Goal: Task Accomplishment & Management: Use online tool/utility

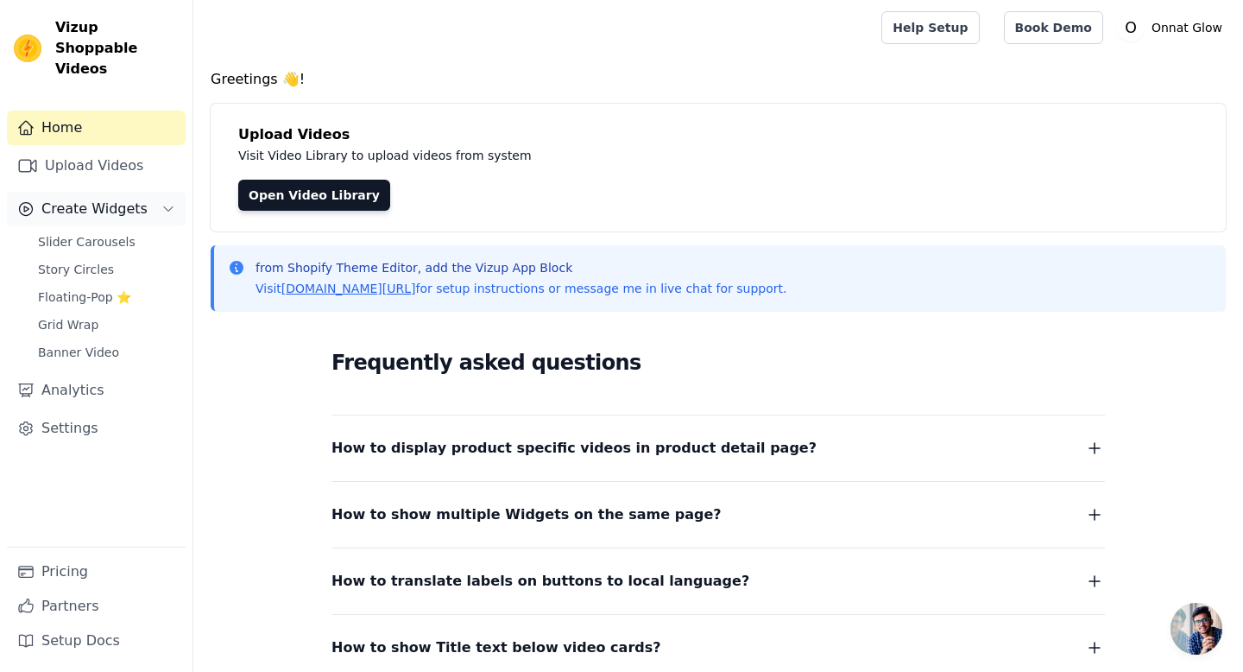
click at [169, 202] on icon "Sidebar" at bounding box center [168, 209] width 14 height 14
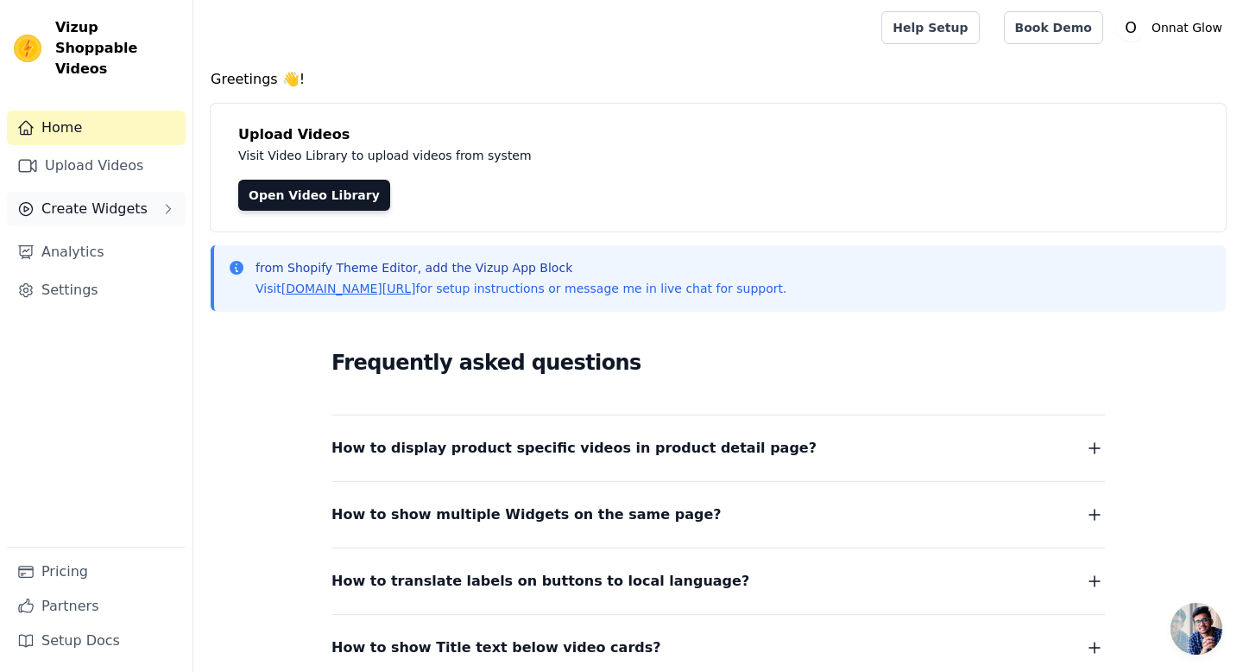
click at [169, 202] on icon "Sidebar" at bounding box center [168, 209] width 14 height 14
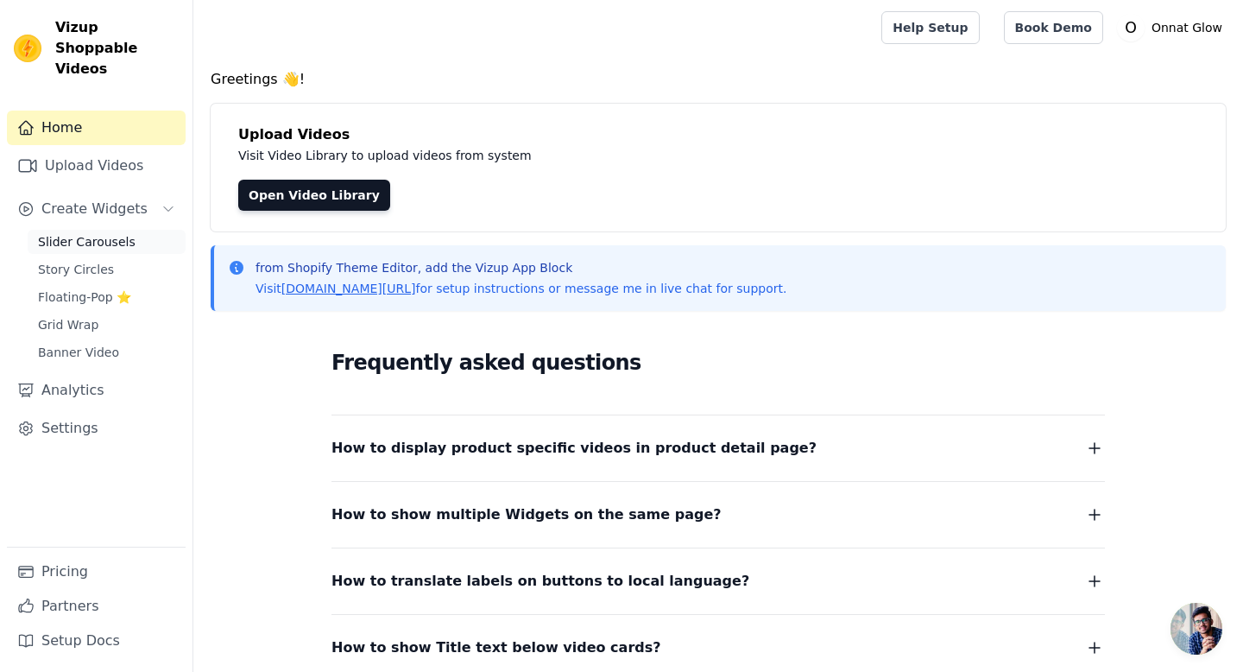
click at [112, 233] on span "Slider Carousels" at bounding box center [87, 241] width 98 height 17
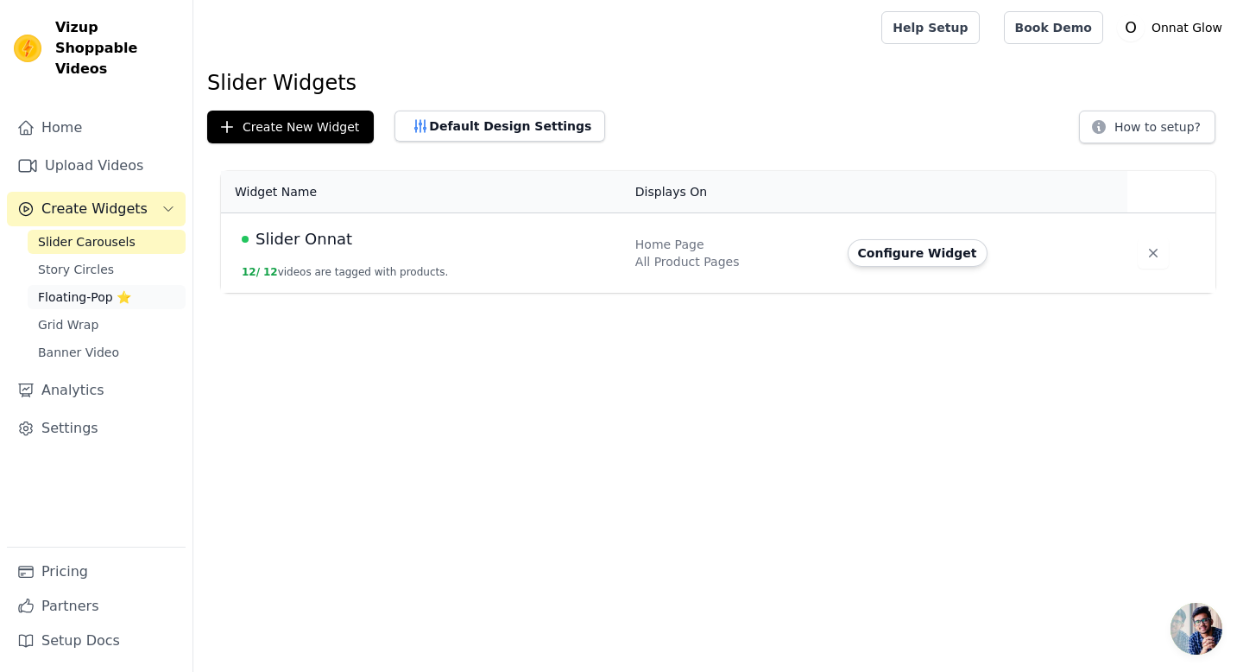
click at [87, 288] on span "Floating-Pop ⭐" at bounding box center [84, 296] width 93 height 17
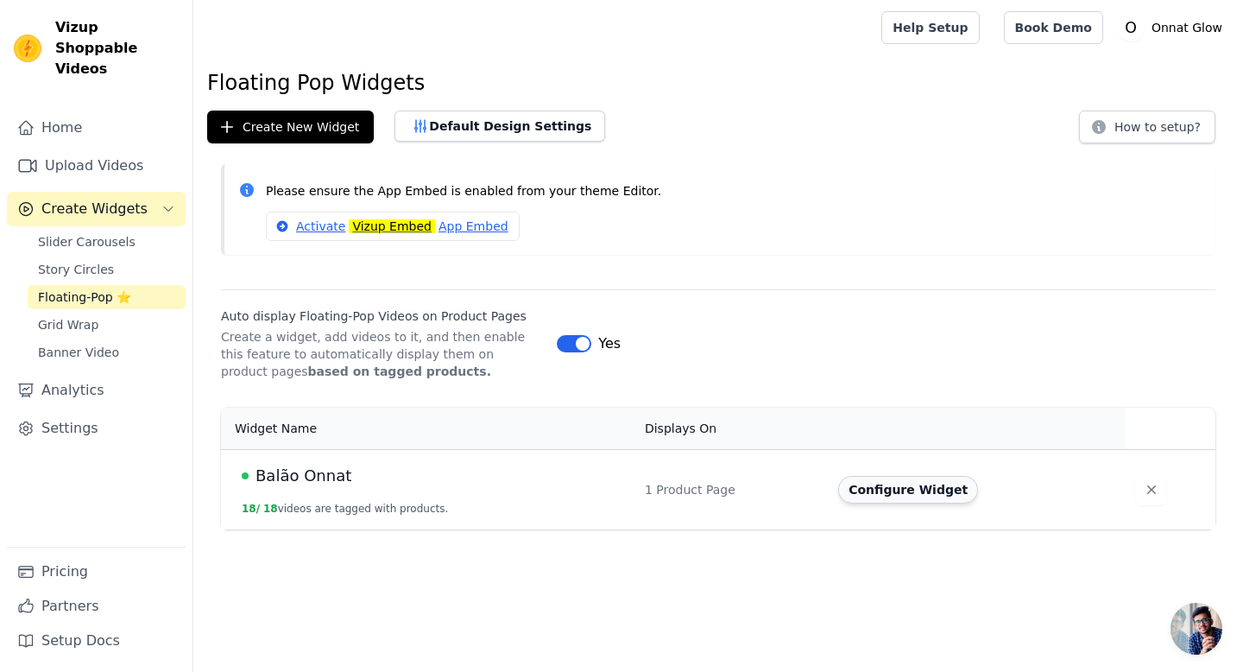
click at [924, 492] on button "Configure Widget" at bounding box center [908, 490] width 140 height 28
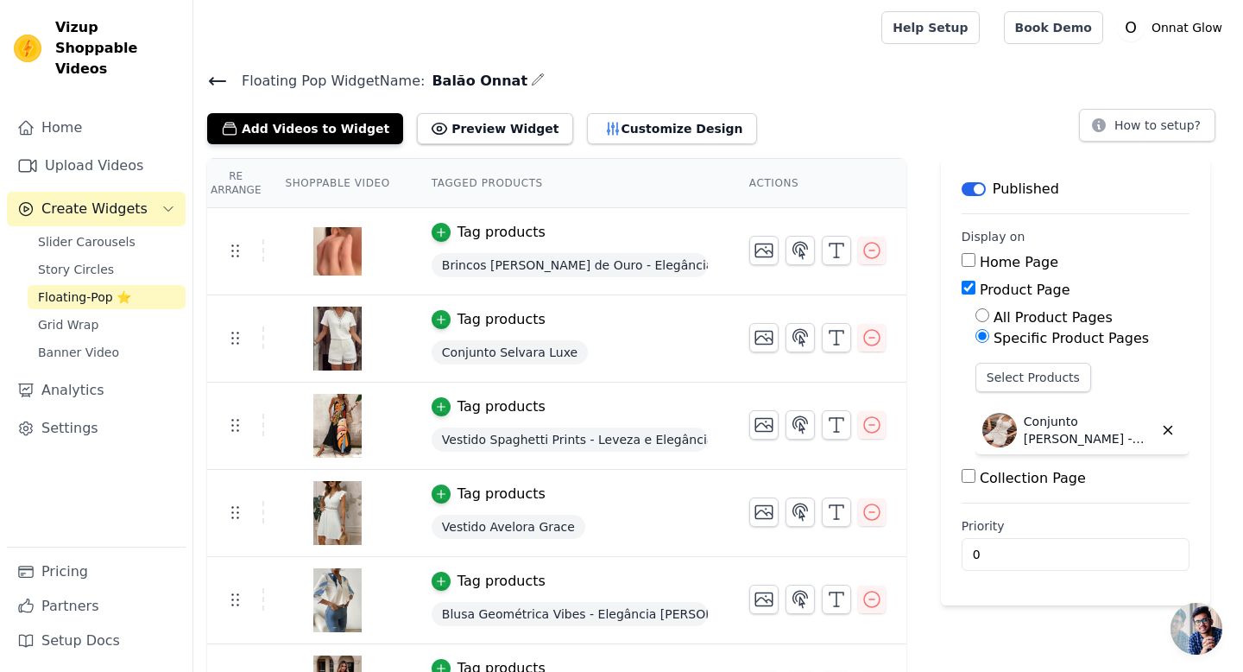
click at [981, 315] on input "All Product Pages" at bounding box center [983, 315] width 14 height 14
radio input "true"
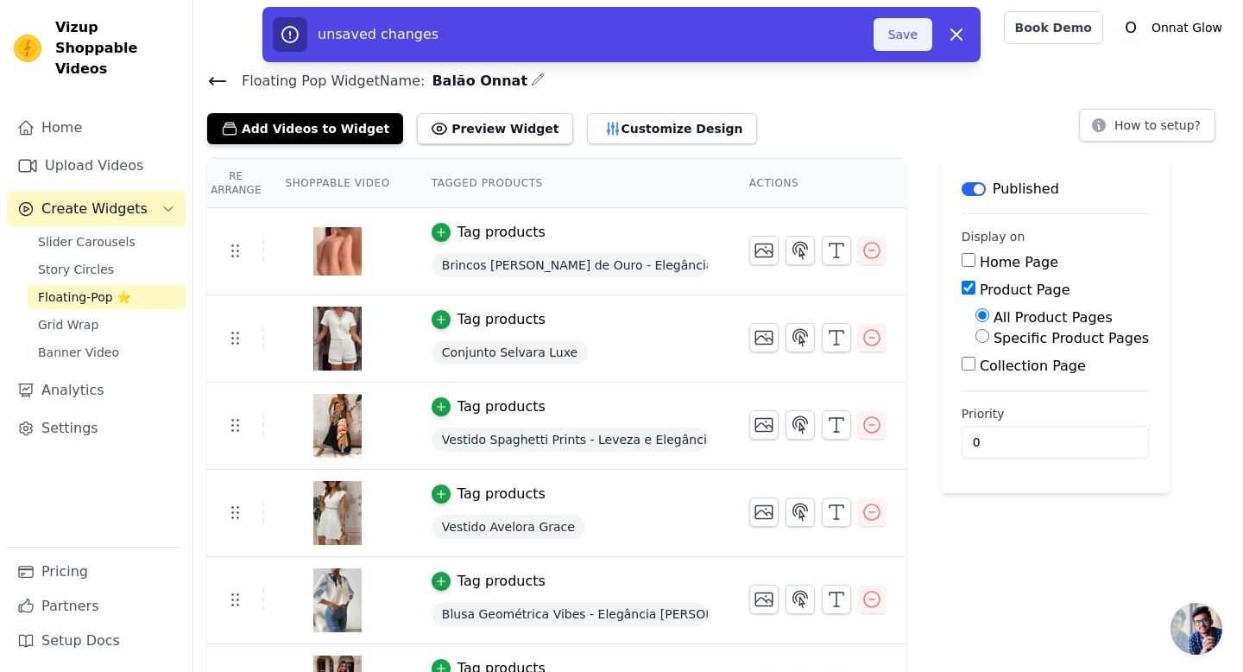
click at [909, 41] on button "Save" at bounding box center [903, 34] width 59 height 33
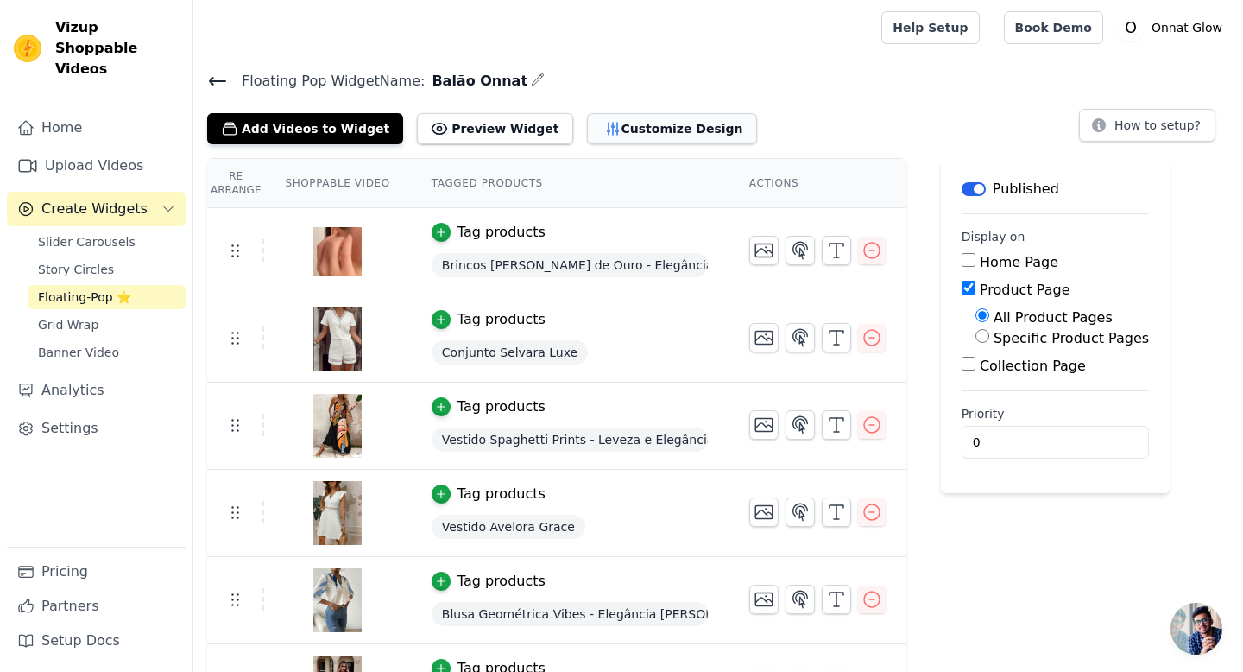
click at [648, 132] on button "Customize Design" at bounding box center [672, 128] width 170 height 31
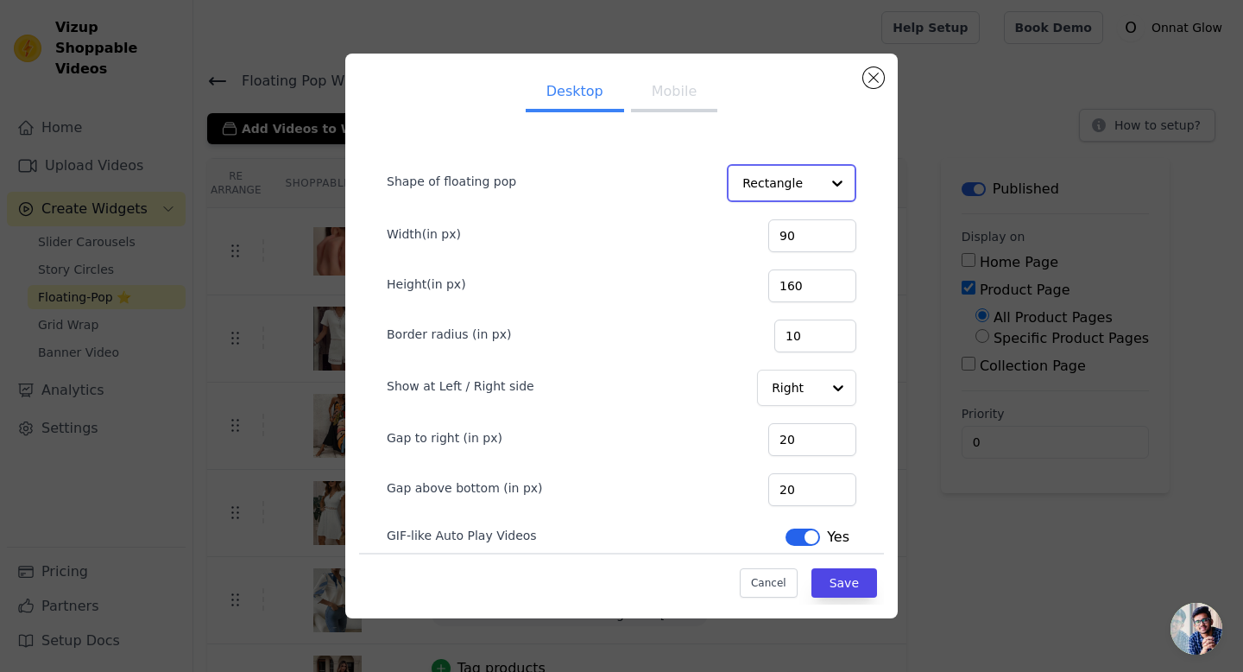
click at [834, 182] on div at bounding box center [837, 183] width 35 height 35
click at [815, 142] on form "Shape of floating pop Rectangle Circle Option Rectangle, selected. You are curr…" at bounding box center [621, 348] width 497 height 430
click at [834, 383] on div at bounding box center [837, 387] width 35 height 35
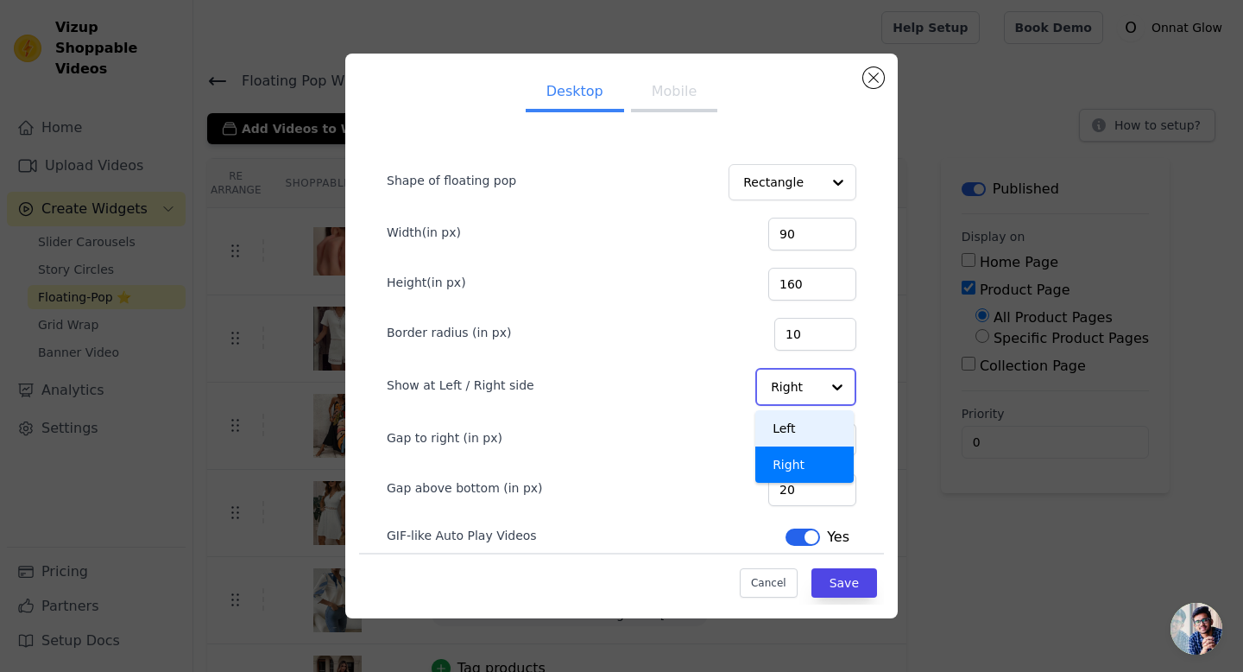
click at [800, 421] on div "Left" at bounding box center [805, 428] width 98 height 36
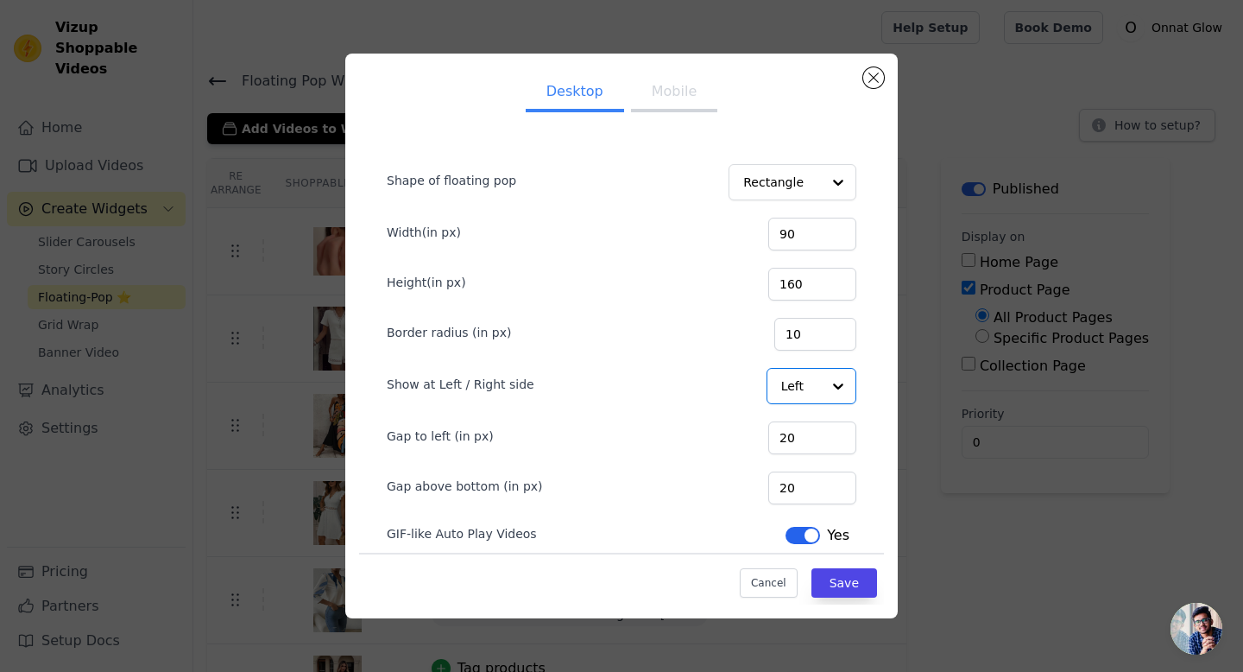
click at [661, 95] on button "Mobile" at bounding box center [674, 93] width 86 height 38
click at [831, 397] on div at bounding box center [837, 387] width 35 height 35
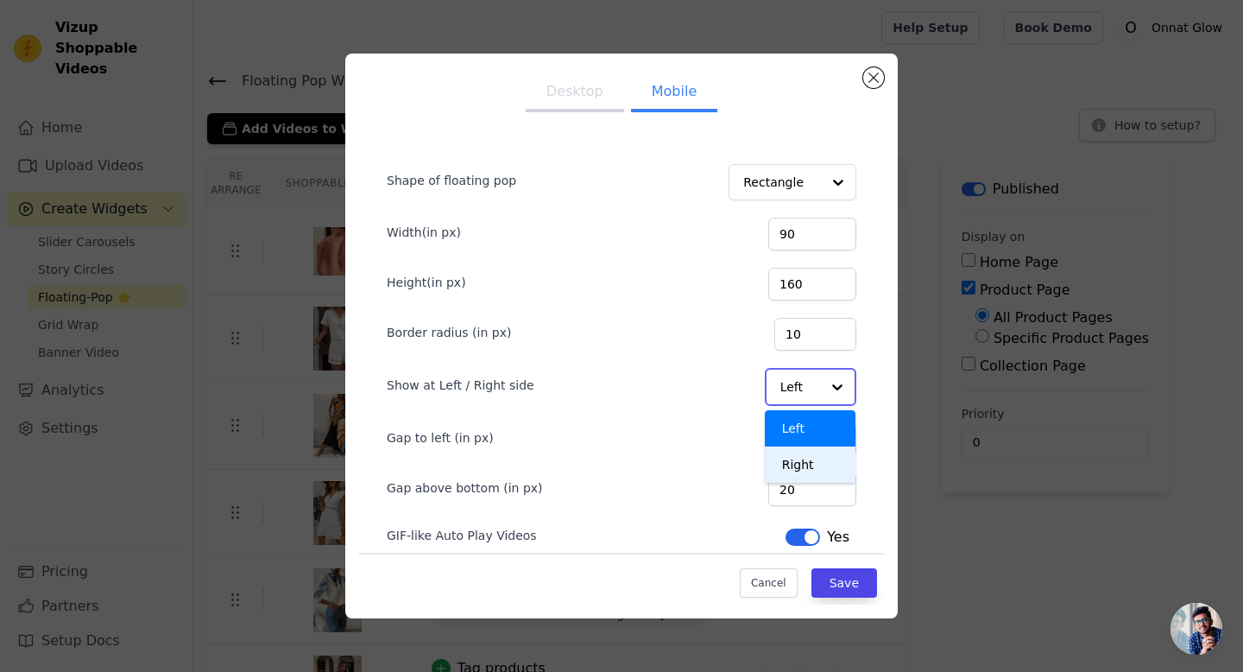
click at [809, 462] on div "Right" at bounding box center [810, 464] width 91 height 36
click at [583, 96] on button "Desktop" at bounding box center [575, 93] width 98 height 38
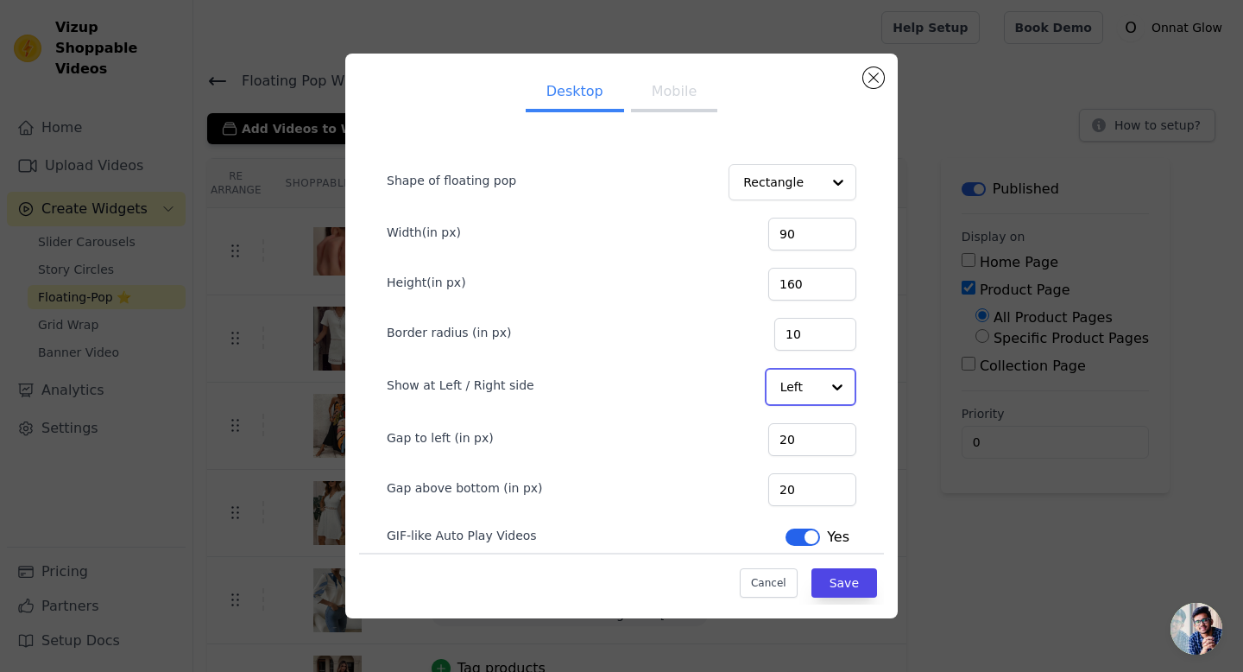
click at [834, 381] on div at bounding box center [837, 387] width 35 height 35
click at [808, 456] on div "Right" at bounding box center [810, 464] width 91 height 36
click at [654, 95] on button "Mobile" at bounding box center [674, 93] width 86 height 38
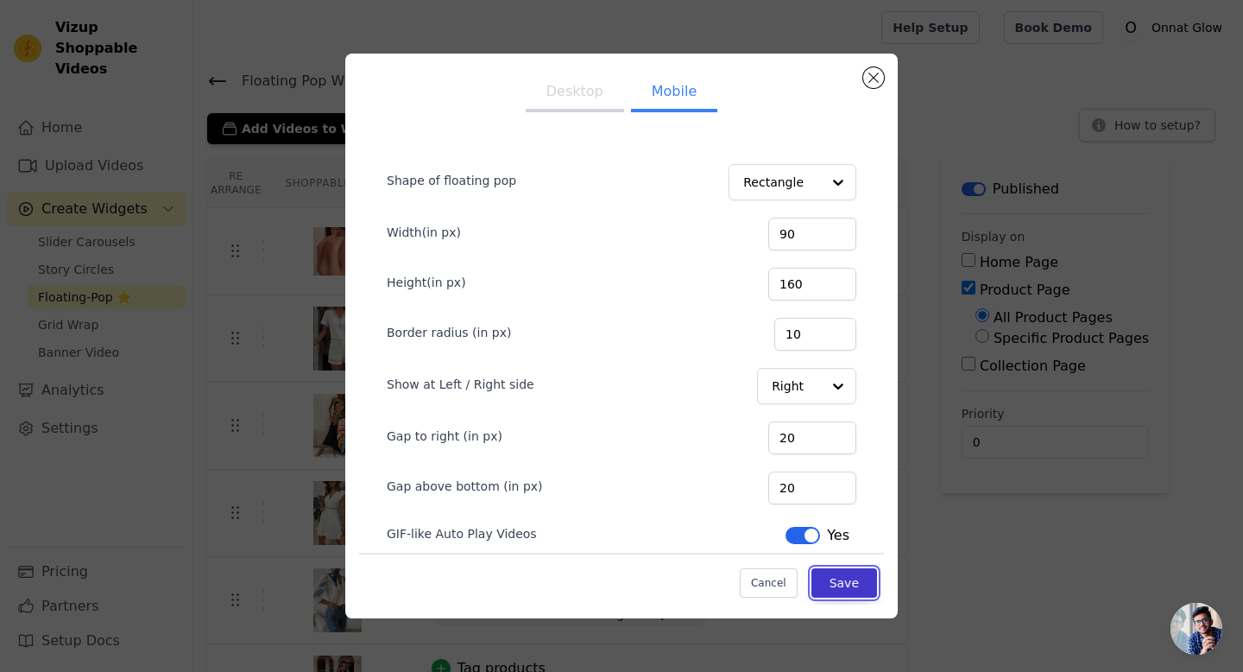
click at [848, 584] on button "Save" at bounding box center [845, 582] width 66 height 29
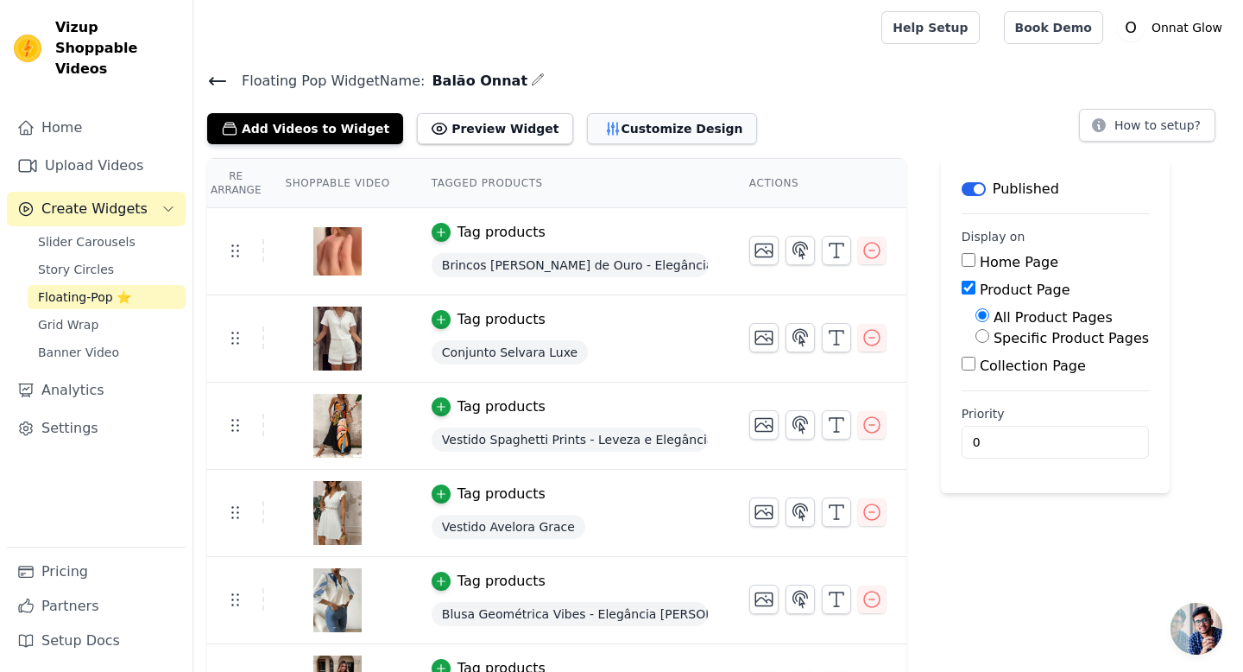
click at [667, 137] on button "Customize Design" at bounding box center [672, 128] width 170 height 31
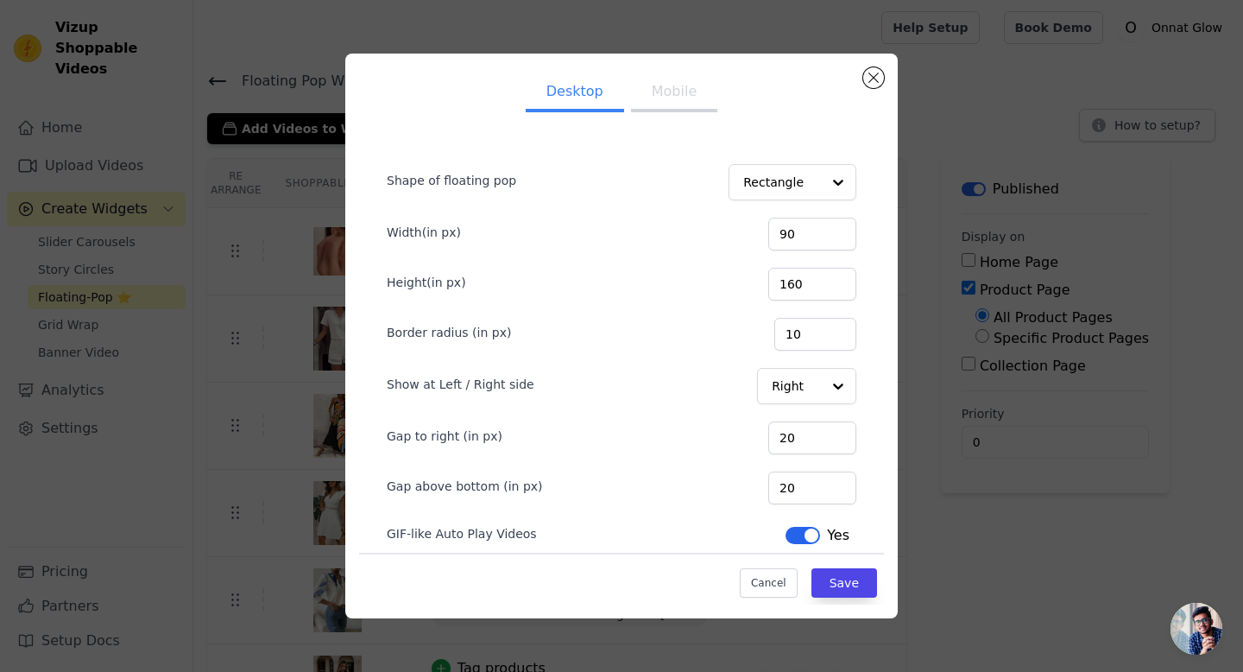
click at [661, 100] on button "Mobile" at bounding box center [674, 93] width 86 height 38
drag, startPoint x: 885, startPoint y: 373, endPoint x: 687, endPoint y: 371, distance: 197.7
click at [687, 371] on div "Desktop Mobile Shape of floating pop Rectangle Width(in px) 90 Height(in px) 16…" at bounding box center [621, 336] width 553 height 565
click at [676, 345] on div at bounding box center [676, 345] width 0 height 0
click at [858, 377] on form "Shape of floating pop Rectangle Width(in px) 90 Height(in px) 160 Border radius…" at bounding box center [621, 348] width 497 height 430
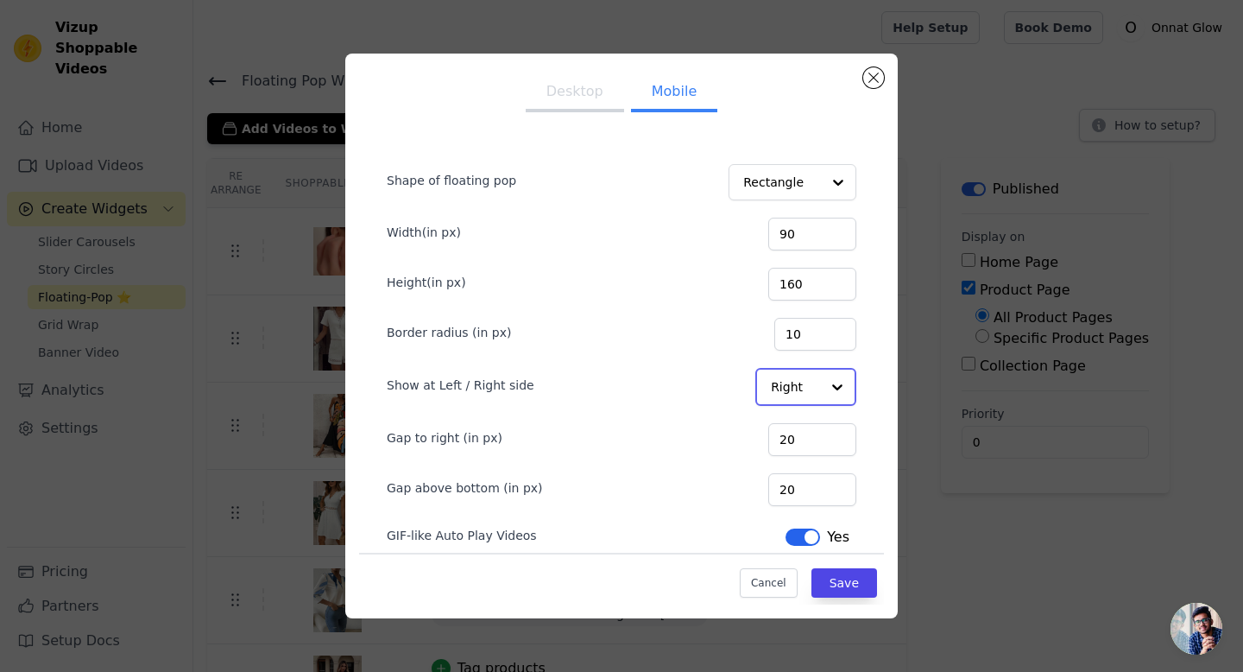
click at [833, 387] on div at bounding box center [837, 387] width 35 height 35
click at [804, 425] on div "Left" at bounding box center [805, 428] width 98 height 36
click at [575, 98] on button "Desktop" at bounding box center [575, 93] width 98 height 38
click at [812, 388] on input "Show at Left / Right side" at bounding box center [795, 387] width 49 height 35
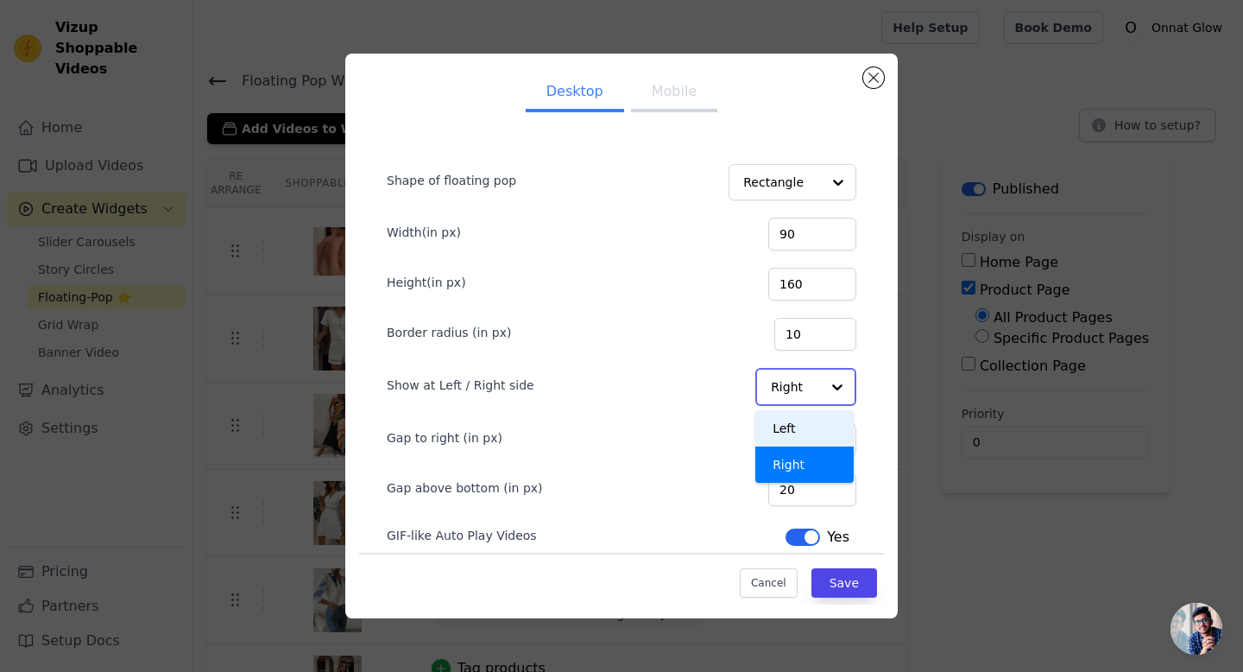
click at [804, 430] on div "Left" at bounding box center [805, 428] width 98 height 36
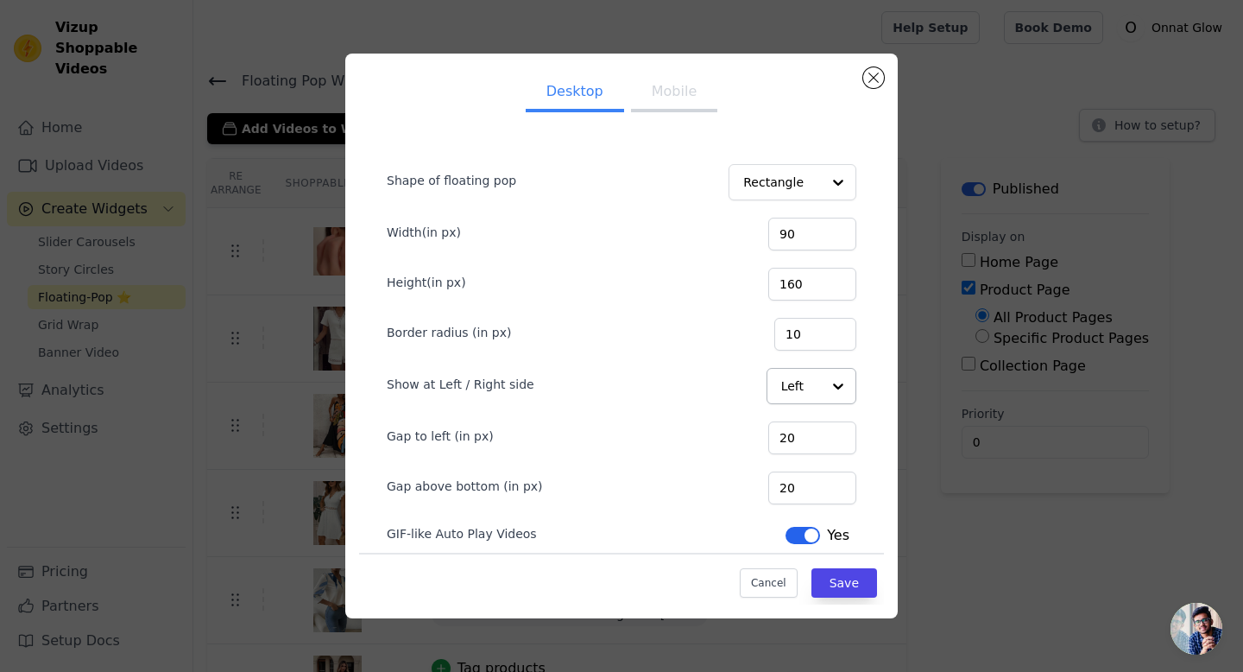
click at [873, 403] on div "Shape of floating pop Rectangle Width(in px) 90 Height(in px) 160 Border radius…" at bounding box center [621, 373] width 525 height 509
click at [669, 85] on button "Mobile" at bounding box center [674, 93] width 86 height 38
click at [849, 587] on button "Save" at bounding box center [845, 582] width 66 height 29
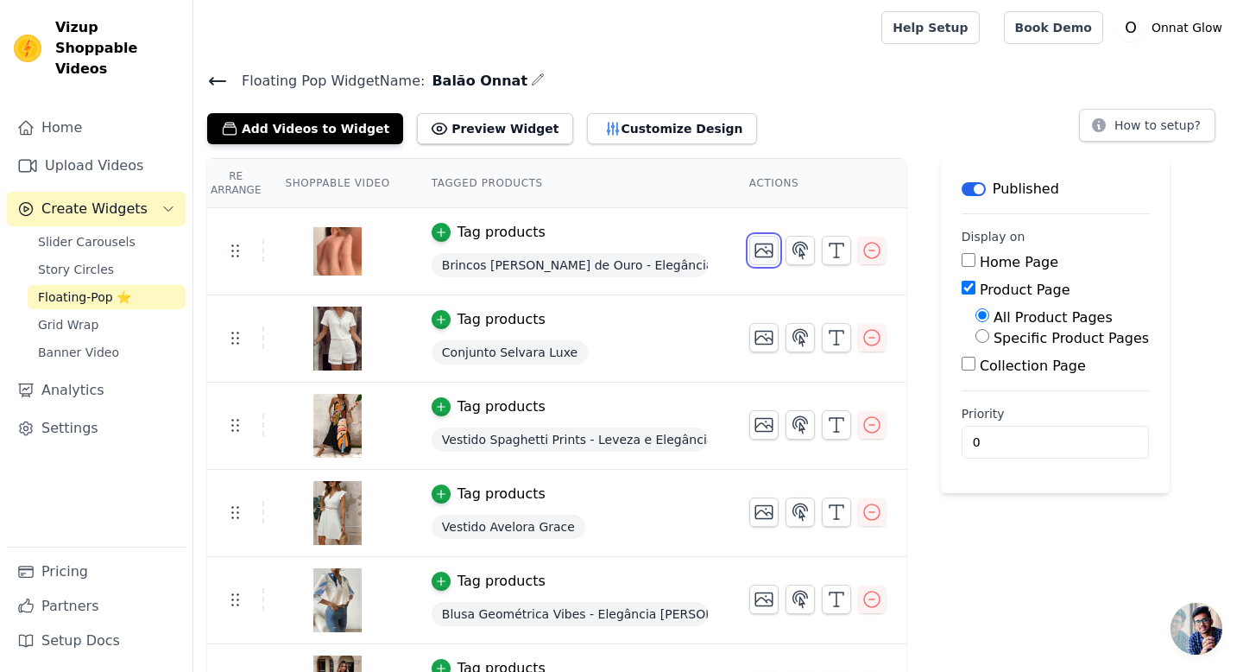
click at [762, 249] on icon "button" at bounding box center [764, 250] width 17 height 13
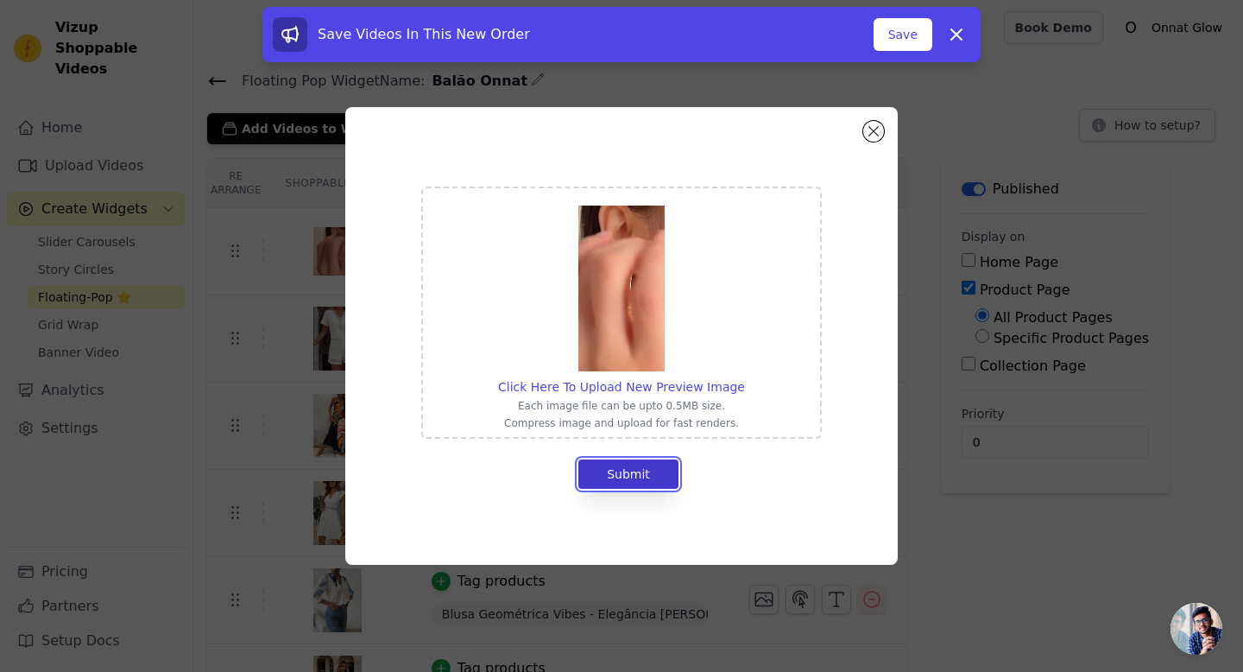
click at [623, 476] on button "Submit" at bounding box center [629, 473] width 100 height 29
click at [897, 35] on button "Save" at bounding box center [903, 34] width 59 height 33
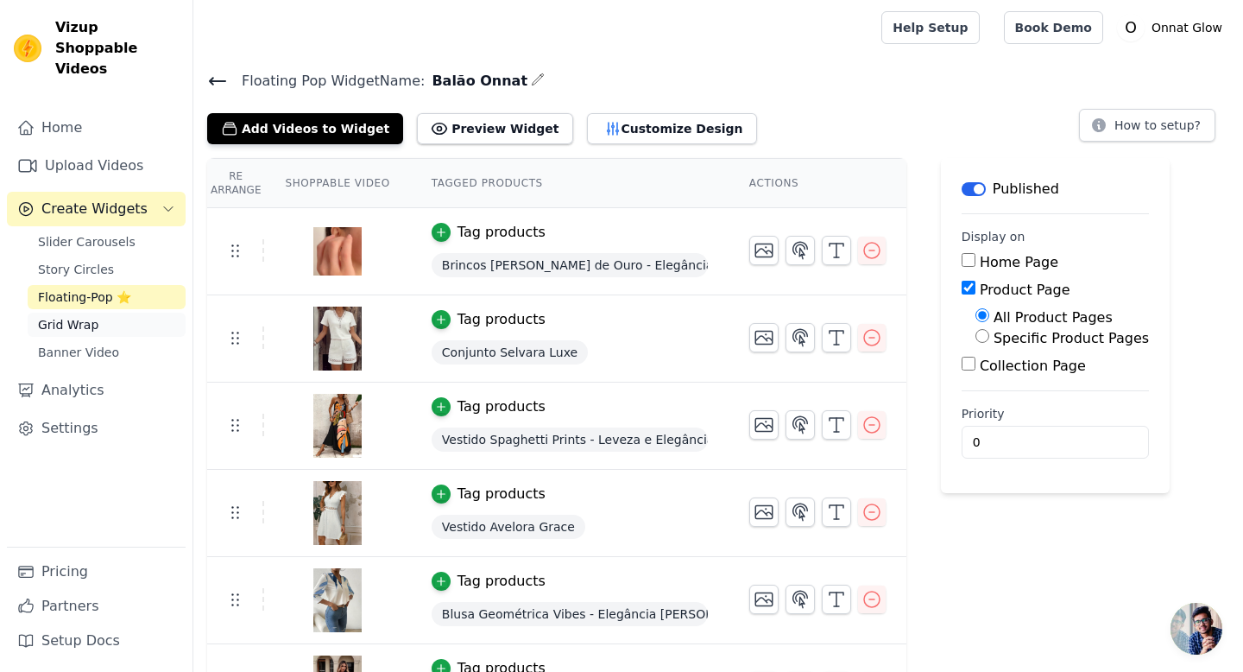
click at [92, 316] on span "Grid Wrap" at bounding box center [68, 324] width 60 height 17
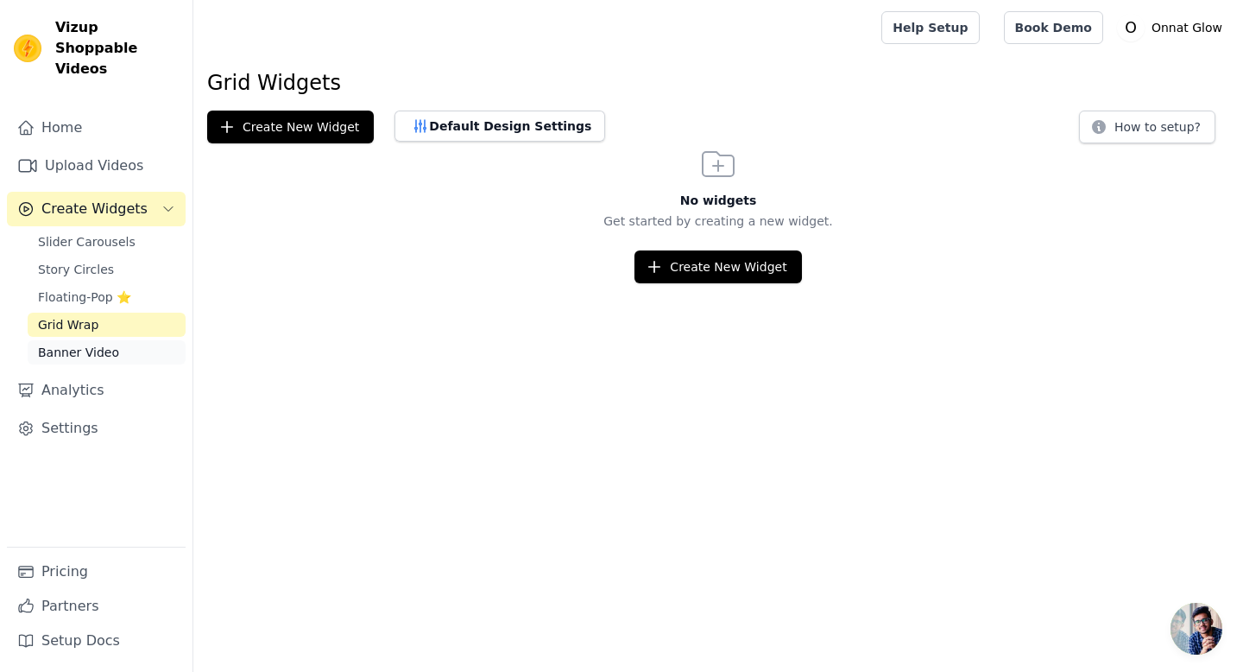
click at [108, 344] on span "Banner Video" at bounding box center [78, 352] width 81 height 17
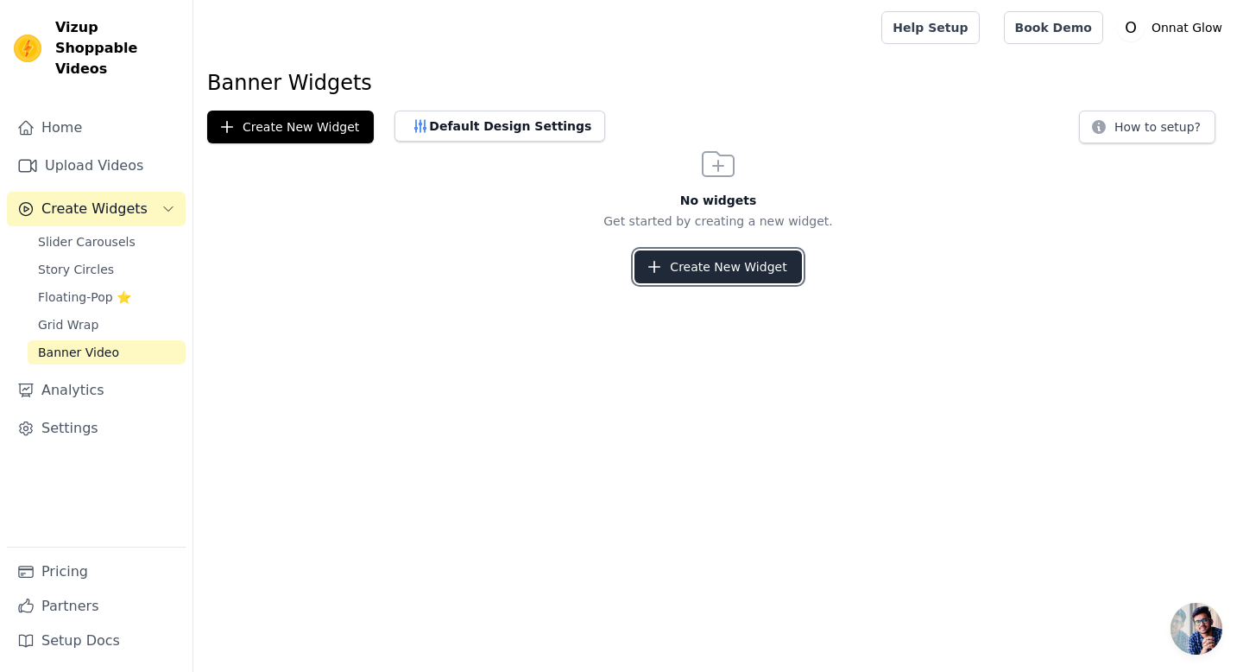
click at [674, 275] on button "Create New Widget" at bounding box center [718, 266] width 167 height 33
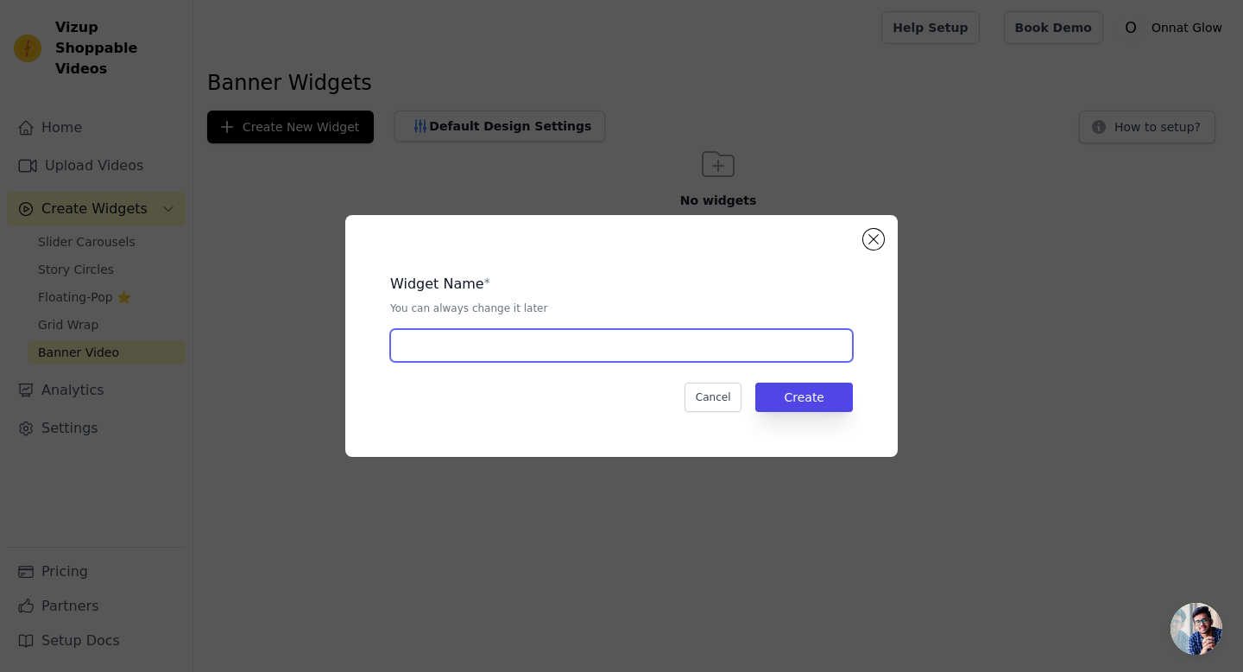
click at [675, 352] on input "text" at bounding box center [621, 345] width 463 height 33
type input "Banner Onnat"
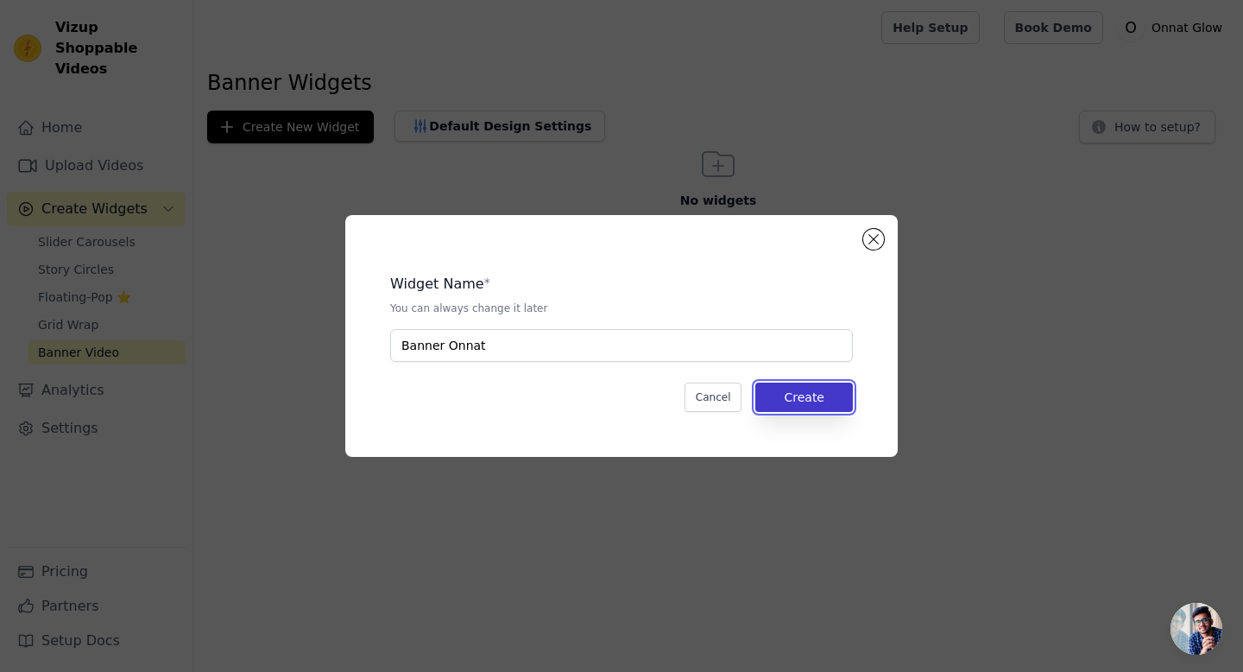
click at [795, 392] on button "Create" at bounding box center [805, 397] width 98 height 29
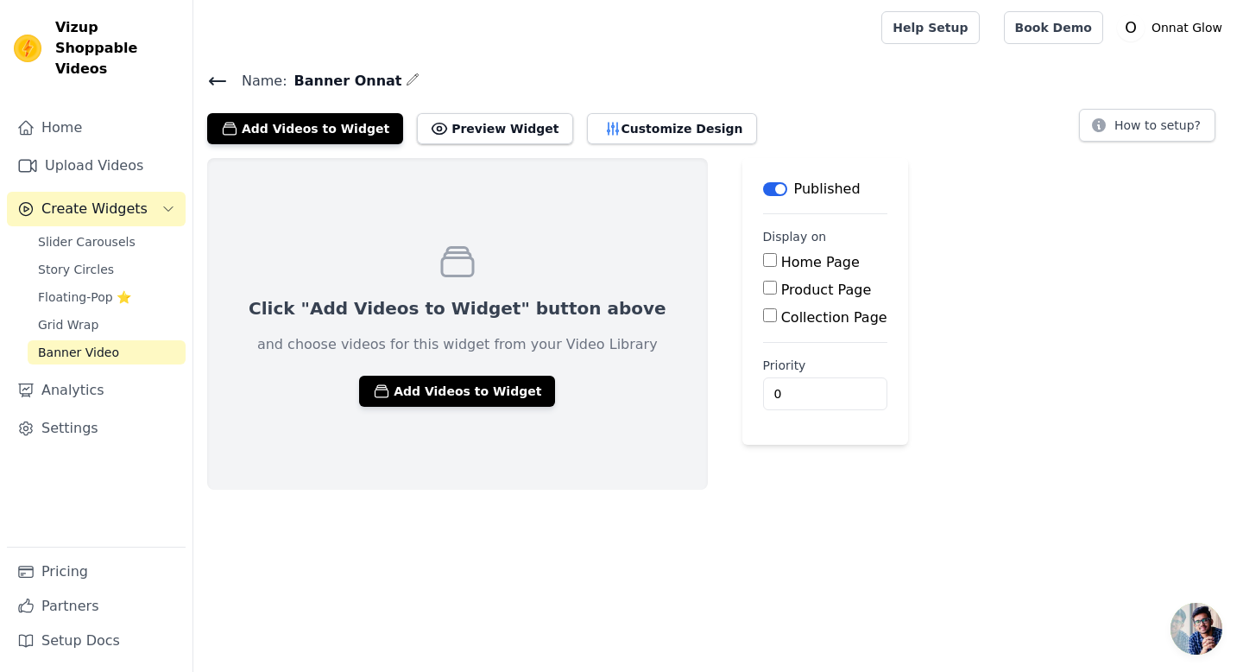
click at [763, 263] on input "Home Page" at bounding box center [770, 260] width 14 height 14
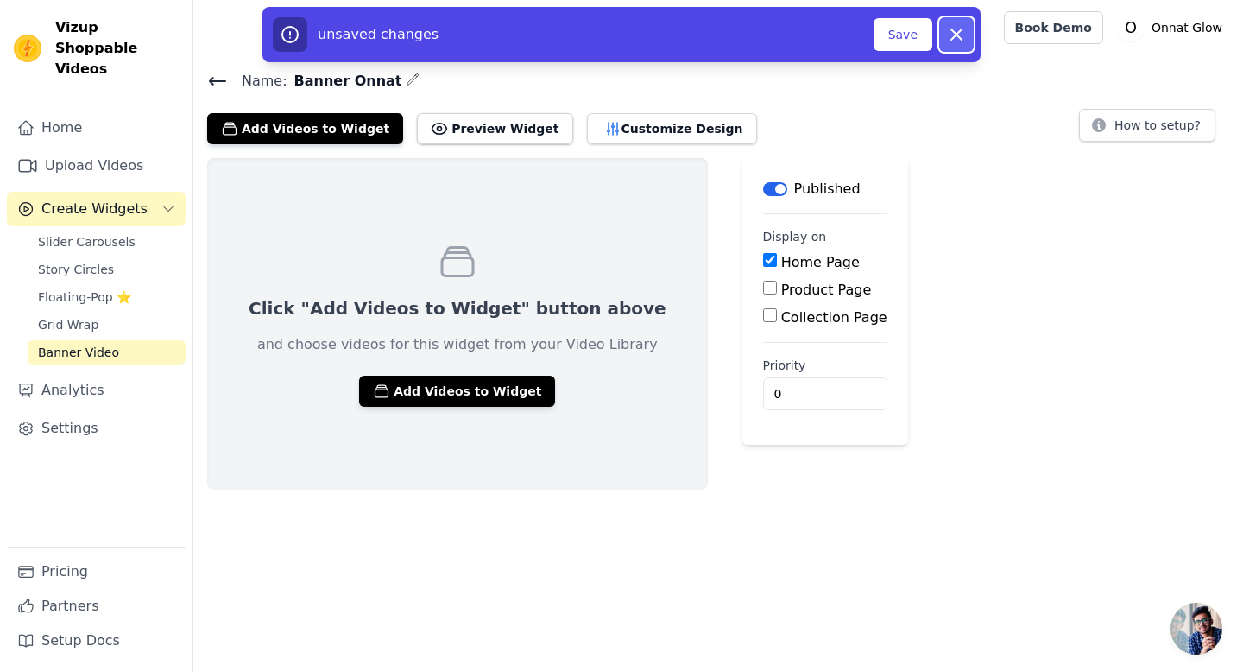
click at [960, 27] on icon "button" at bounding box center [956, 34] width 21 height 21
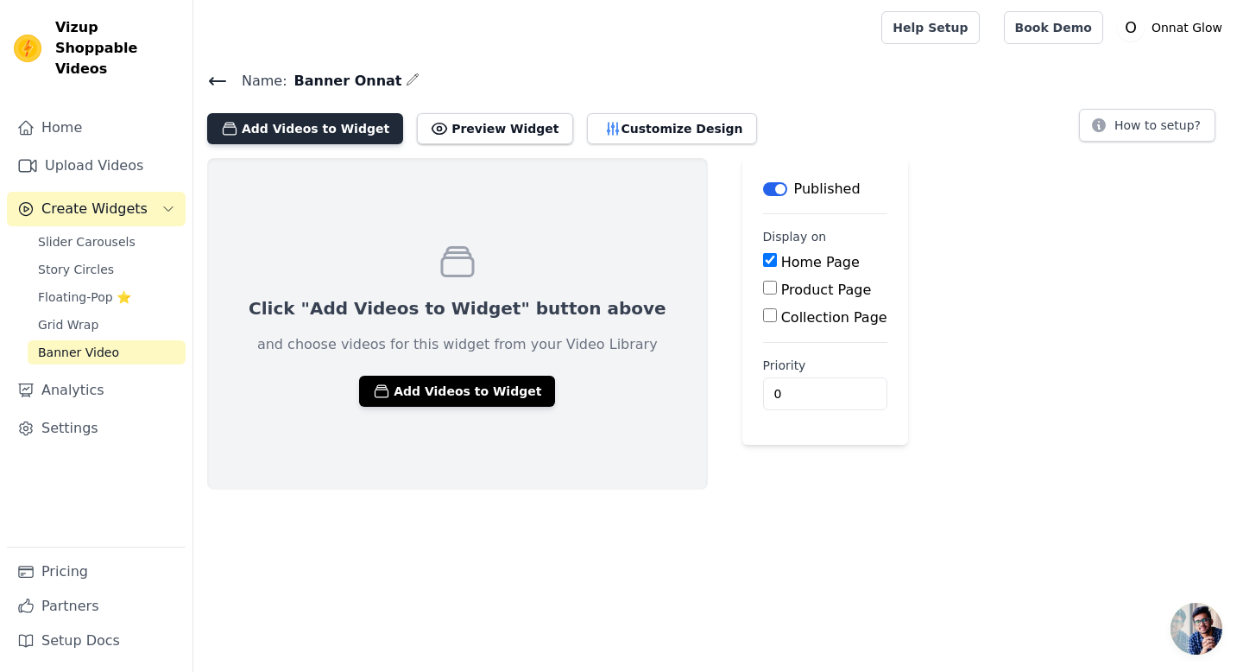
click at [309, 126] on button "Add Videos to Widget" at bounding box center [305, 128] width 196 height 31
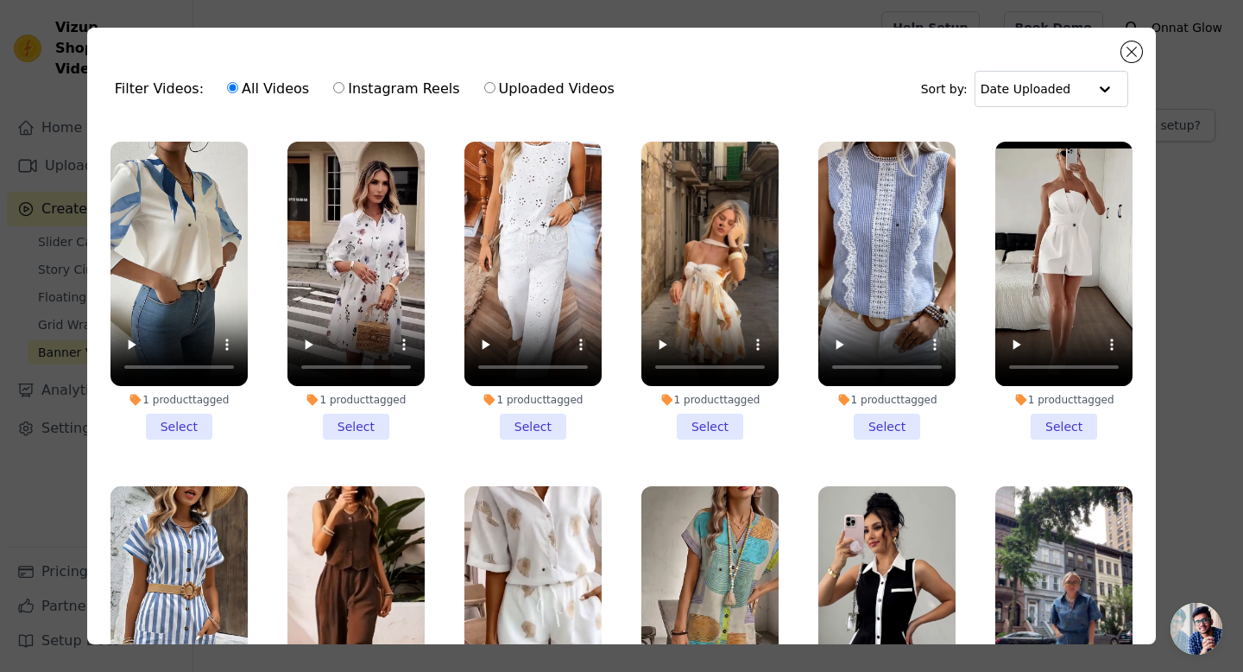
scroll to position [322, 0]
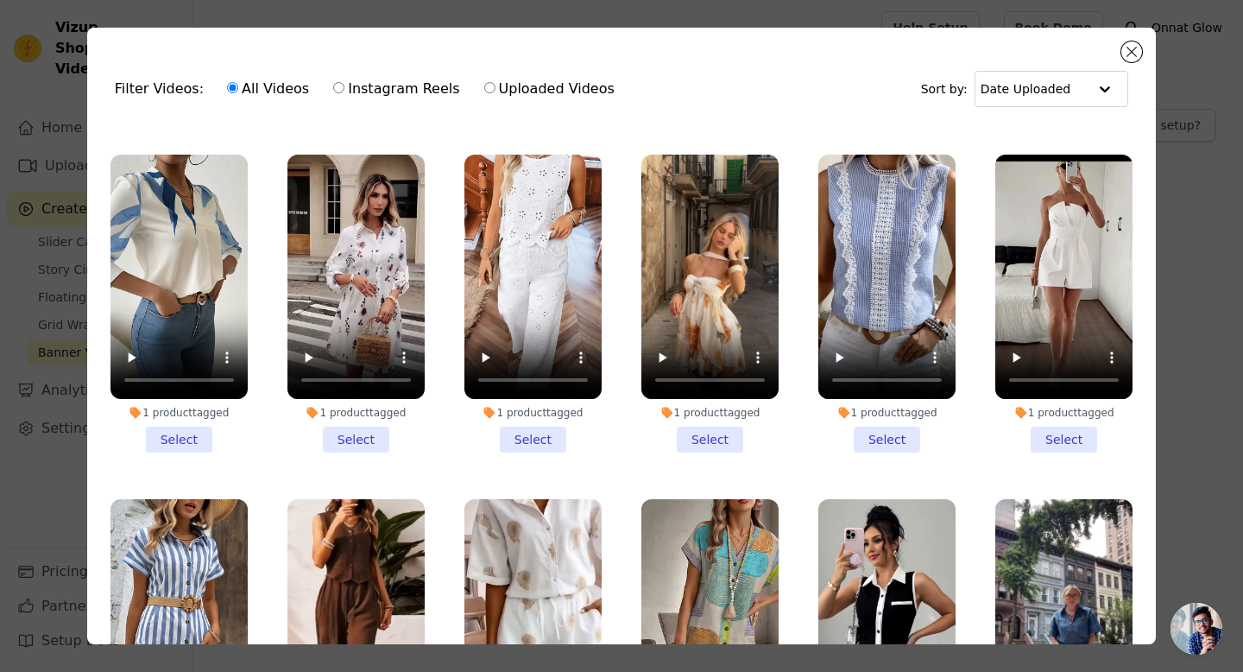
click at [708, 439] on li "1 product tagged Select" at bounding box center [710, 304] width 137 height 298
click at [0, 0] on input "1 product tagged Select" at bounding box center [0, 0] width 0 height 0
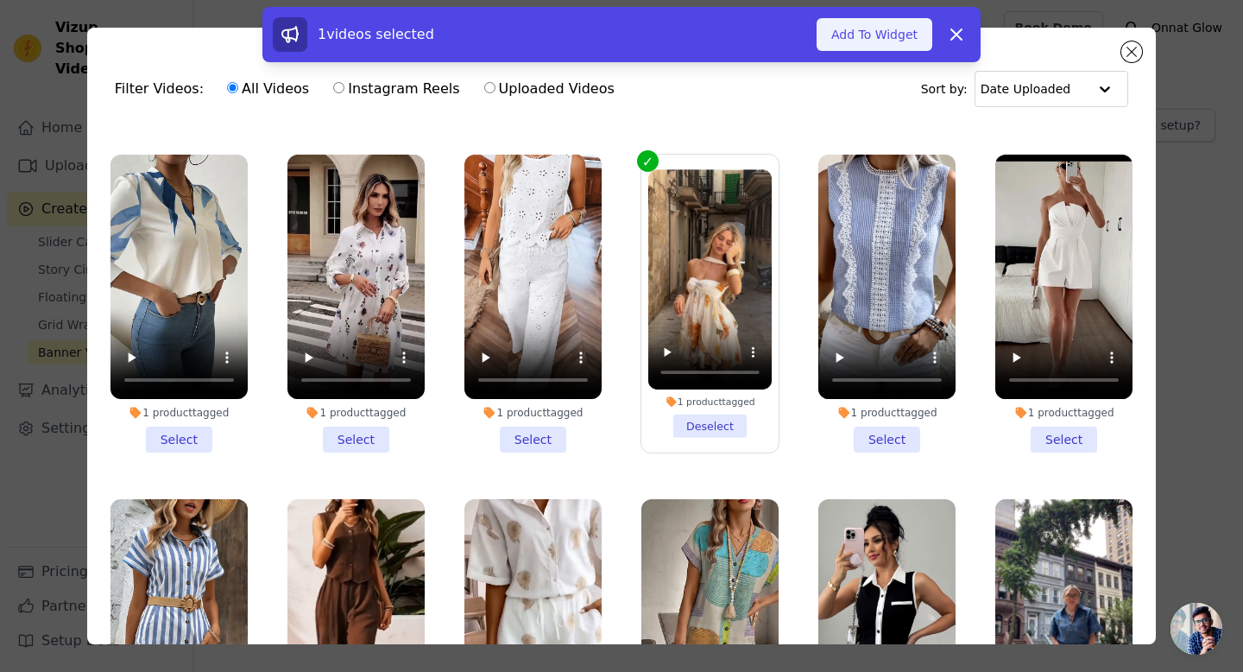
click at [867, 31] on button "Add To Widget" at bounding box center [875, 34] width 116 height 33
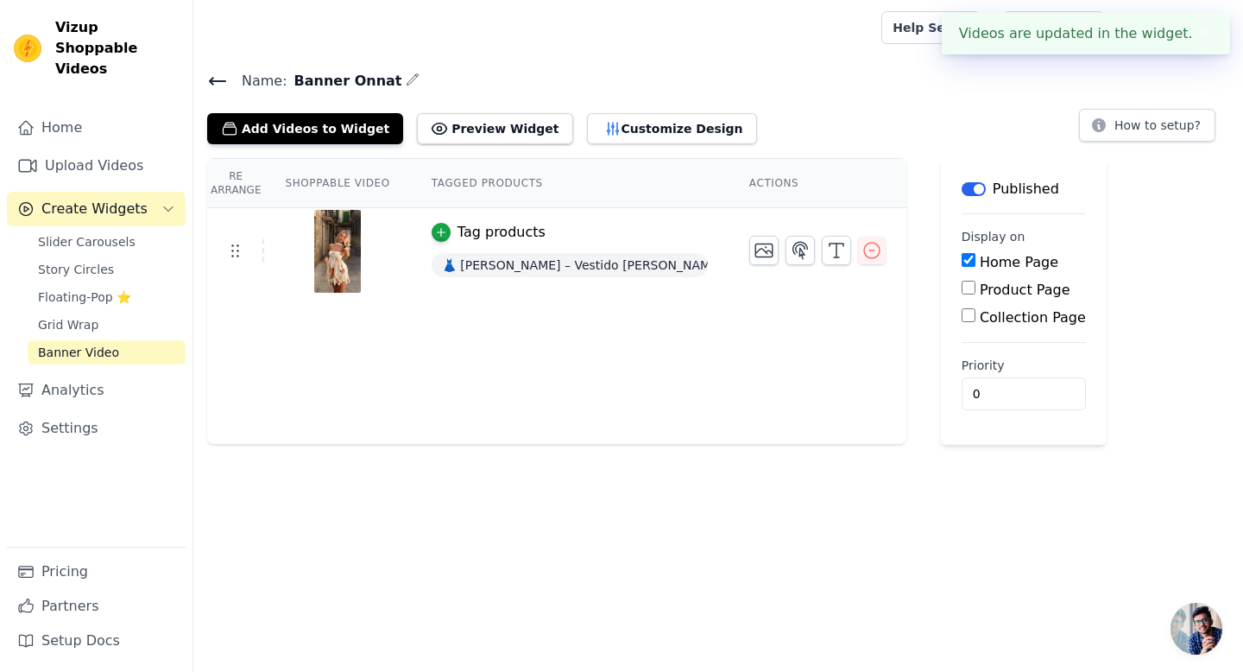
click at [966, 255] on input "Home Page" at bounding box center [969, 260] width 14 height 14
checkbox input "true"
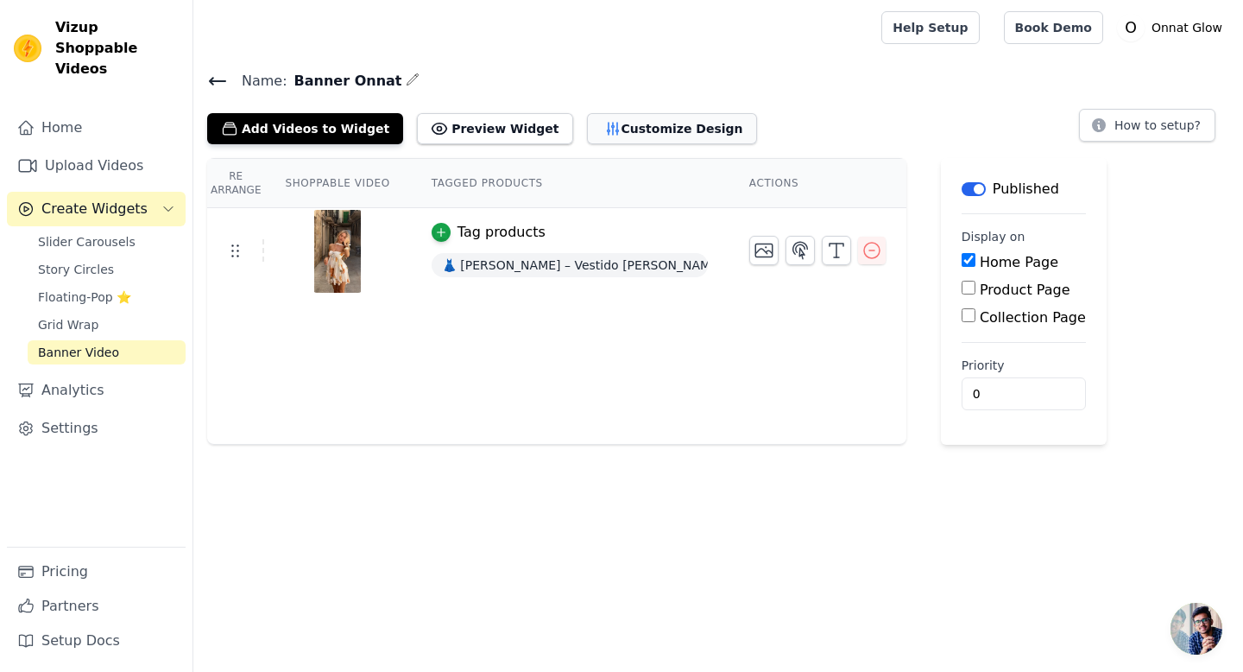
click at [622, 132] on button "Customize Design" at bounding box center [672, 128] width 170 height 31
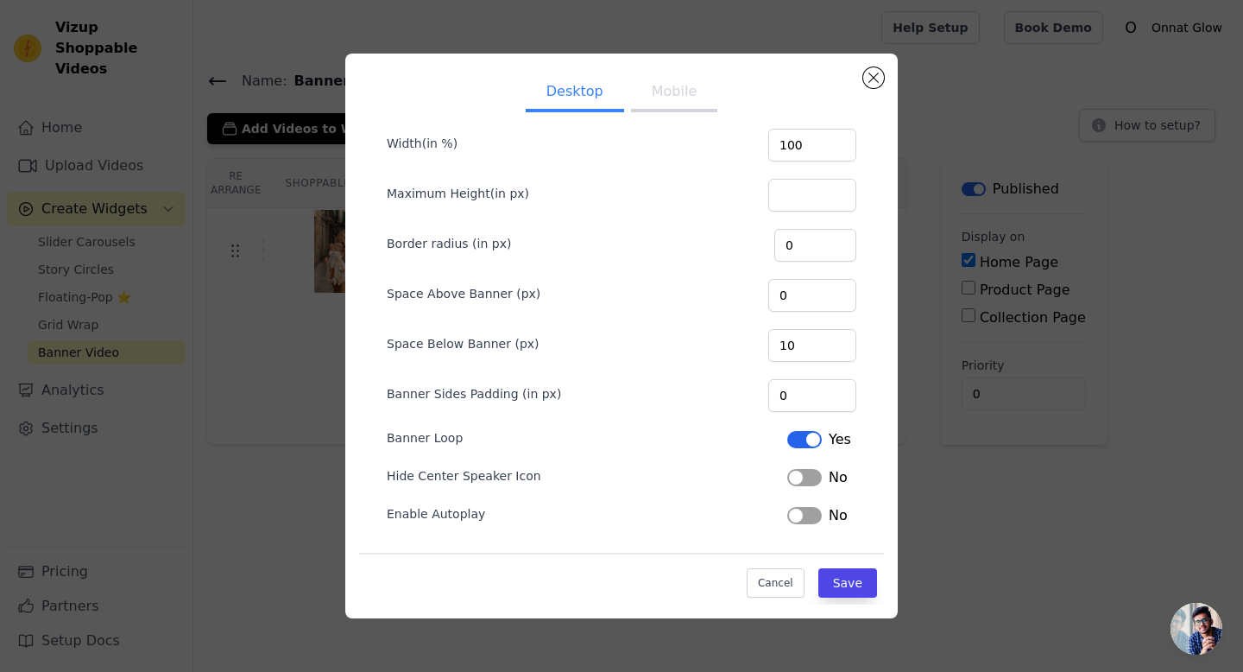
scroll to position [35, 0]
drag, startPoint x: 377, startPoint y: 390, endPoint x: 563, endPoint y: 387, distance: 185.7
click at [563, 387] on form "Width(in %) 100 Maximum Height(in px) Border radius (in px) 0 Space Above Banne…" at bounding box center [621, 319] width 497 height 442
click at [552, 362] on div at bounding box center [552, 362] width 0 height 0
click at [556, 462] on form "Width(in %) 100 Maximum Height(in px) Border radius (in px) 0 Space Above Banne…" at bounding box center [621, 319] width 497 height 442
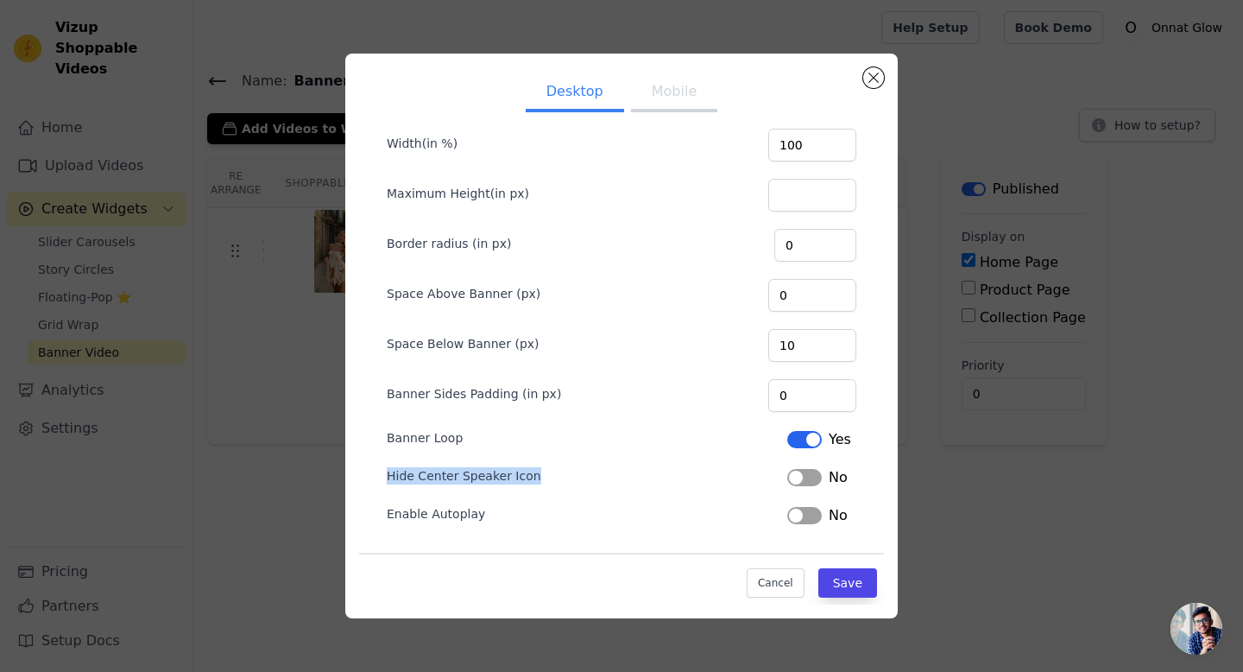
drag, startPoint x: 385, startPoint y: 474, endPoint x: 553, endPoint y: 473, distance: 167.5
click at [553, 473] on form "Width(in %) 100 Maximum Height(in px) Border radius (in px) 0 Space Above Banne…" at bounding box center [621, 319] width 497 height 442
click at [541, 444] on div at bounding box center [541, 444] width 0 height 0
click at [549, 445] on div at bounding box center [621, 445] width 1243 height 0
click at [568, 475] on div "Hide Center Speaker Icon Label No" at bounding box center [622, 476] width 470 height 24
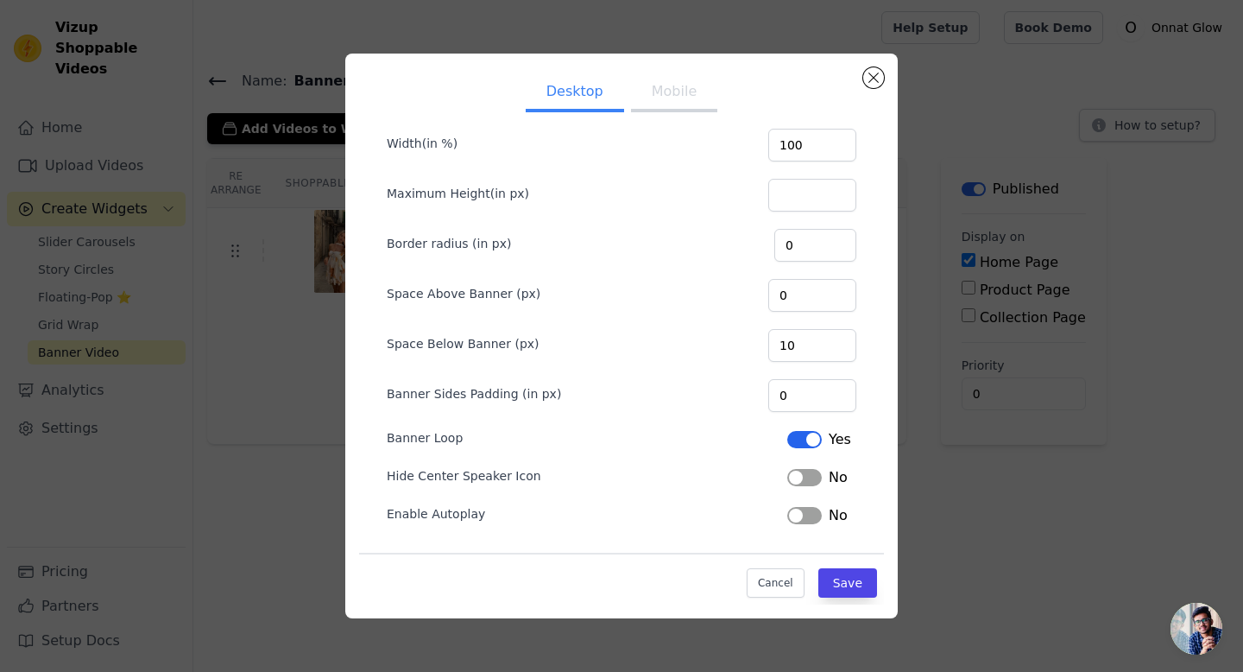
click at [805, 475] on button "Label" at bounding box center [804, 477] width 35 height 17
click at [669, 104] on button "Mobile" at bounding box center [674, 93] width 86 height 38
drag, startPoint x: 384, startPoint y: 141, endPoint x: 488, endPoint y: 141, distance: 103.6
click at [488, 141] on form "Width(in %) 100 Maximum Height(in px) Border radius (in px) 0 Space Above Banne…" at bounding box center [621, 319] width 497 height 442
click at [477, 111] on div at bounding box center [477, 111] width 0 height 0
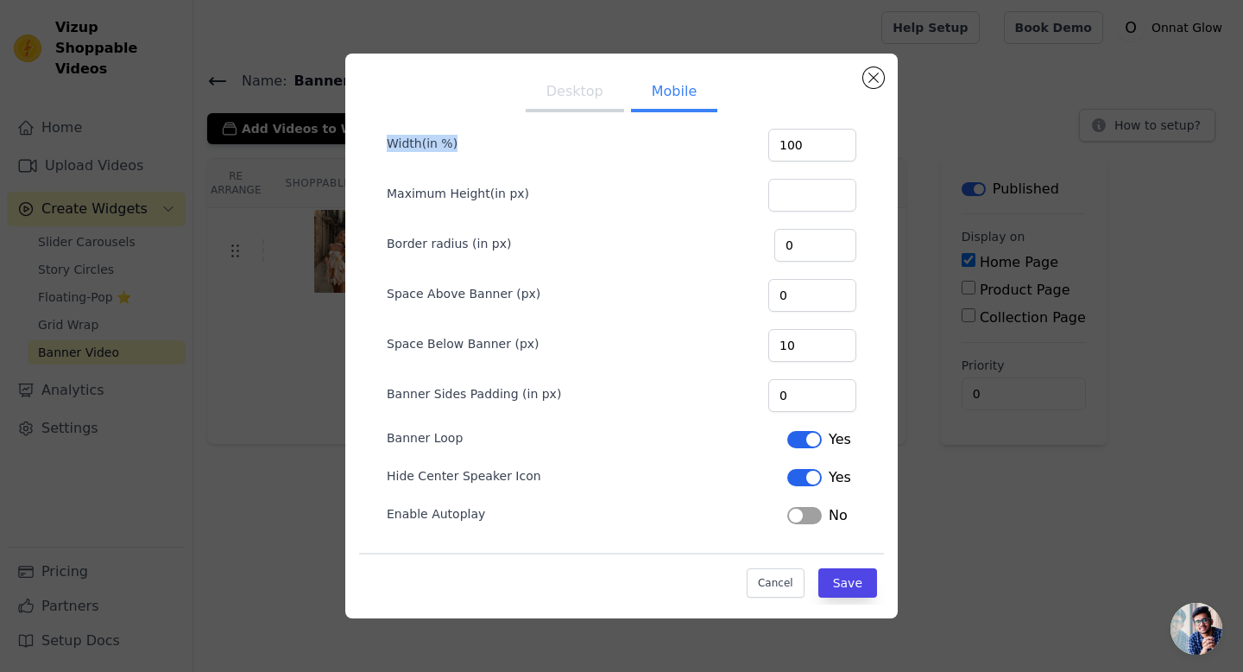
click at [485, 119] on form "Width(in %) 100 Maximum Height(in px) Border radius (in px) 0 Space Above Banne…" at bounding box center [621, 319] width 497 height 442
click at [839, 151] on input "100" at bounding box center [812, 145] width 88 height 33
click at [839, 135] on input "100" at bounding box center [812, 145] width 88 height 33
drag, startPoint x: 378, startPoint y: 515, endPoint x: 487, endPoint y: 513, distance: 108.8
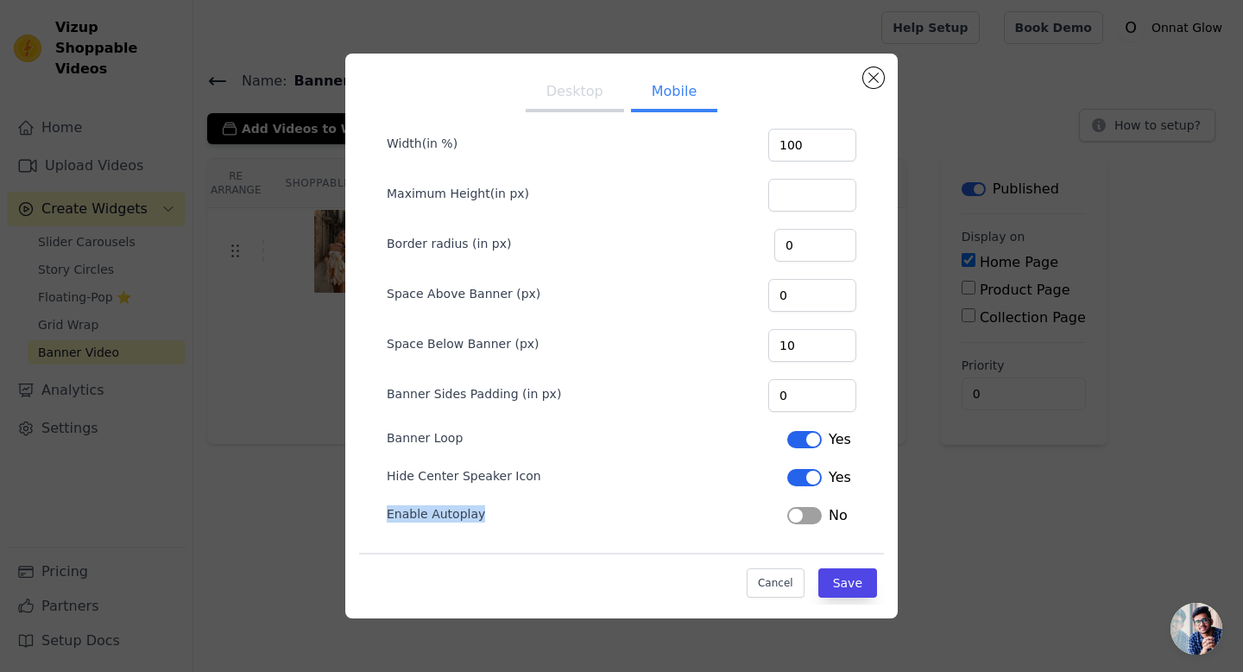
click at [487, 513] on form "Width(in %) 100 Maximum Height(in px) Border radius (in px) 0 Space Above Banne…" at bounding box center [621, 319] width 497 height 442
click at [476, 482] on div at bounding box center [476, 482] width 0 height 0
click at [794, 511] on button "Label" at bounding box center [804, 515] width 35 height 17
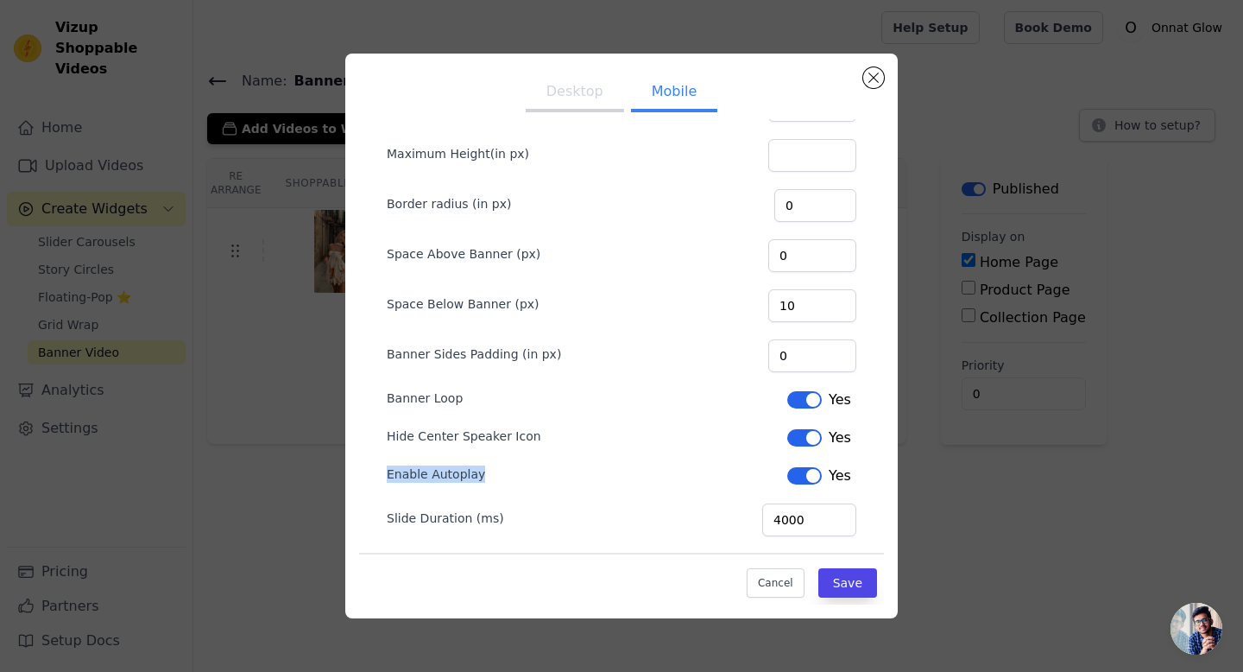
scroll to position [85, 0]
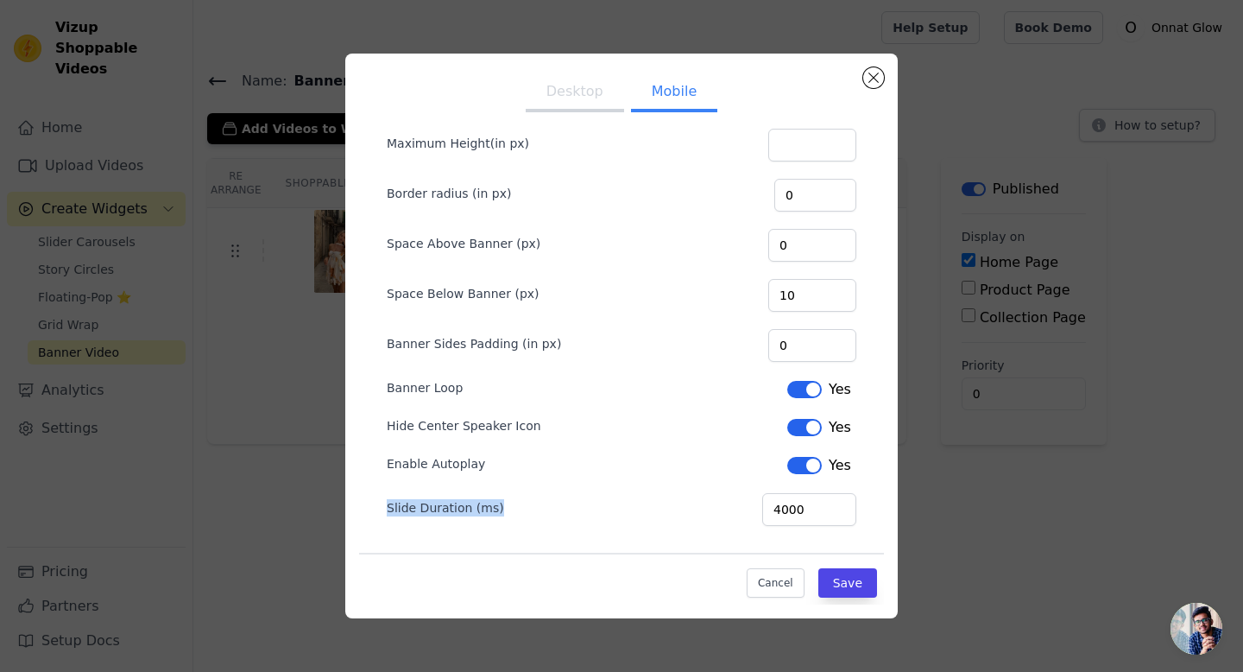
drag, startPoint x: 381, startPoint y: 509, endPoint x: 510, endPoint y: 507, distance: 129.5
click at [510, 507] on form "Width(in %) 100 Maximum Height(in px) Border radius (in px) 0 Space Above Banne…" at bounding box center [621, 293] width 497 height 492
click at [499, 476] on div at bounding box center [499, 476] width 0 height 0
click at [549, 513] on div "Slide Duration (ms) 4000" at bounding box center [622, 508] width 470 height 36
click at [839, 585] on button "Save" at bounding box center [848, 582] width 59 height 29
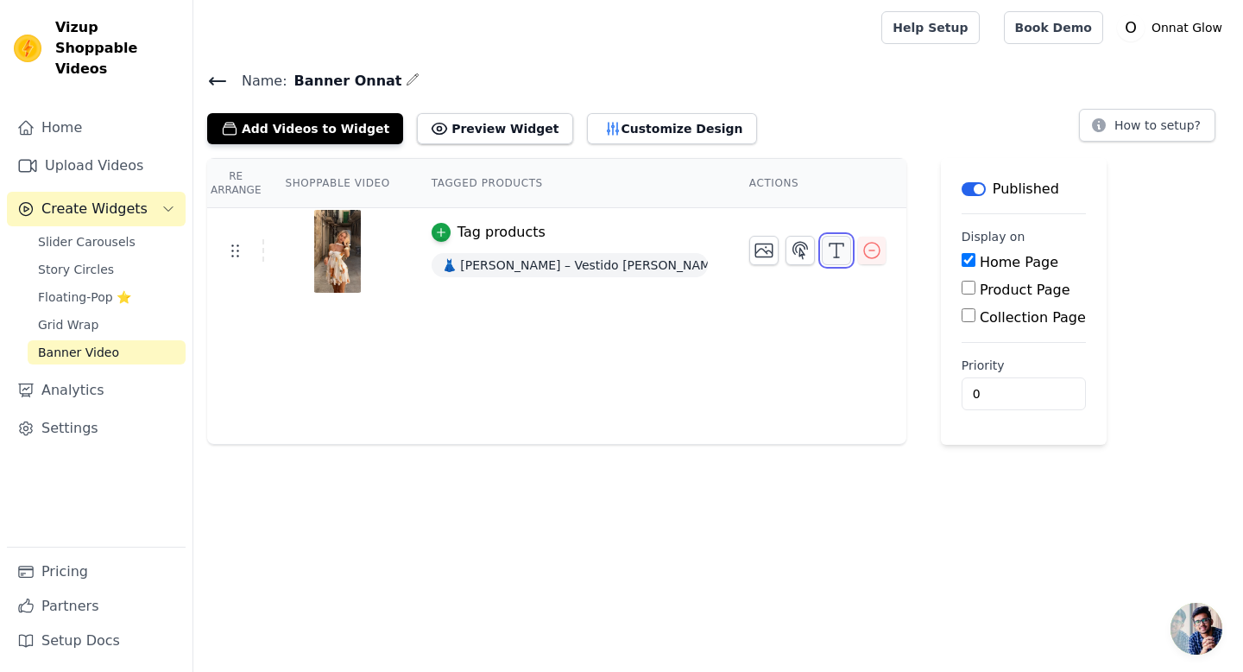
click at [838, 247] on icon "button" at bounding box center [836, 250] width 21 height 21
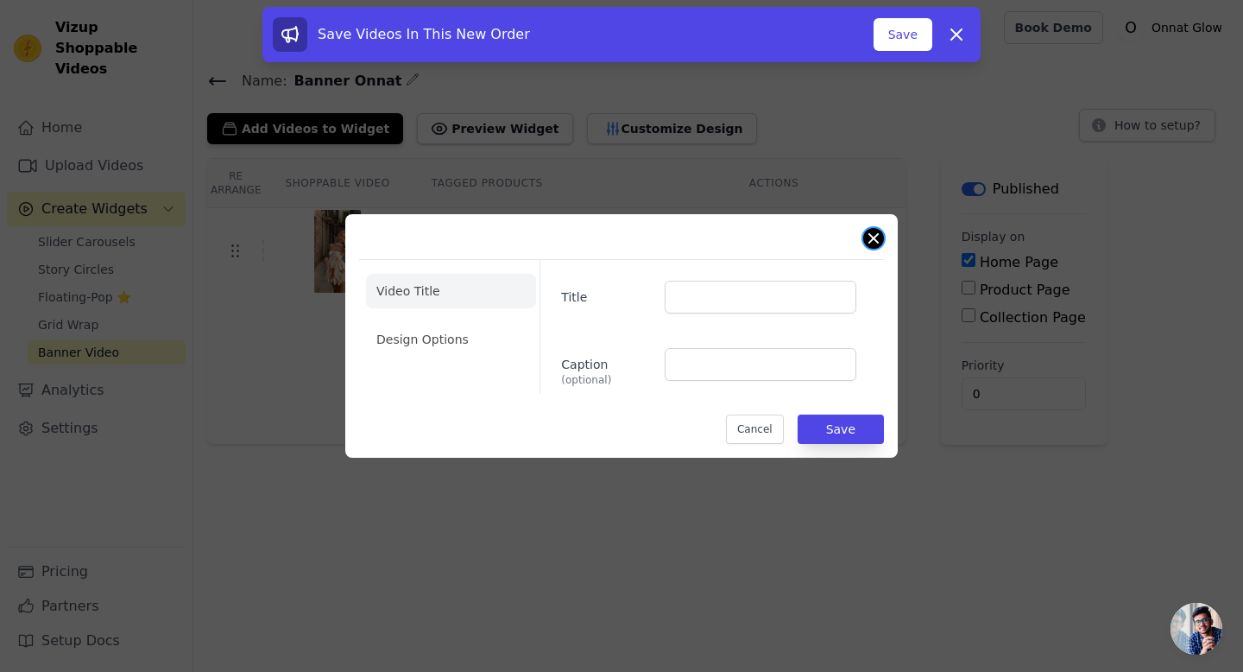
click at [874, 239] on button "Close modal" at bounding box center [873, 238] width 21 height 21
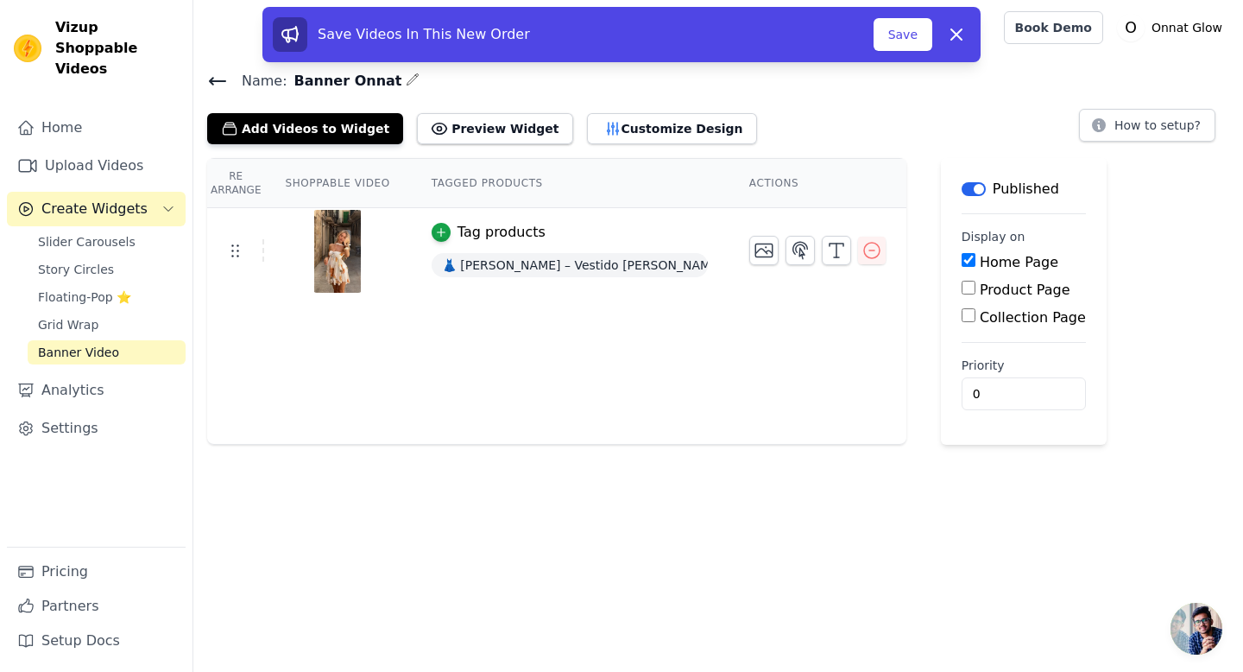
click at [345, 176] on th "Shoppable Video" at bounding box center [337, 183] width 146 height 49
click at [528, 182] on th "Tagged Products" at bounding box center [570, 183] width 318 height 49
click at [604, 127] on button "Customize Design" at bounding box center [672, 128] width 170 height 31
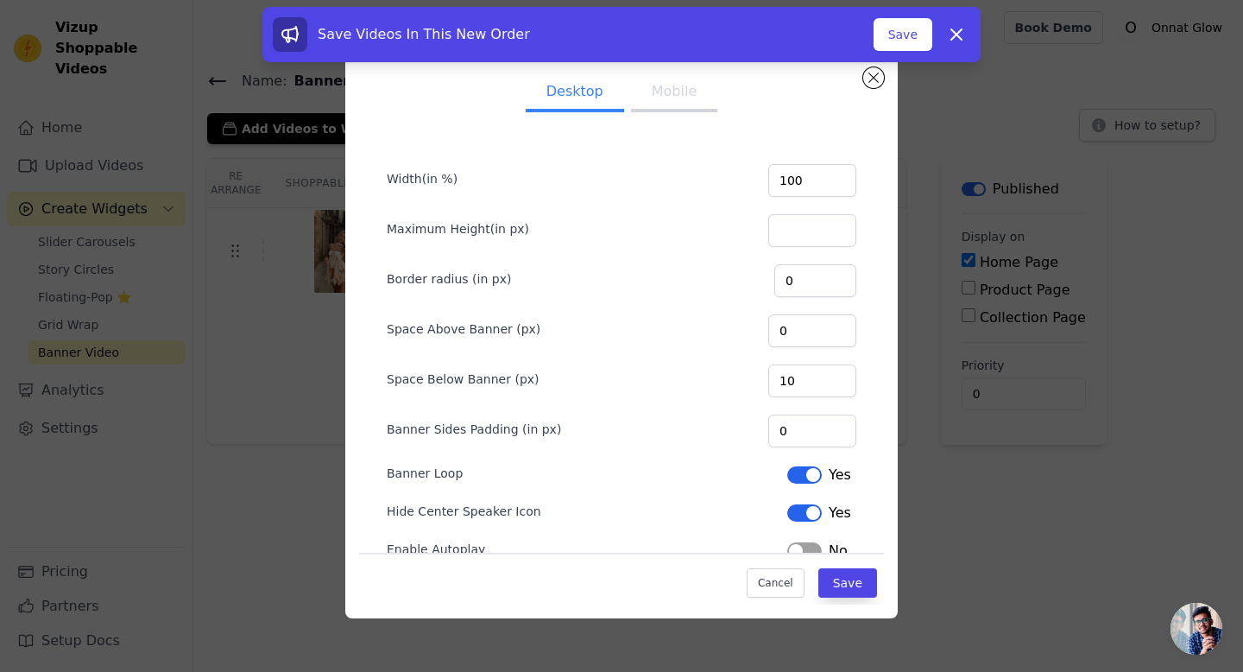
scroll to position [35, 0]
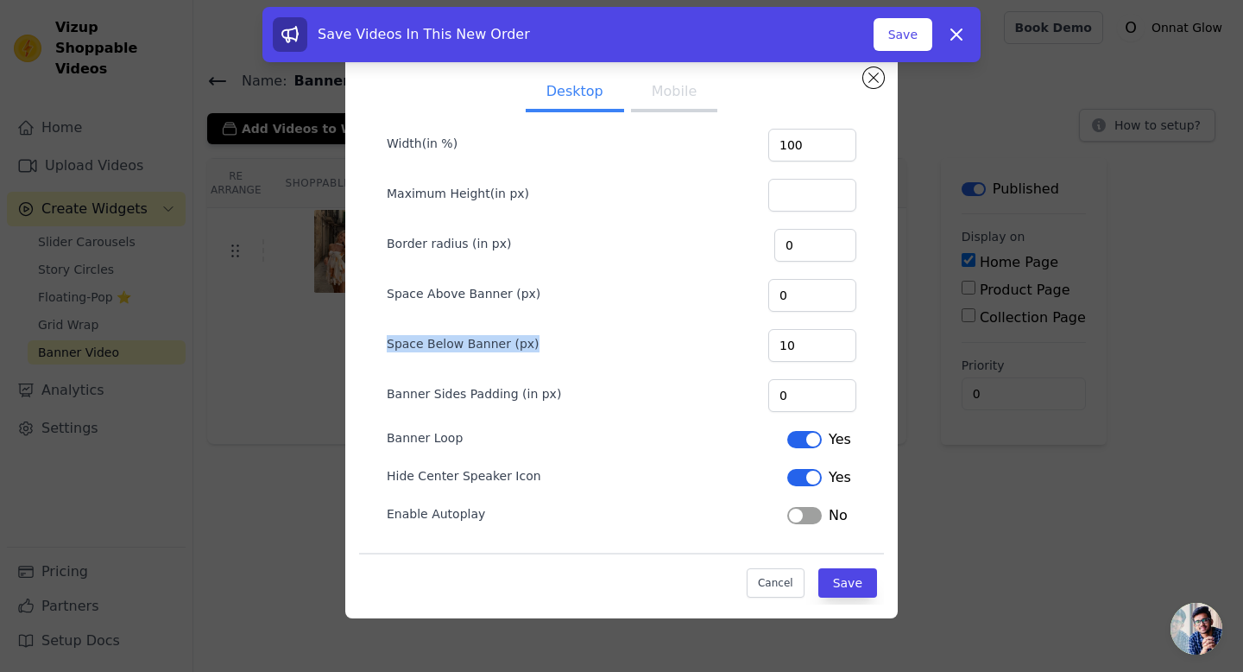
drag, startPoint x: 383, startPoint y: 341, endPoint x: 539, endPoint y: 336, distance: 155.5
click at [539, 336] on form "Width(in %) 100 Maximum Height(in px) Border radius (in px) 0 Space Above Banne…" at bounding box center [621, 319] width 497 height 442
click at [528, 312] on div at bounding box center [528, 312] width 0 height 0
drag, startPoint x: 573, startPoint y: 391, endPoint x: 395, endPoint y: 388, distance: 177.9
click at [395, 388] on div "Banner Sides Padding (in px) 0" at bounding box center [622, 394] width 470 height 36
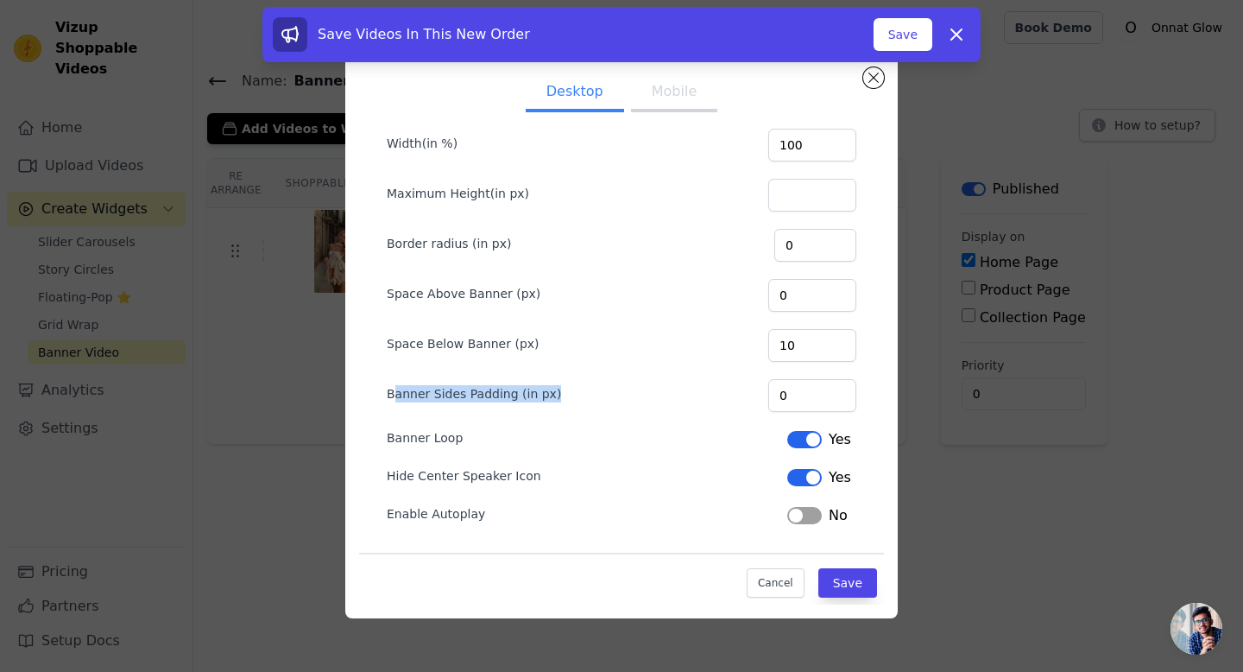
click at [384, 362] on div at bounding box center [384, 362] width 0 height 0
click at [469, 420] on form "Width(in %) 100 Maximum Height(in px) Border radius (in px) 0 Space Above Banne…" at bounding box center [621, 319] width 497 height 442
drag, startPoint x: 465, startPoint y: 445, endPoint x: 339, endPoint y: 426, distance: 127.5
click at [339, 426] on div "Desktop Mobile Width(in %) 100 Maximum Height(in px) Border radius (in px) 0 Sp…" at bounding box center [622, 336] width 1188 height 620
click at [328, 406] on div at bounding box center [328, 406] width 0 height 0
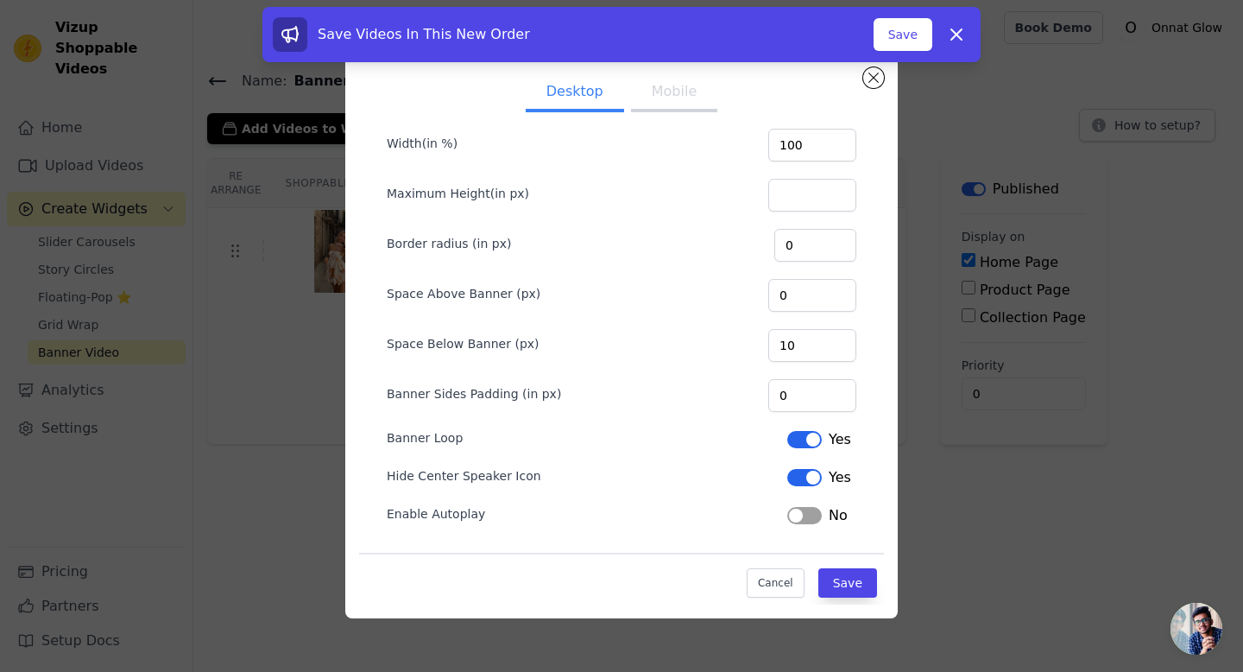
click at [405, 459] on form "Width(in %) 100 Maximum Height(in px) Border radius (in px) 0 Space Above Banne…" at bounding box center [621, 319] width 497 height 442
drag, startPoint x: 385, startPoint y: 294, endPoint x: 553, endPoint y: 298, distance: 167.5
click at [553, 298] on form "Width(in %) 100 Maximum Height(in px) Border radius (in px) 0 Space Above Banne…" at bounding box center [621, 319] width 497 height 442
click at [541, 300] on div at bounding box center [541, 300] width 0 height 0
click at [504, 259] on div "Border radius (in px) 0" at bounding box center [622, 243] width 470 height 36
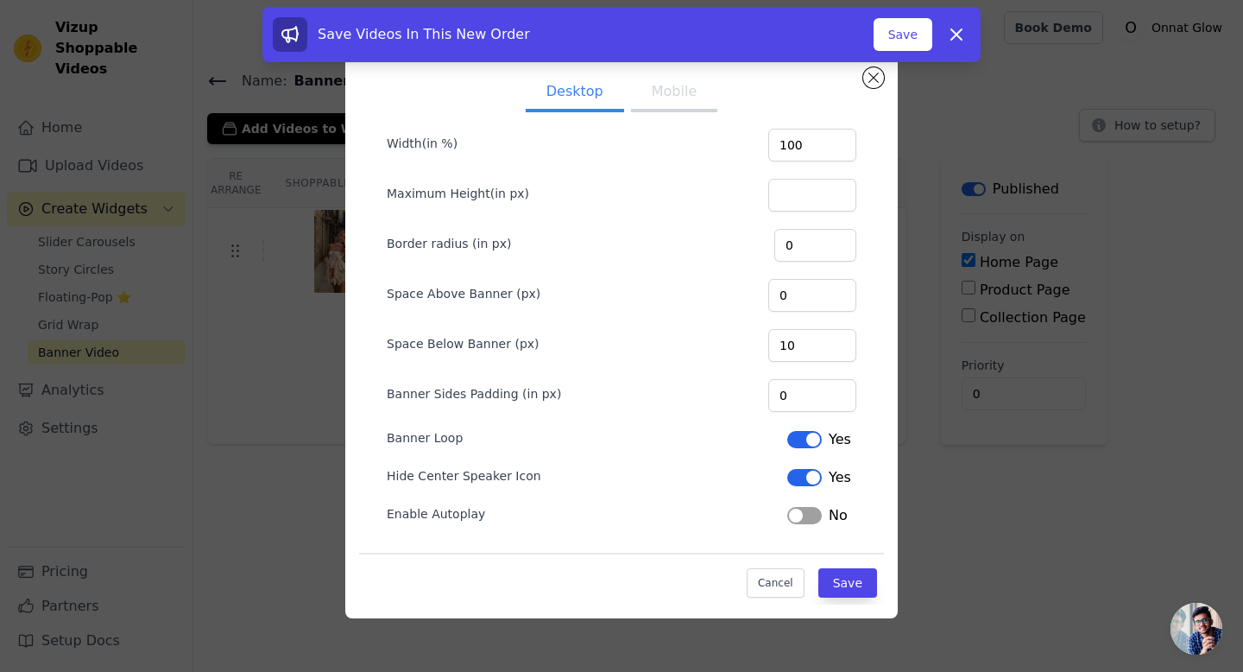
drag, startPoint x: 514, startPoint y: 226, endPoint x: 401, endPoint y: 229, distance: 113.1
click at [401, 229] on div "Border radius (in px) 0" at bounding box center [622, 243] width 470 height 36
drag, startPoint x: 383, startPoint y: 235, endPoint x: 572, endPoint y: 252, distance: 189.9
click at [572, 252] on form "Width(in %) 100 Maximum Height(in px) Border radius (in px) 0 Space Above Banne…" at bounding box center [621, 319] width 497 height 442
click at [560, 250] on div at bounding box center [560, 250] width 0 height 0
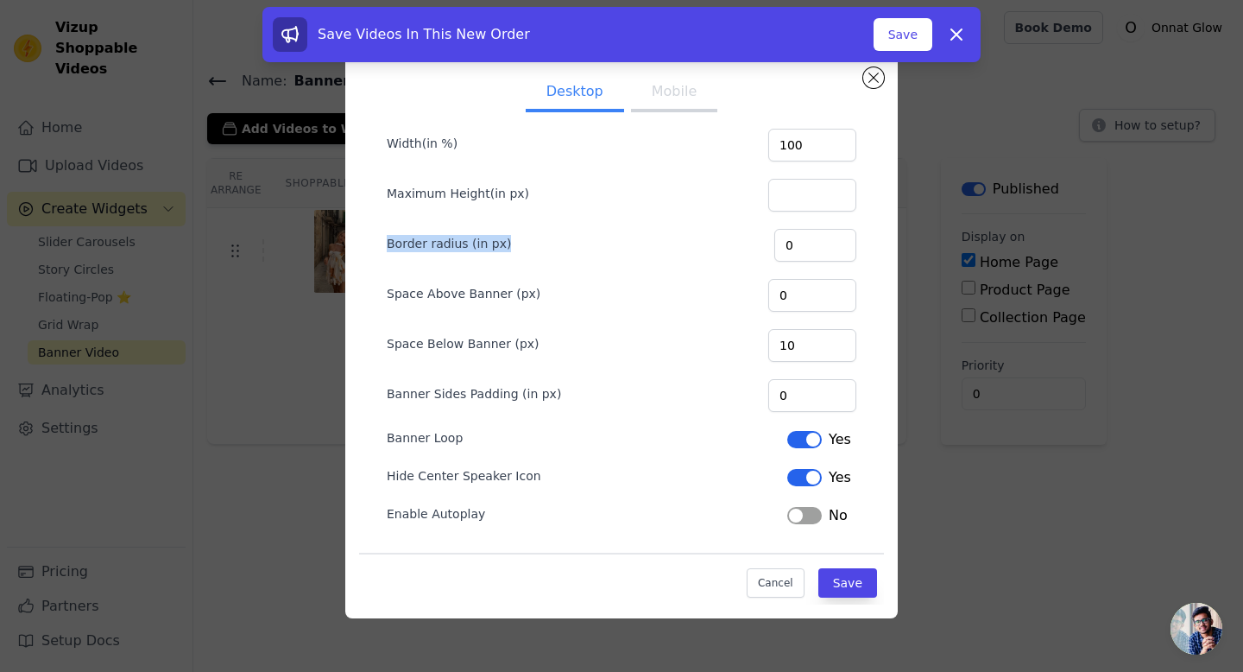
click at [554, 218] on form "Width(in %) 100 Maximum Height(in px) Border radius (in px) 0 Space Above Banne…" at bounding box center [621, 319] width 497 height 442
drag, startPoint x: 386, startPoint y: 476, endPoint x: 545, endPoint y: 480, distance: 158.9
click at [545, 480] on div "Hide Center Speaker Icon Label Yes" at bounding box center [622, 476] width 470 height 24
click at [534, 483] on div at bounding box center [534, 483] width 0 height 0
click at [545, 492] on form "Width(in %) 100 Maximum Height(in px) Border radius (in px) 0 Space Above Banne…" at bounding box center [621, 319] width 497 height 442
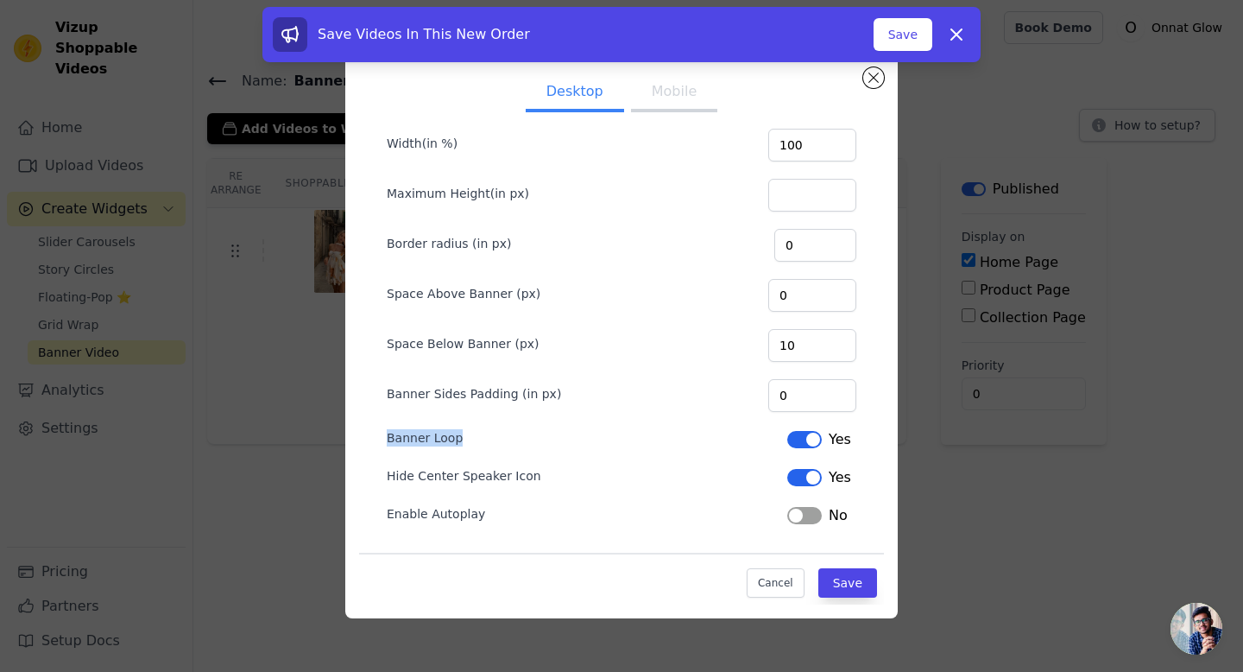
drag, startPoint x: 386, startPoint y: 442, endPoint x: 479, endPoint y: 442, distance: 93.3
click at [479, 442] on div "Banner Loop Label Yes" at bounding box center [622, 438] width 470 height 24
click at [468, 445] on div at bounding box center [468, 445] width 0 height 0
click at [483, 458] on form "Width(in %) 100 Maximum Height(in px) Border radius (in px) 0 Space Above Banne…" at bounding box center [621, 319] width 497 height 442
click at [806, 439] on button "Label" at bounding box center [804, 439] width 35 height 17
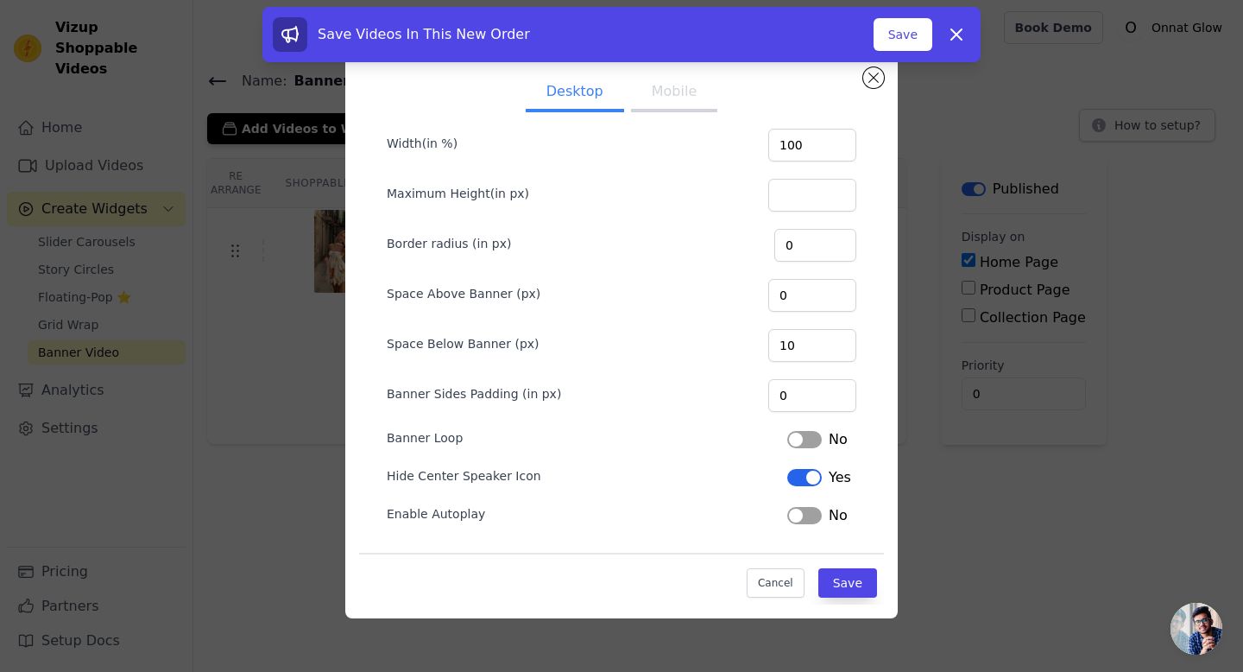
click at [813, 484] on button "Label" at bounding box center [804, 477] width 35 height 17
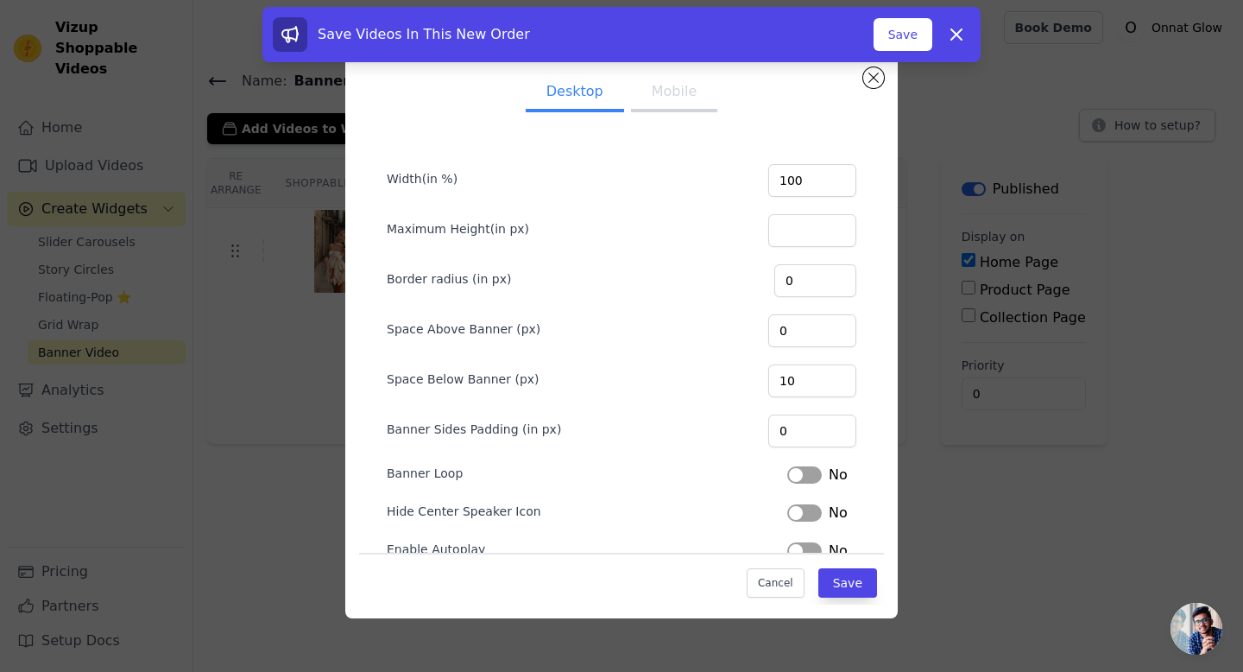
click at [685, 102] on button "Mobile" at bounding box center [674, 93] width 86 height 38
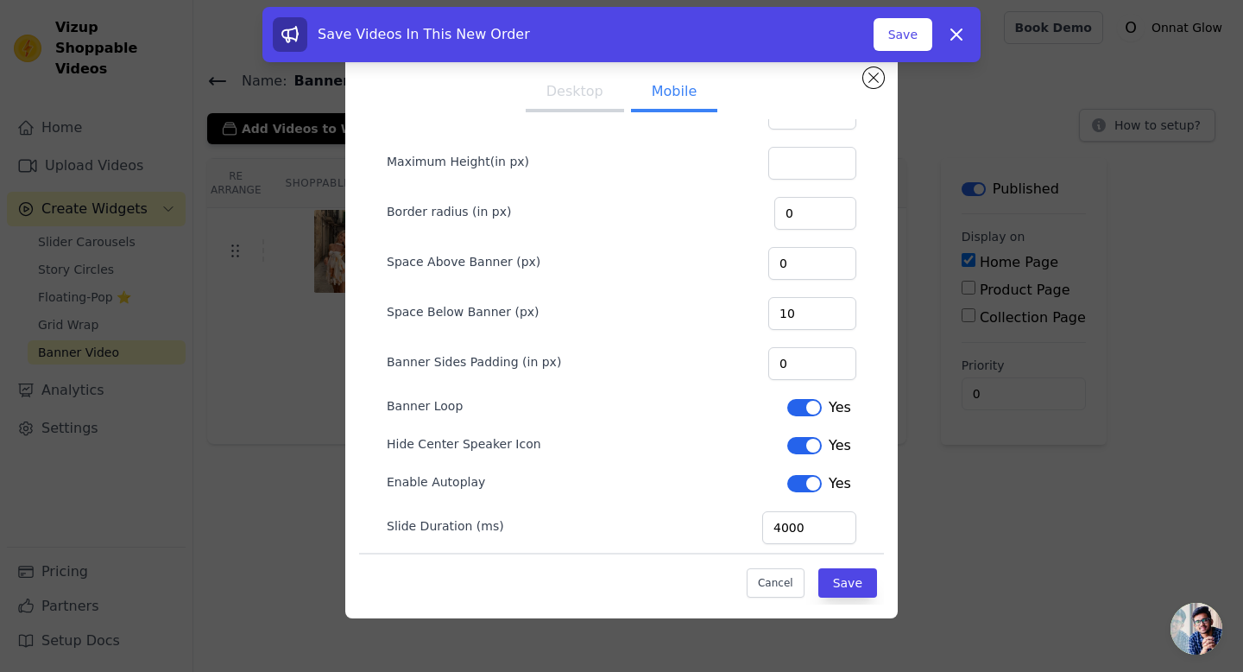
scroll to position [85, 0]
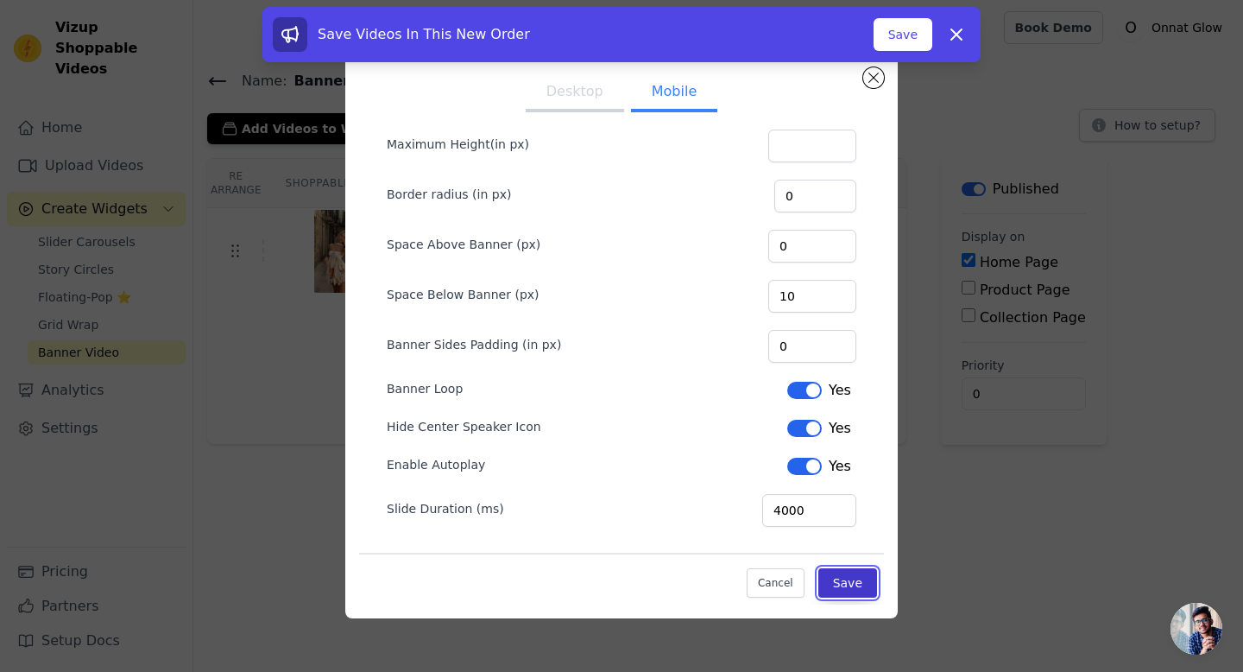
click at [855, 586] on button "Save" at bounding box center [848, 582] width 59 height 29
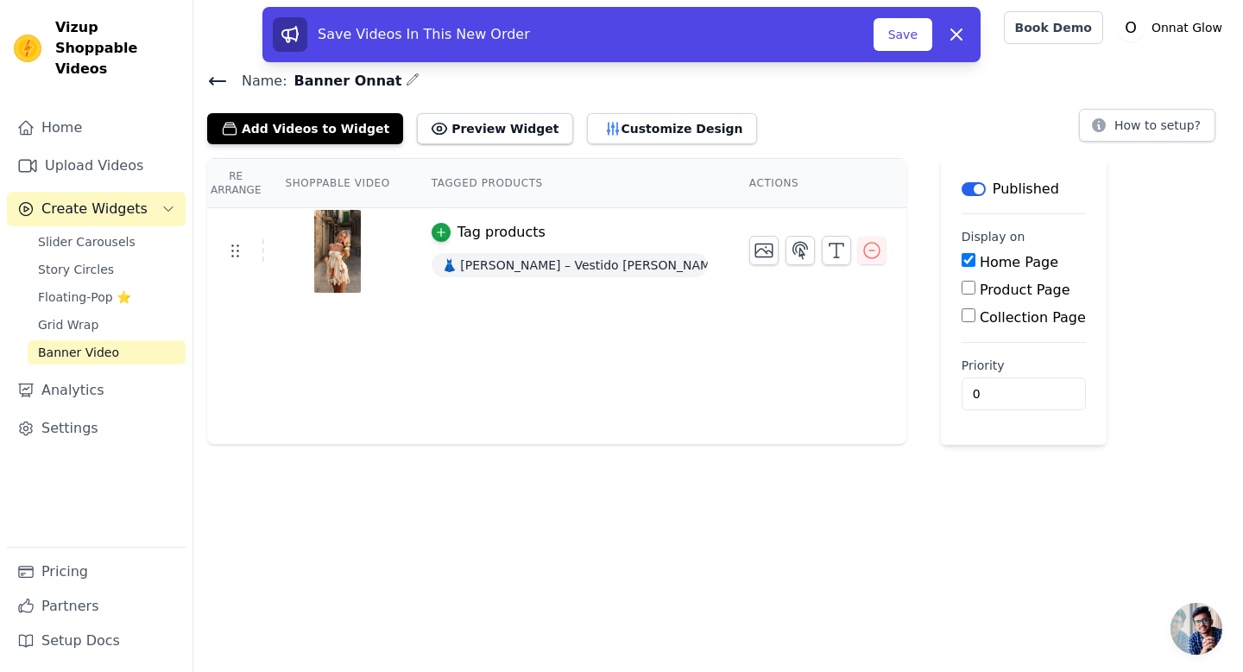
click at [218, 80] on icon at bounding box center [218, 81] width 16 height 7
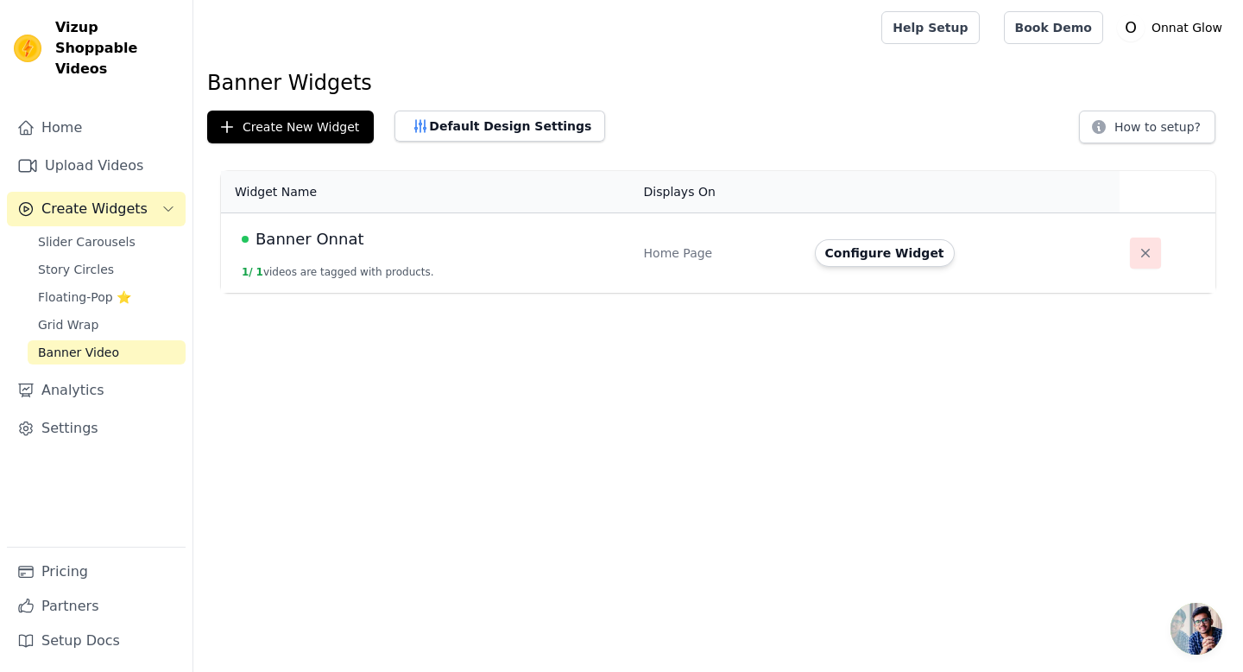
click at [1147, 250] on icon "button" at bounding box center [1145, 252] width 17 height 17
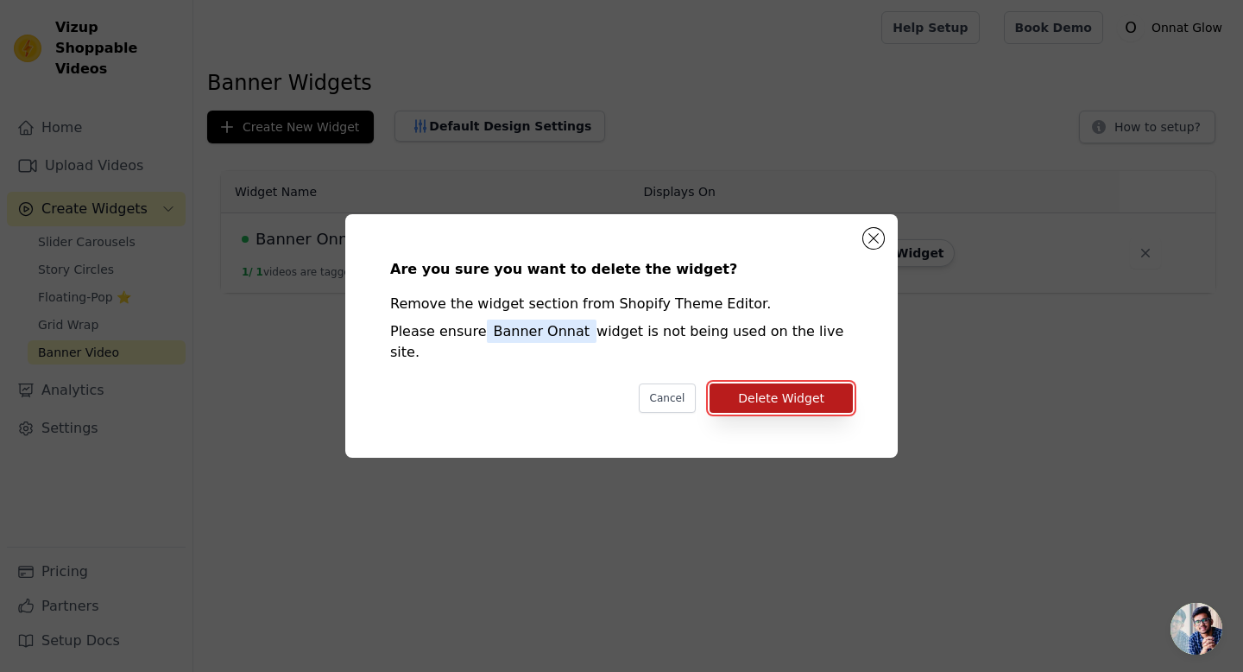
click at [787, 384] on button "Delete Widget" at bounding box center [781, 397] width 143 height 29
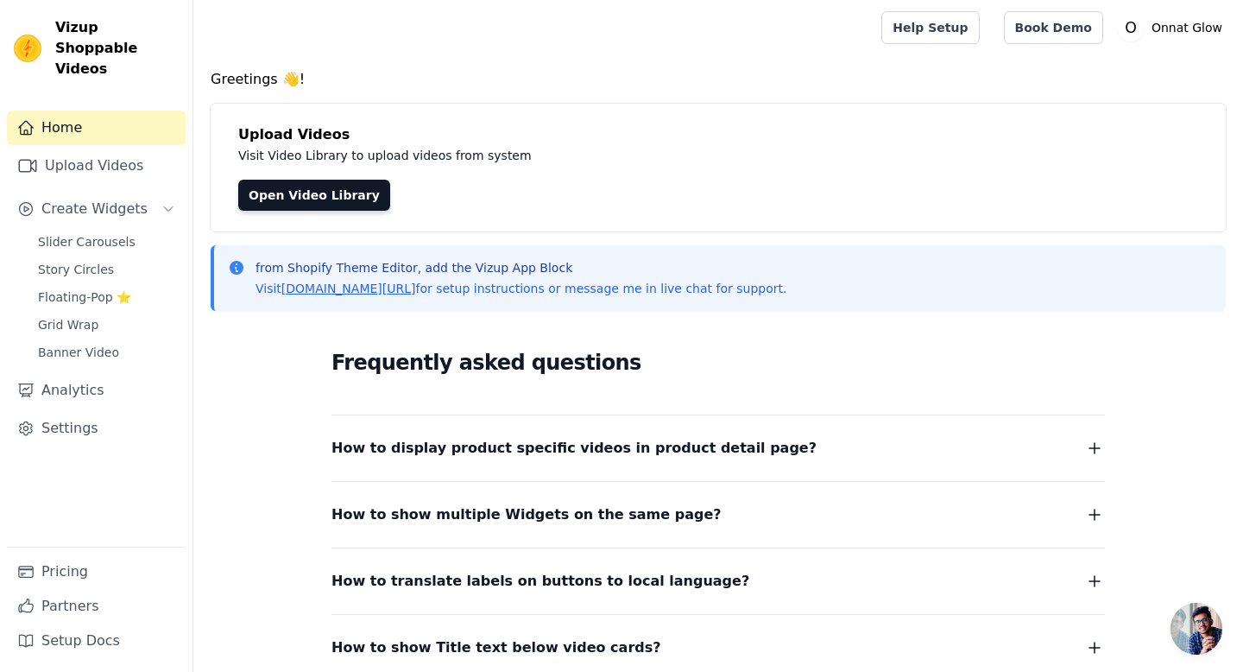
click at [95, 344] on div "Home Upload Videos Create Widgets Slider Carousels Story Circles Floating-Pop ⭐…" at bounding box center [96, 329] width 179 height 436
click at [79, 344] on span "Banner Video" at bounding box center [78, 352] width 81 height 17
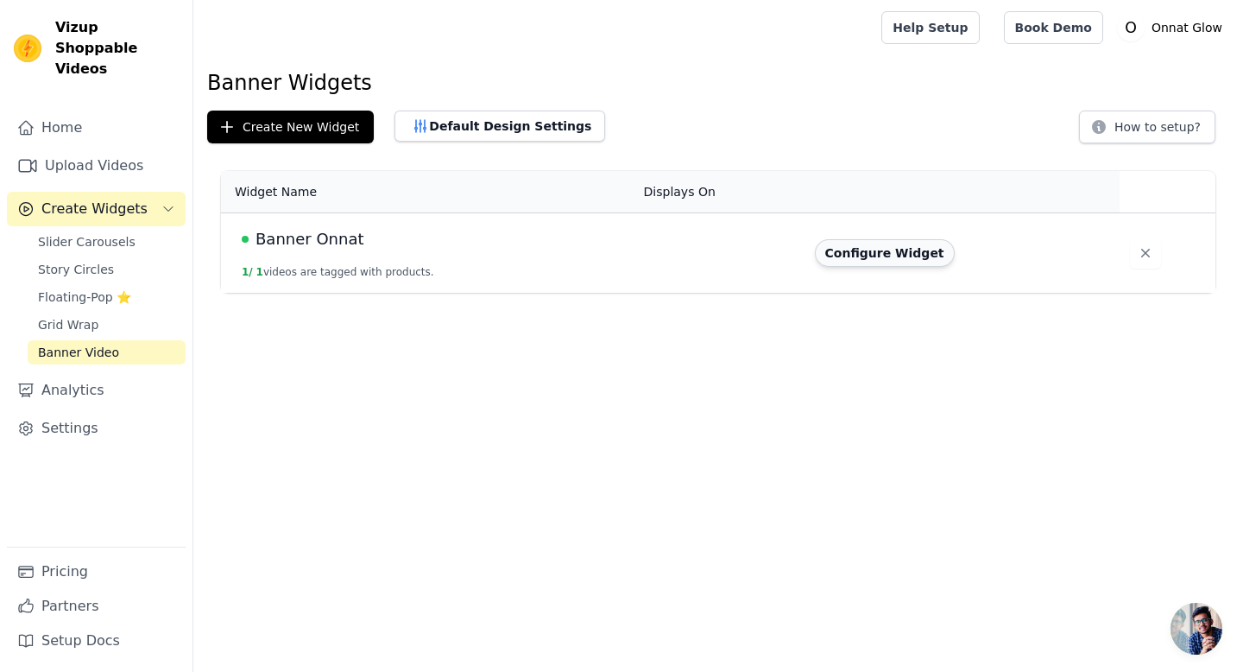
click at [875, 252] on button "Configure Widget" at bounding box center [885, 253] width 140 height 28
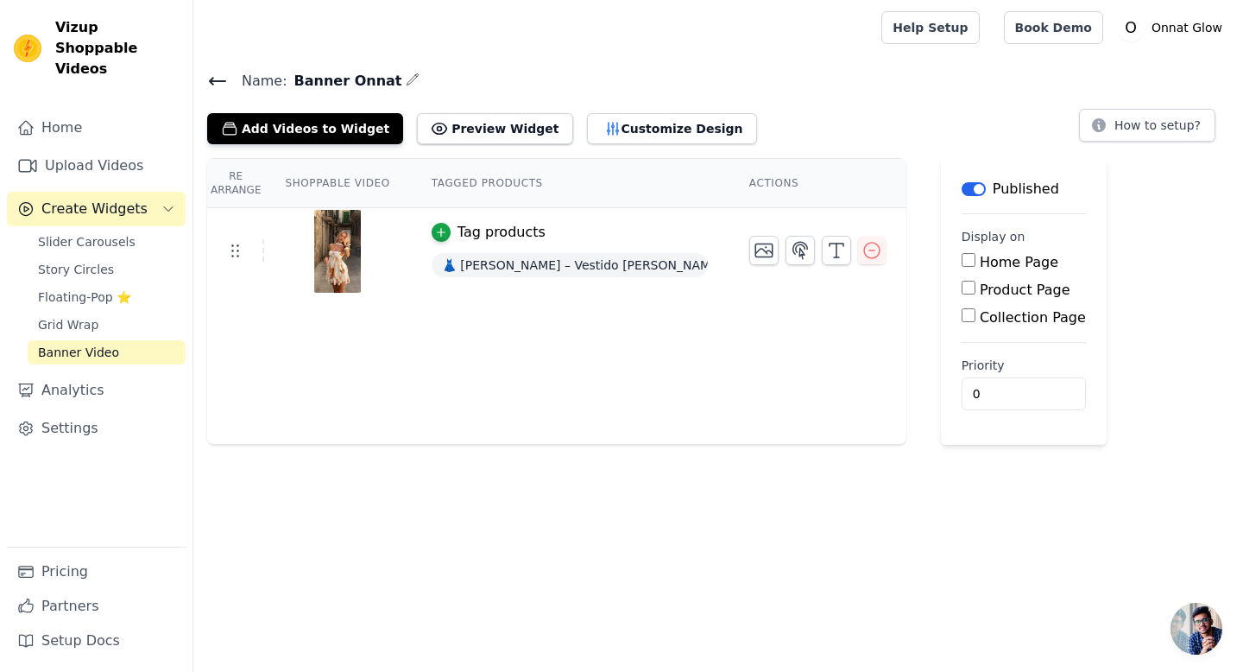
click at [970, 261] on input "Home Page" at bounding box center [969, 260] width 14 height 14
checkbox input "true"
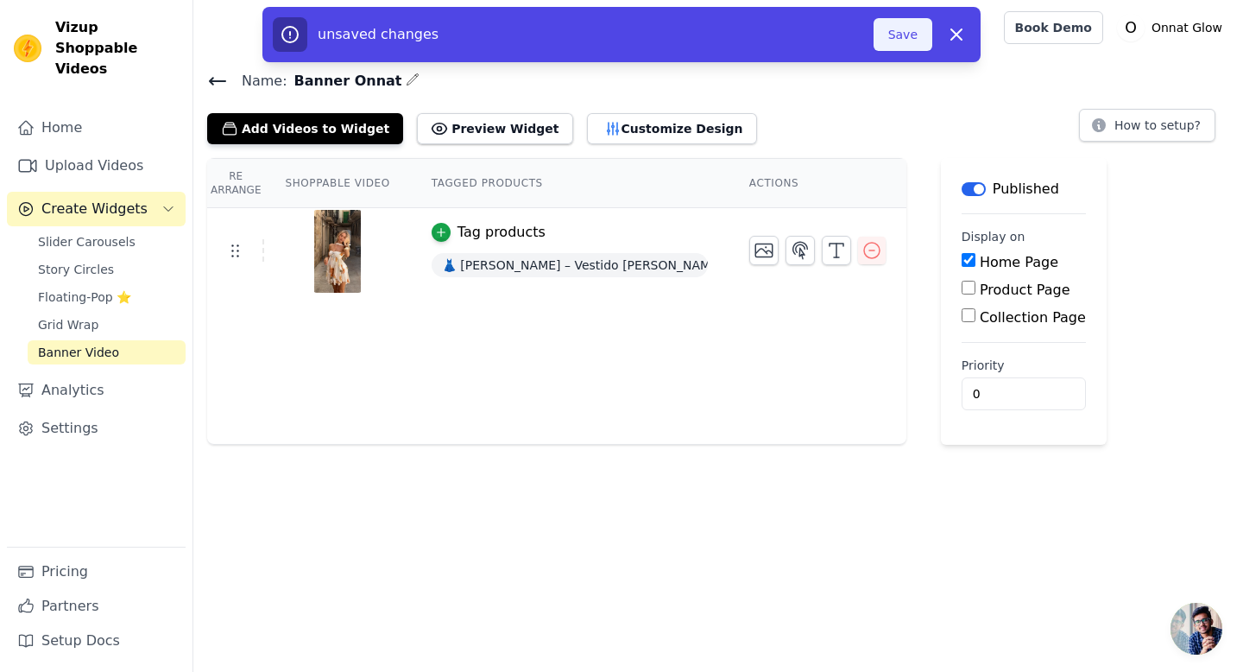
click at [907, 33] on button "Save" at bounding box center [903, 34] width 59 height 33
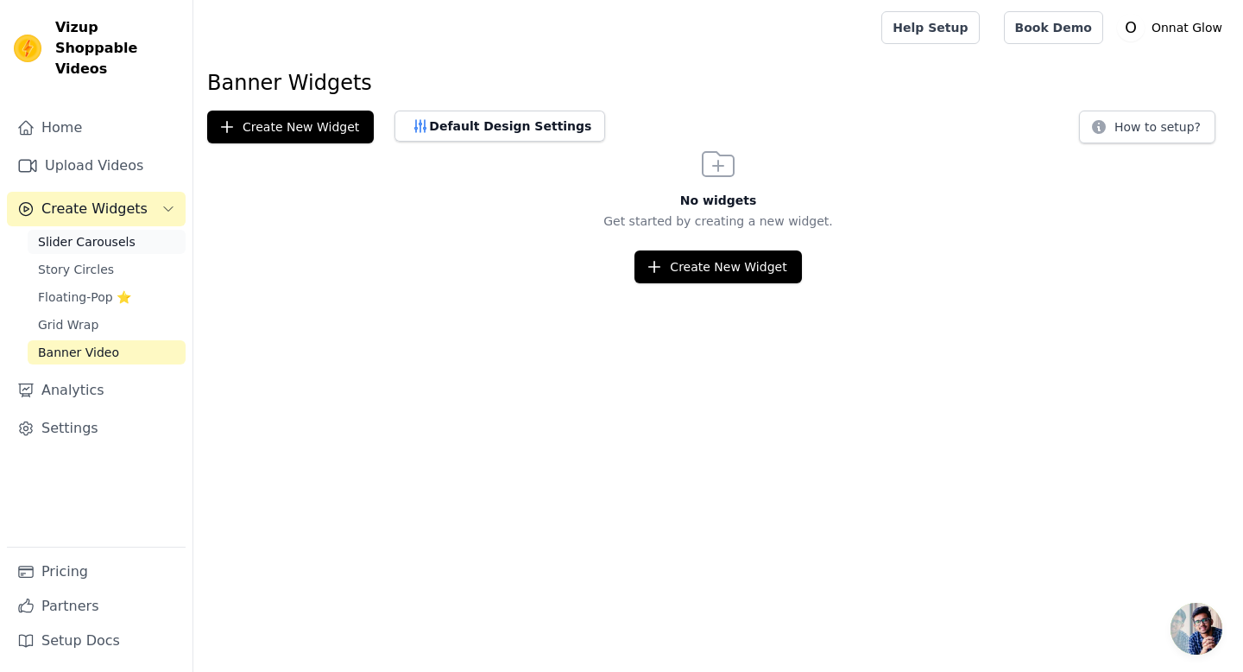
click at [88, 233] on span "Slider Carousels" at bounding box center [87, 241] width 98 height 17
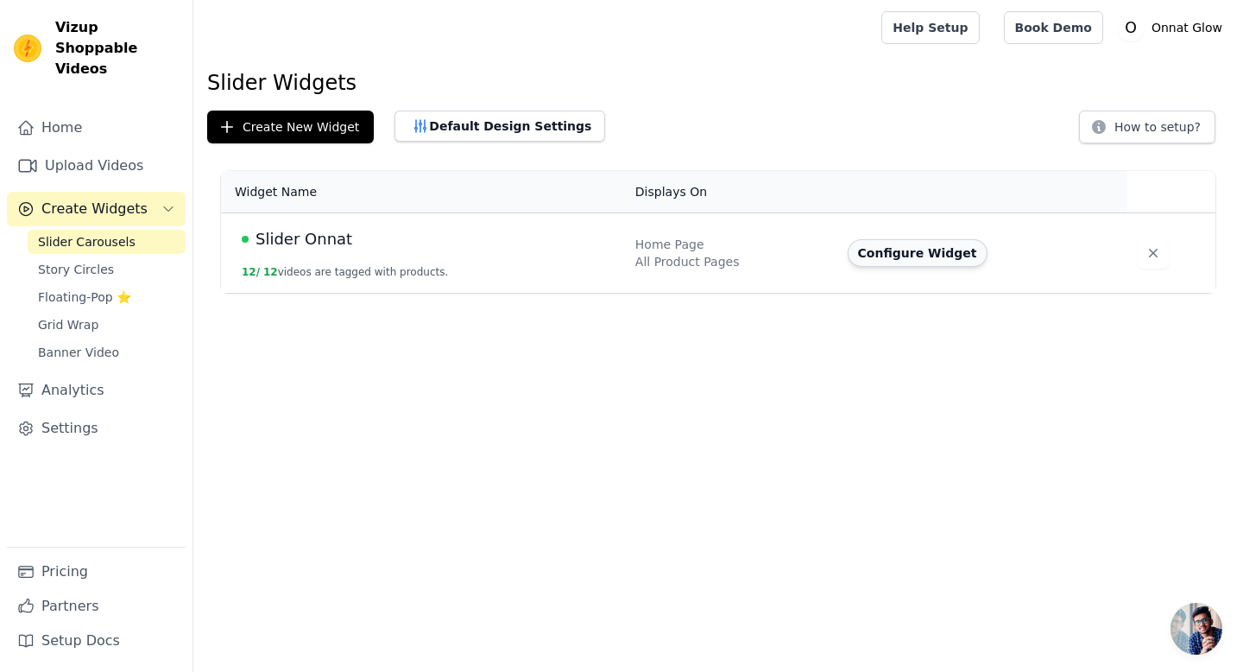
click at [933, 254] on button "Configure Widget" at bounding box center [918, 253] width 140 height 28
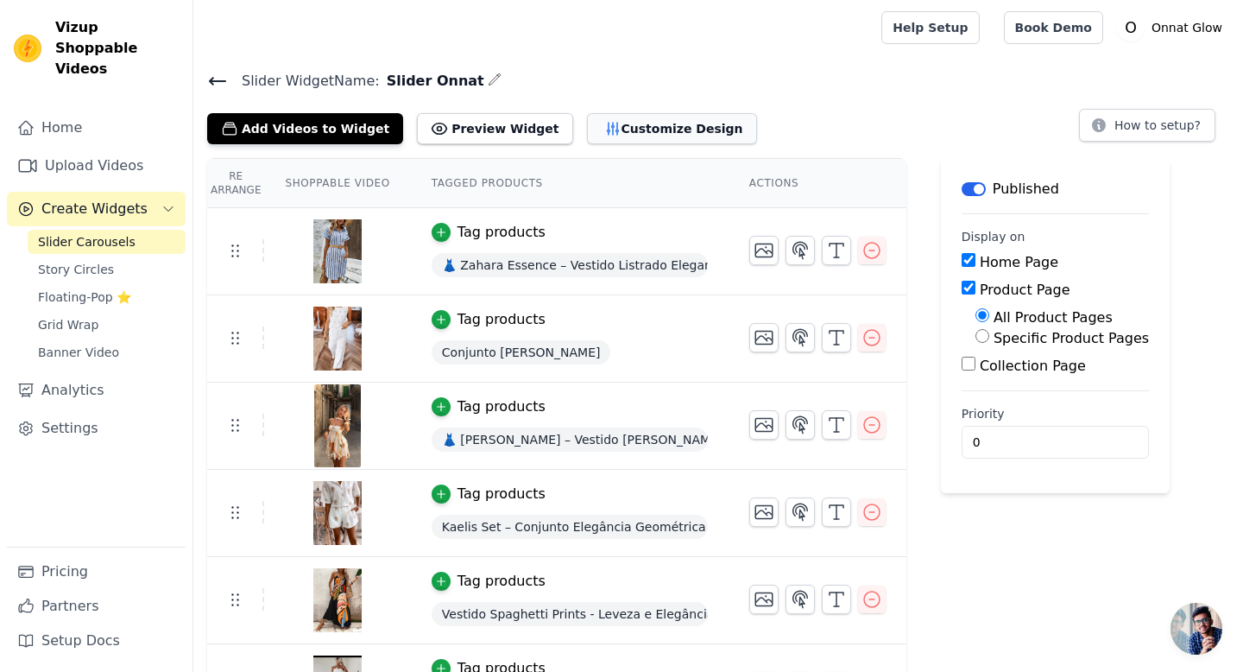
click at [647, 131] on button "Customize Design" at bounding box center [672, 128] width 170 height 31
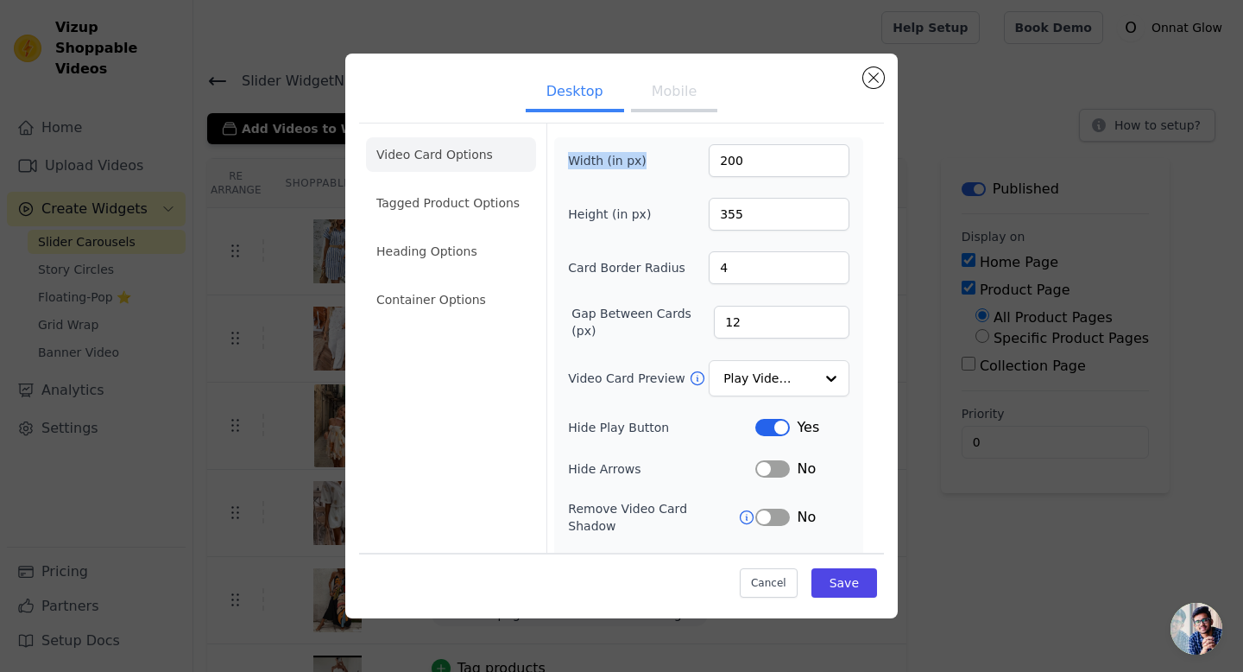
drag, startPoint x: 551, startPoint y: 166, endPoint x: 652, endPoint y: 167, distance: 101.0
click at [652, 167] on form "Width (in px) 200 Height (in px) 355 Card Border Radius 4 Gap Between Cards (px…" at bounding box center [709, 397] width 324 height 549
click at [641, 168] on div at bounding box center [641, 168] width 0 height 0
click at [656, 128] on form "Width (in px) 200 Height (in px) 355 Card Border Radius 4 Gap Between Cards (px…" at bounding box center [709, 397] width 324 height 549
drag, startPoint x: 566, startPoint y: 211, endPoint x: 659, endPoint y: 211, distance: 93.3
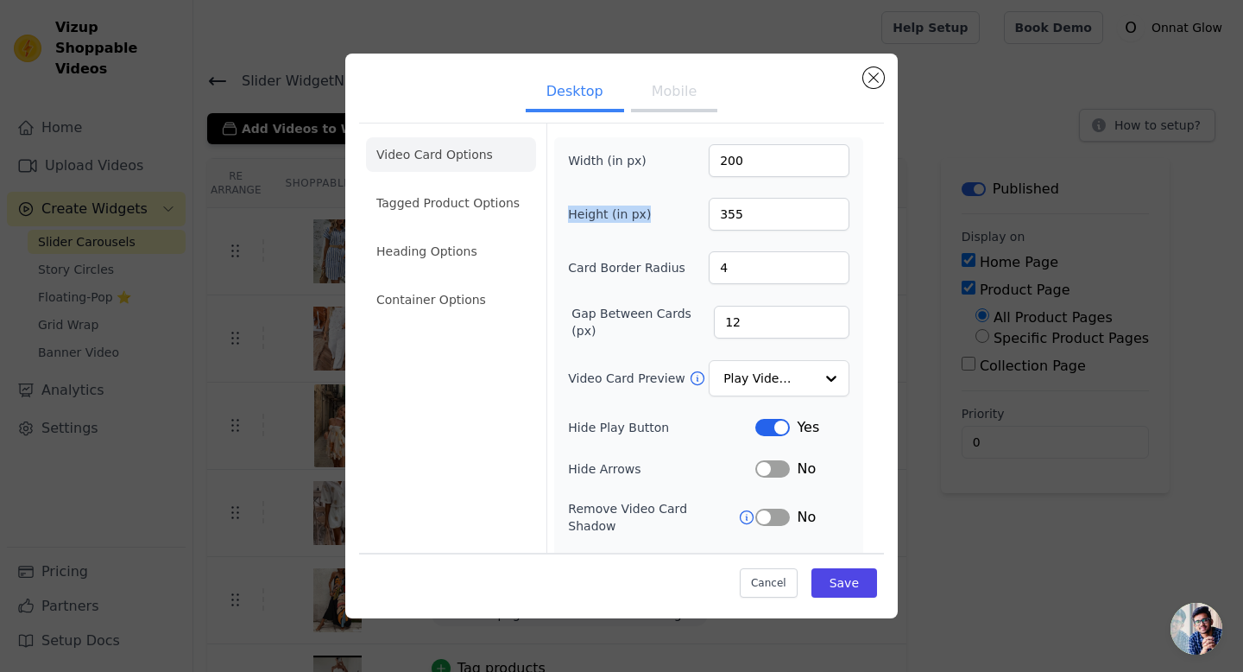
click at [659, 211] on div "Width (in px) 200 Height (in px) 355 Card Border Radius 4 Gap Between Cards (px…" at bounding box center [708, 401] width 309 height 528
click at [648, 182] on div at bounding box center [648, 182] width 0 height 0
click at [547, 202] on form "Width (in px) 200 Height (in px) 355 Card Border Radius 4 Gap Between Cards (px…" at bounding box center [709, 397] width 324 height 549
drag, startPoint x: 557, startPoint y: 272, endPoint x: 680, endPoint y: 274, distance: 122.6
click at [680, 274] on div "Width (in px) 200 Height (in px) 355 Card Border Radius 4 Gap Between Cards (px…" at bounding box center [708, 401] width 309 height 528
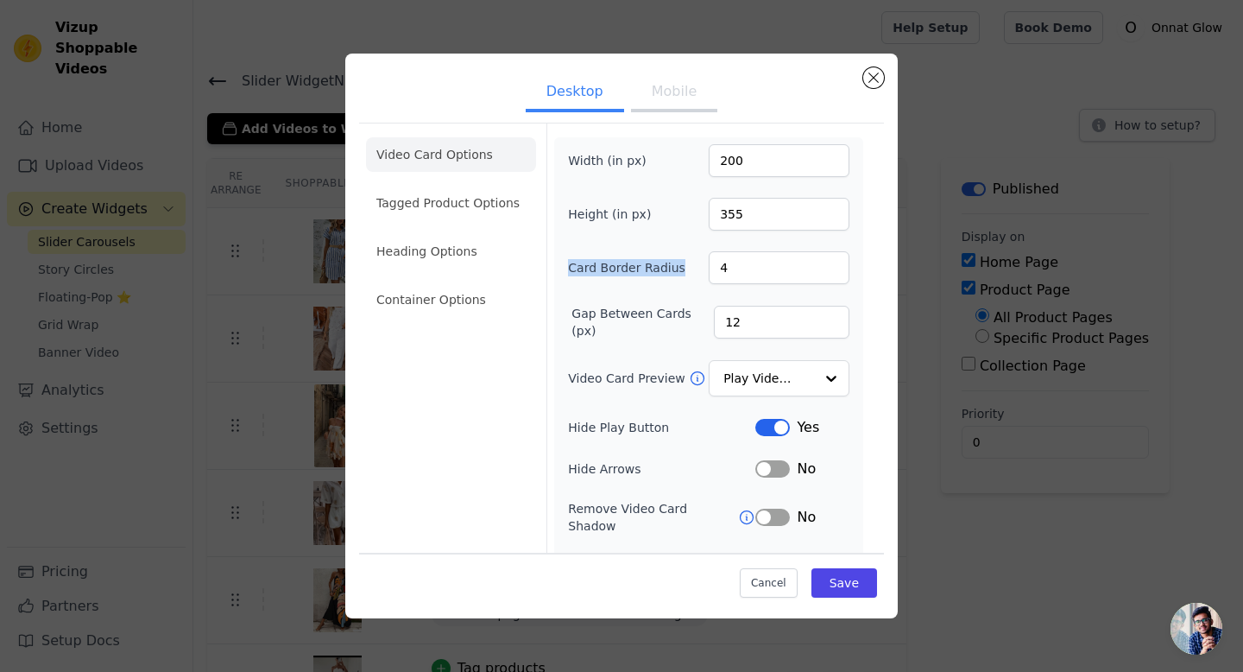
click at [668, 275] on div at bounding box center [668, 275] width 0 height 0
click at [550, 262] on form "Width (in px) 200 Height (in px) 355 Card Border Radius 4 Gap Between Cards (px…" at bounding box center [709, 397] width 324 height 549
drag, startPoint x: 564, startPoint y: 313, endPoint x: 701, endPoint y: 322, distance: 137.6
click at [701, 322] on div "Width (in px) 200 Height (in px) 355 Card Border Radius 4 Gap Between Cards (px…" at bounding box center [708, 401] width 309 height 528
click at [690, 338] on div at bounding box center [690, 338] width 0 height 0
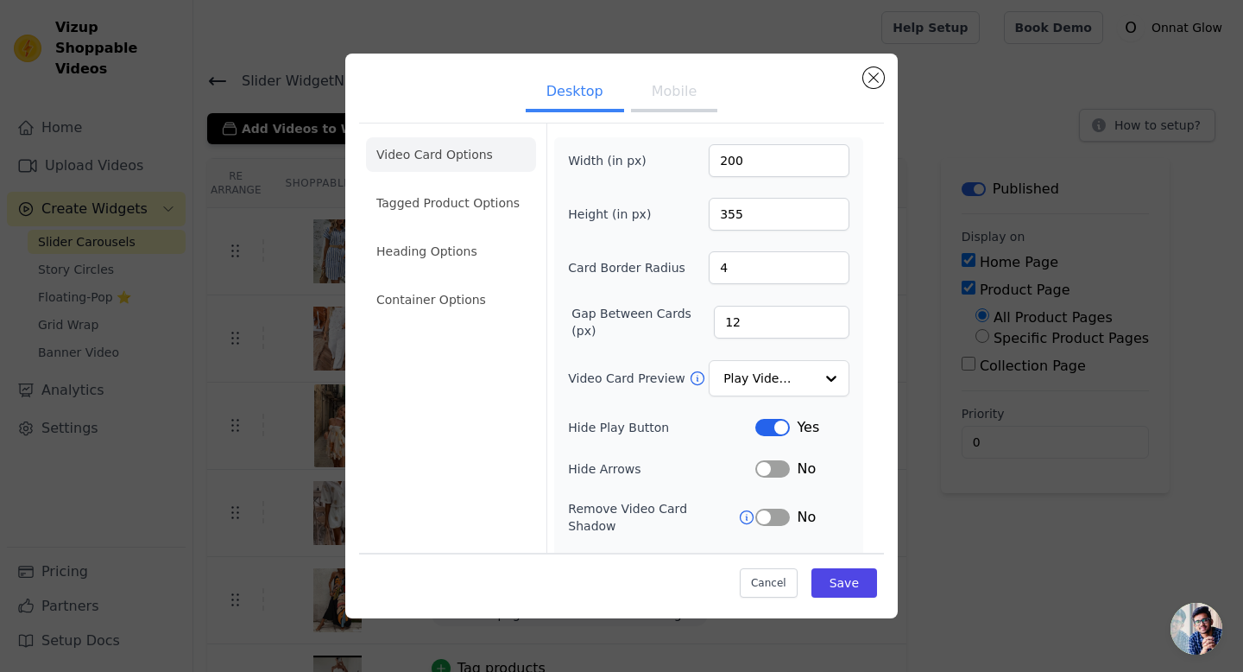
click at [482, 350] on div "Video Card Options Tagged Product Options Heading Options Container Options" at bounding box center [451, 397] width 170 height 549
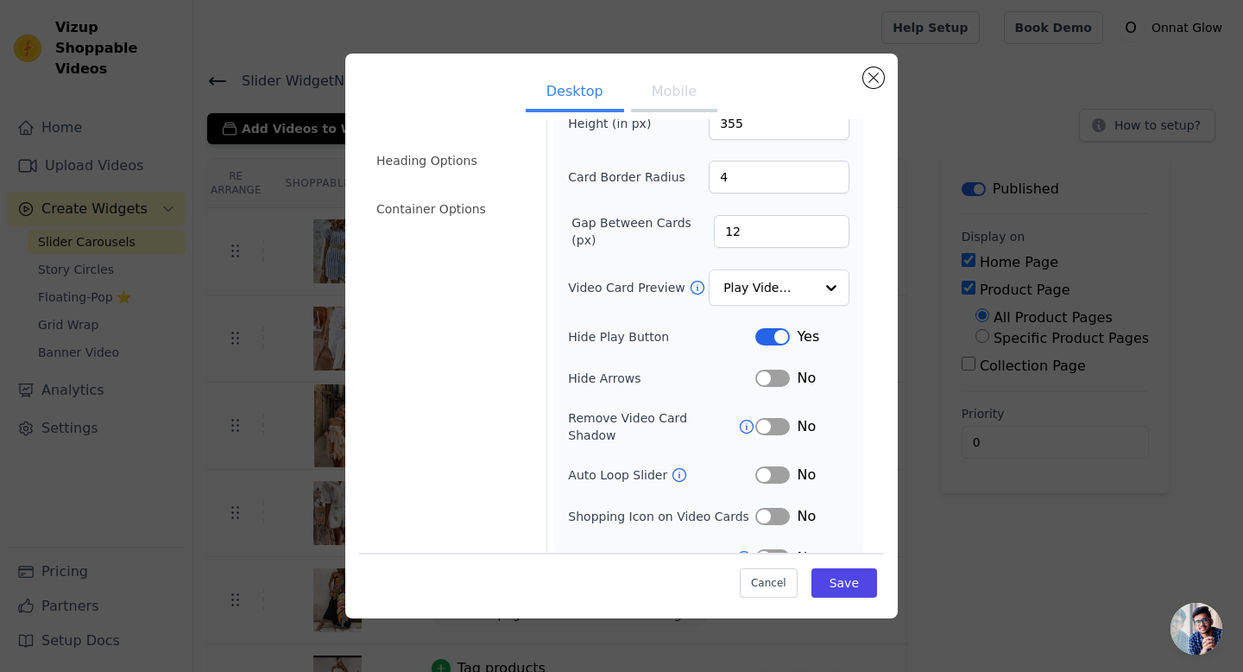
scroll to position [95, 0]
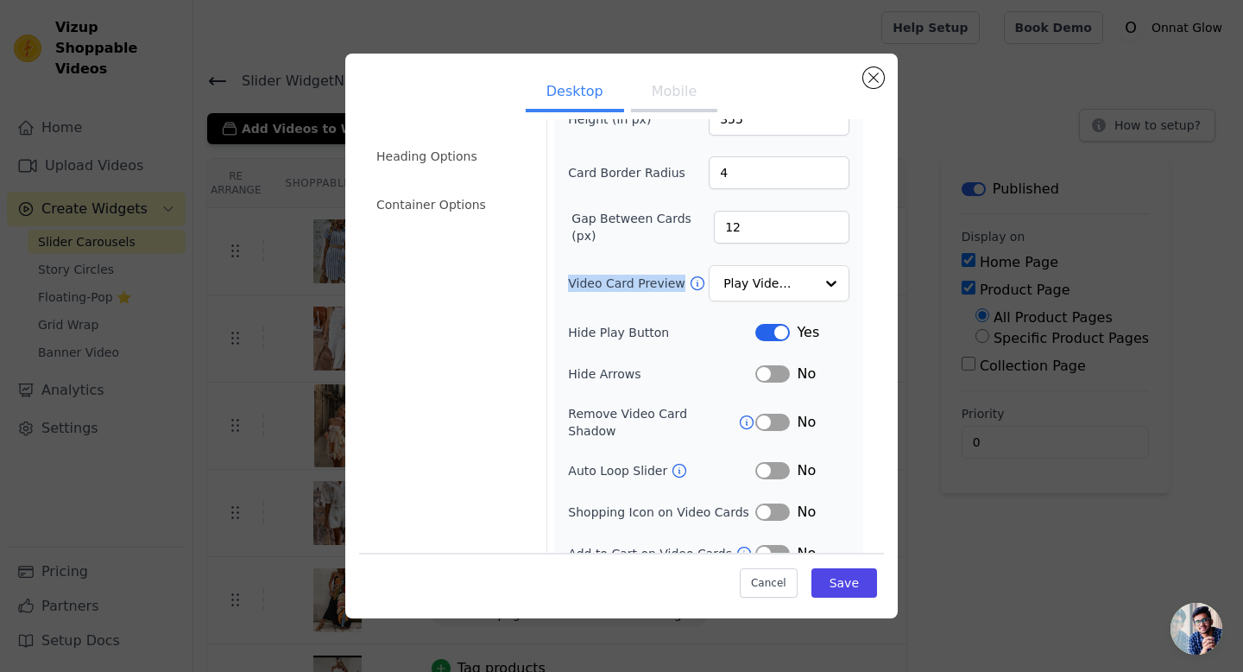
drag, startPoint x: 565, startPoint y: 283, endPoint x: 693, endPoint y: 283, distance: 128.7
click at [693, 283] on div "Width (in px) 200 Height (in px) 355 Card Border Radius 4 Gap Between Cards (px…" at bounding box center [708, 306] width 309 height 528
click at [682, 293] on div at bounding box center [682, 293] width 0 height 0
click at [831, 288] on div at bounding box center [830, 284] width 35 height 35
click at [693, 285] on icon at bounding box center [697, 283] width 17 height 17
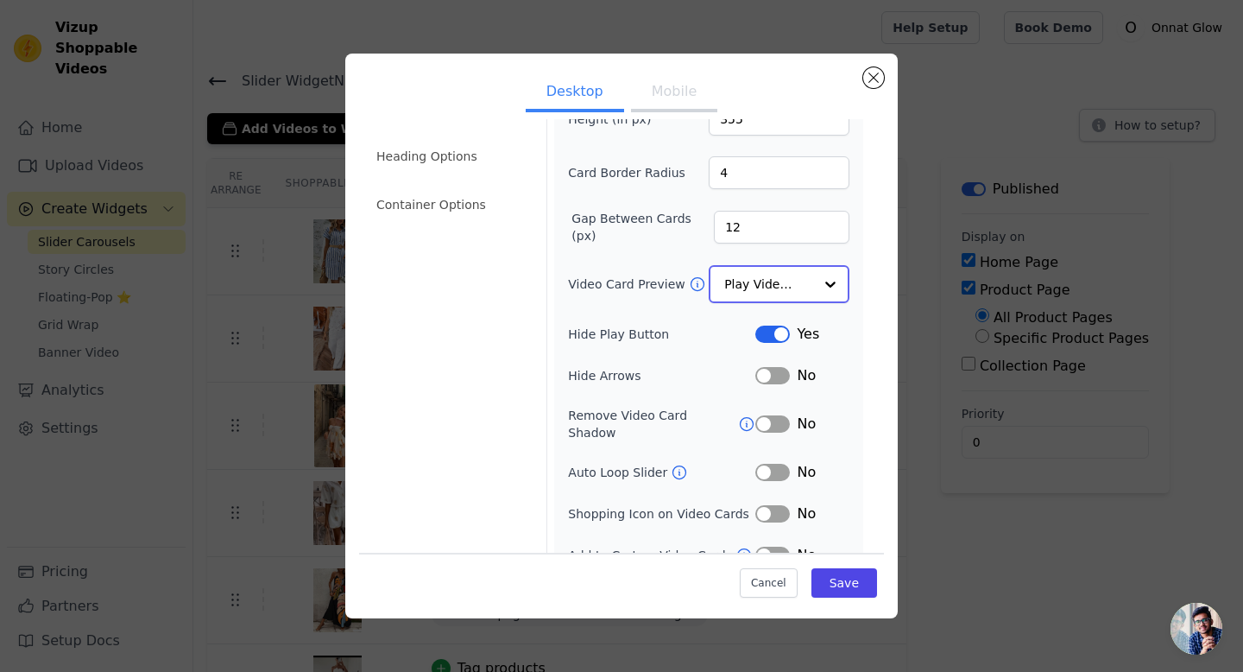
click at [837, 285] on div at bounding box center [830, 284] width 35 height 35
click at [836, 284] on div at bounding box center [830, 284] width 35 height 35
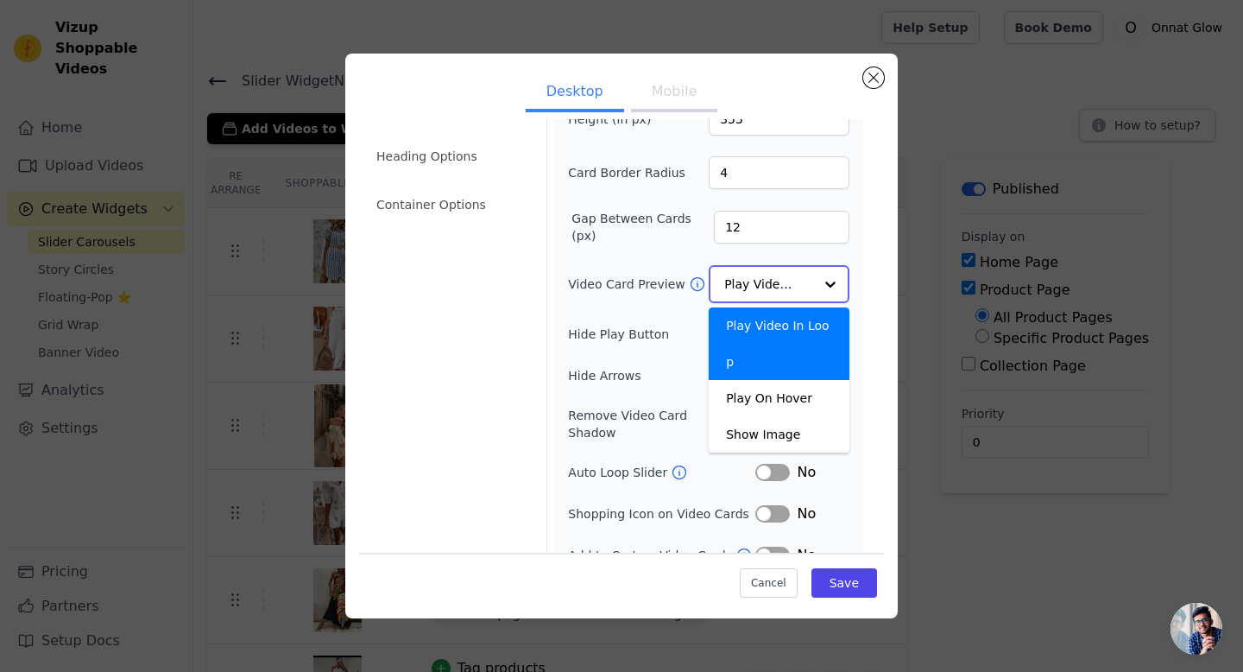
click at [836, 284] on div at bounding box center [830, 284] width 35 height 35
click at [857, 265] on div "Width (in px) 200 Height (in px) 355 Card Border Radius 4 Gap Between Cards (px…" at bounding box center [708, 306] width 309 height 528
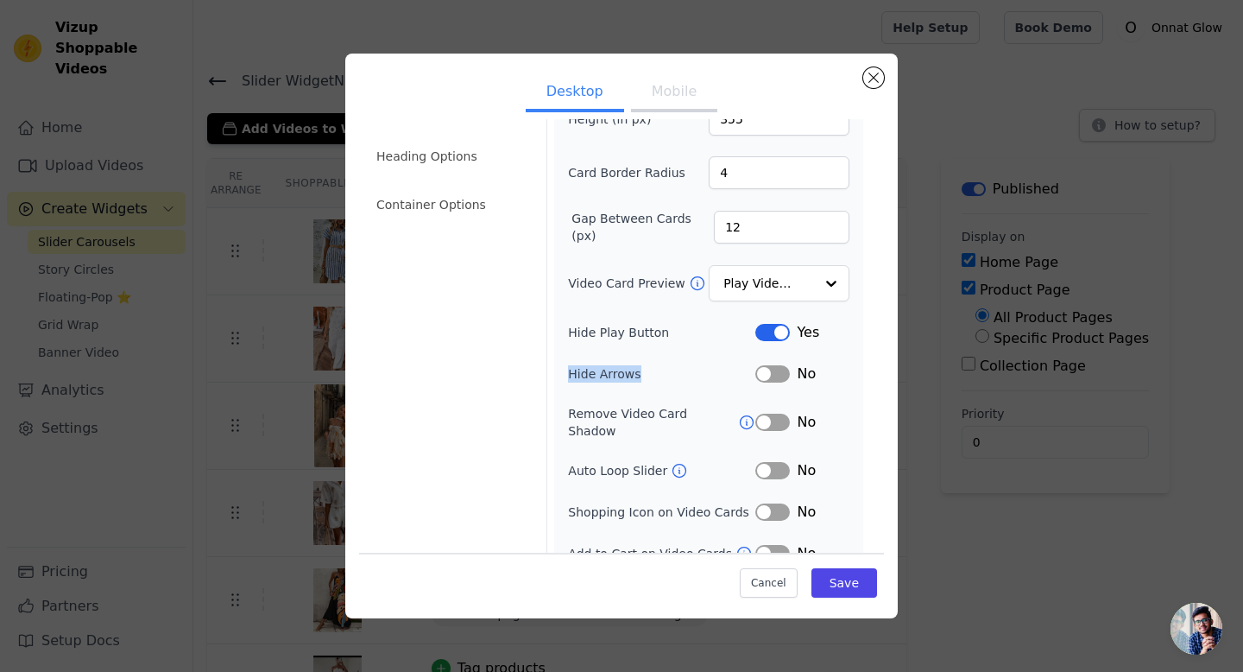
drag, startPoint x: 565, startPoint y: 372, endPoint x: 659, endPoint y: 372, distance: 94.1
click at [659, 372] on div "Width (in px) 200 Height (in px) 355 Card Border Radius 4 Gap Between Cards (px…" at bounding box center [708, 306] width 309 height 528
click at [648, 342] on div at bounding box center [648, 342] width 0 height 0
click at [653, 381] on label "Hide Arrows" at bounding box center [661, 373] width 187 height 17
drag, startPoint x: 564, startPoint y: 328, endPoint x: 676, endPoint y: 328, distance: 112.2
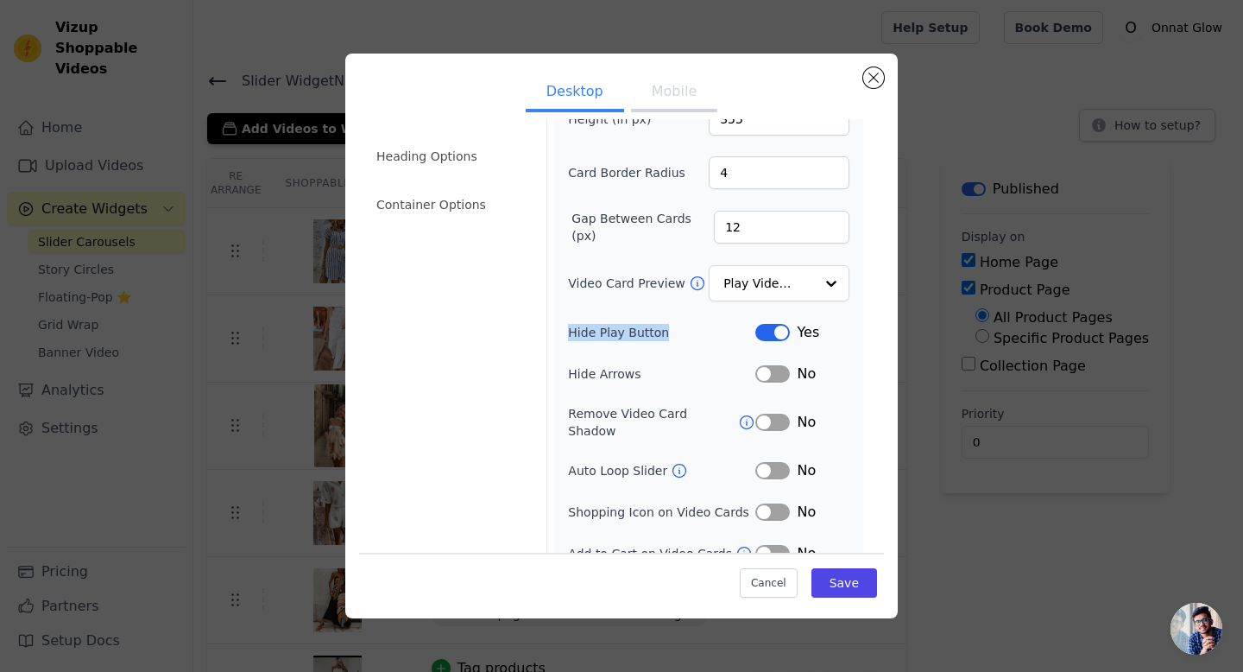
click at [676, 328] on div "Width (in px) 200 Height (in px) 355 Card Border Radius 4 Gap Between Cards (px…" at bounding box center [708, 306] width 309 height 528
click at [665, 300] on div at bounding box center [665, 300] width 0 height 0
click at [857, 357] on div "Width (in px) 200 Height (in px) 355 Card Border Radius 4 Gap Between Cards (px…" at bounding box center [708, 306] width 309 height 528
click at [768, 374] on button "Label" at bounding box center [773, 373] width 35 height 17
drag, startPoint x: 563, startPoint y: 417, endPoint x: 731, endPoint y: 420, distance: 168.4
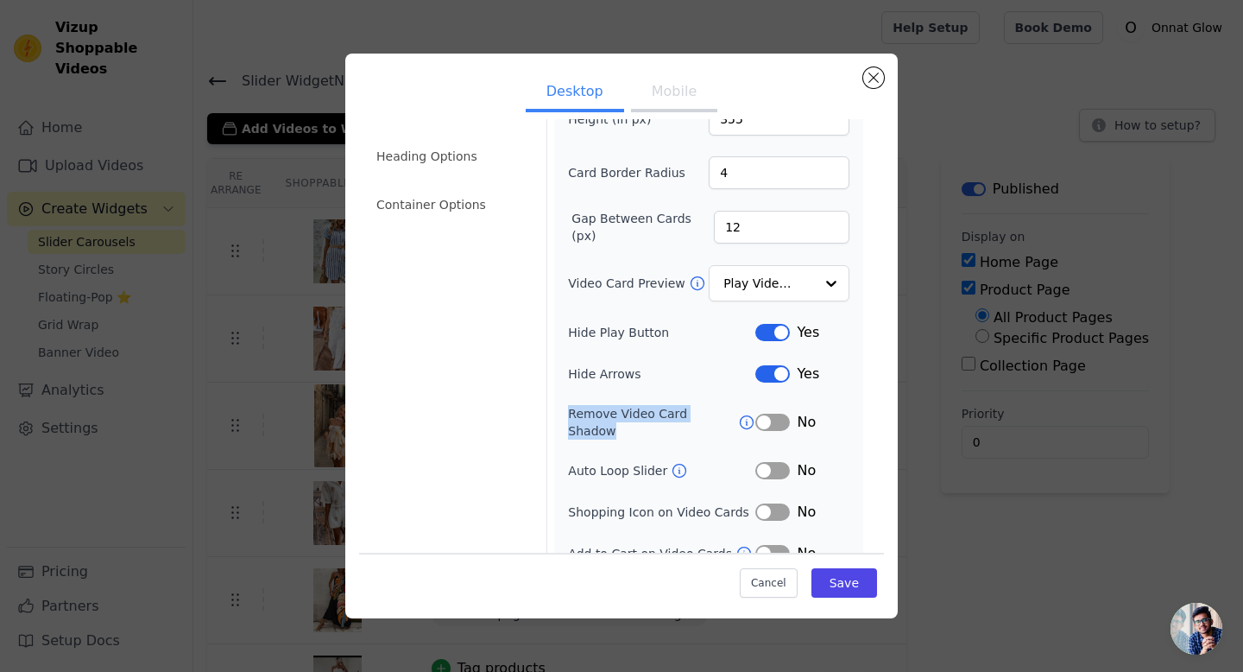
click at [731, 420] on div "Width (in px) 200 Height (in px) 355 Card Border Radius 4 Gap Between Cards (px…" at bounding box center [708, 306] width 309 height 528
click at [720, 425] on div at bounding box center [720, 425] width 0 height 0
click at [844, 460] on div "No" at bounding box center [803, 470] width 94 height 21
click at [741, 416] on icon at bounding box center [747, 421] width 13 height 13
drag, startPoint x: 563, startPoint y: 458, endPoint x: 659, endPoint y: 466, distance: 96.2
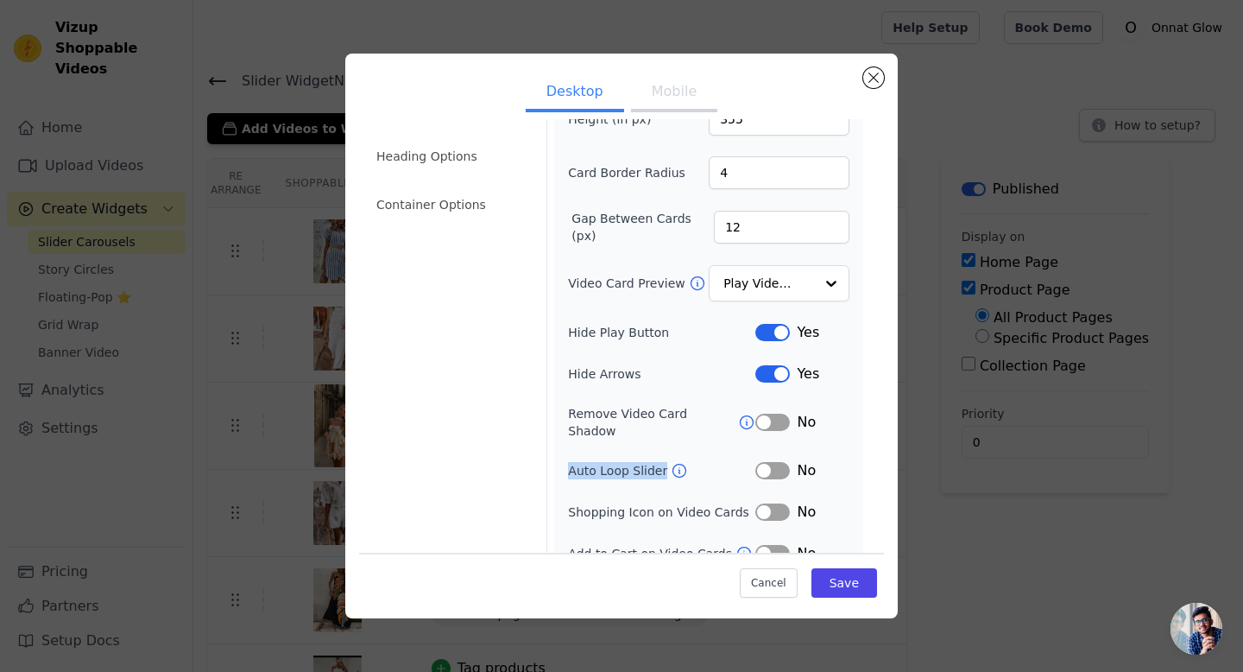
click at [659, 466] on div "Width (in px) 200 Height (in px) 355 Card Border Radius 4 Gap Between Cards (px…" at bounding box center [708, 306] width 309 height 528
click at [648, 465] on div at bounding box center [648, 465] width 0 height 0
click at [838, 482] on div "Width (in px) 200 Height (in px) 355 Card Border Radius 4 Gap Between Cards (px…" at bounding box center [708, 306] width 281 height 515
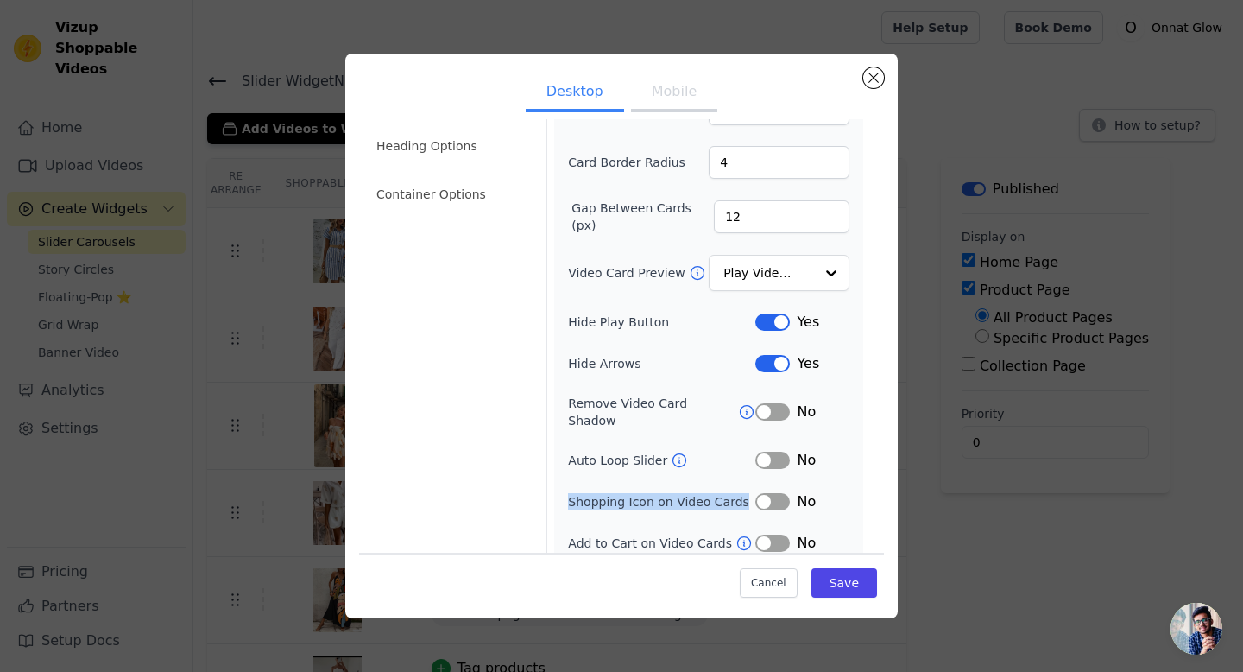
drag, startPoint x: 566, startPoint y: 491, endPoint x: 739, endPoint y: 492, distance: 172.7
click at [739, 492] on div "Width (in px) 200 Height (in px) 355 Card Border Radius 4 Gap Between Cards (px…" at bounding box center [708, 296] width 309 height 528
click at [728, 495] on div at bounding box center [728, 495] width 0 height 0
click at [849, 533] on div "No" at bounding box center [803, 543] width 94 height 21
drag, startPoint x: 568, startPoint y: 532, endPoint x: 728, endPoint y: 532, distance: 159.7
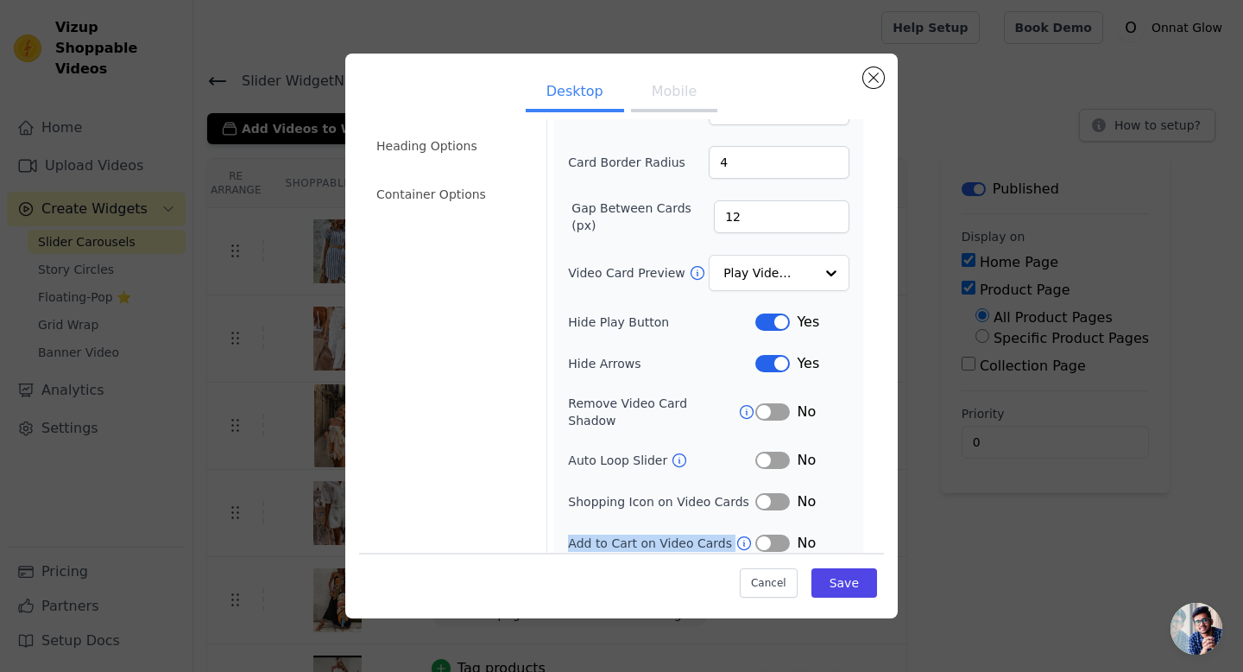
click at [728, 534] on div "Add to Cart on Video Cards" at bounding box center [661, 542] width 187 height 17
click at [717, 538] on div at bounding box center [717, 538] width 0 height 0
click at [851, 543] on div "Width (in px) 200 Height (in px) 355 Card Border Radius 4 Gap Between Cards (px…" at bounding box center [708, 296] width 309 height 528
click at [674, 86] on button "Mobile" at bounding box center [674, 93] width 86 height 38
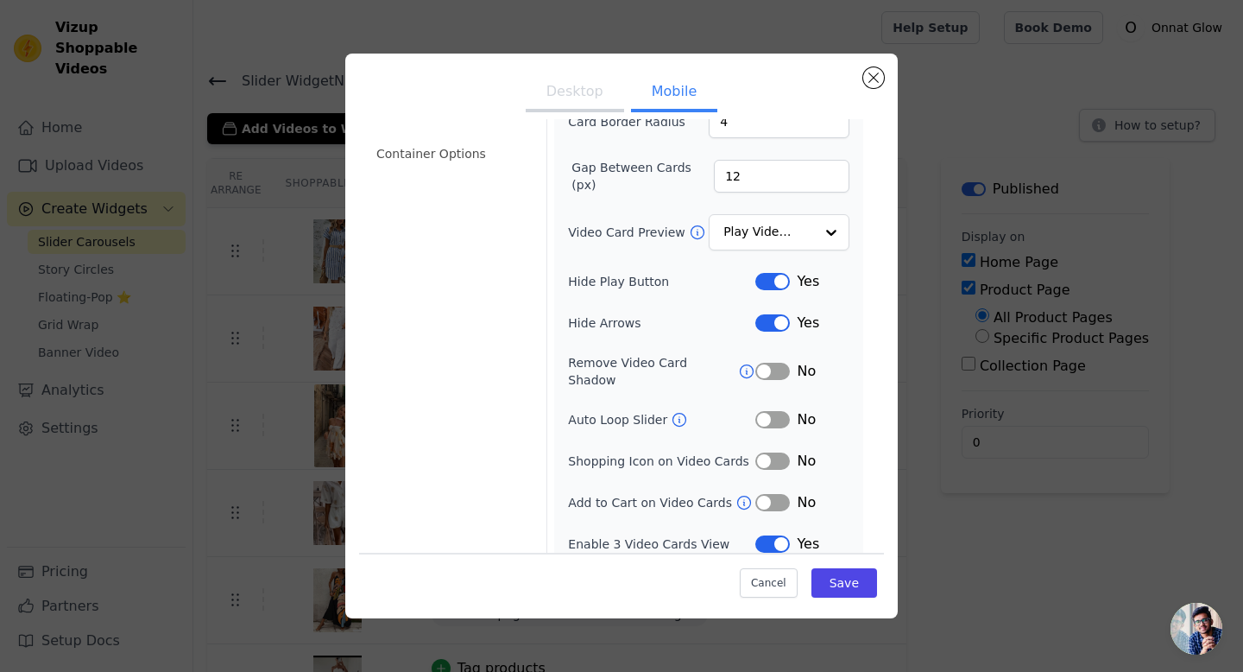
scroll to position [147, 0]
drag, startPoint x: 566, startPoint y: 532, endPoint x: 727, endPoint y: 532, distance: 161.5
click at [727, 532] on div "Width (in px) 200 Height (in px) 355 Card Border Radius 4 Gap Between Cards (px…" at bounding box center [708, 276] width 309 height 570
click at [716, 536] on div at bounding box center [716, 536] width 0 height 0
click at [842, 537] on div "Yes" at bounding box center [803, 543] width 94 height 21
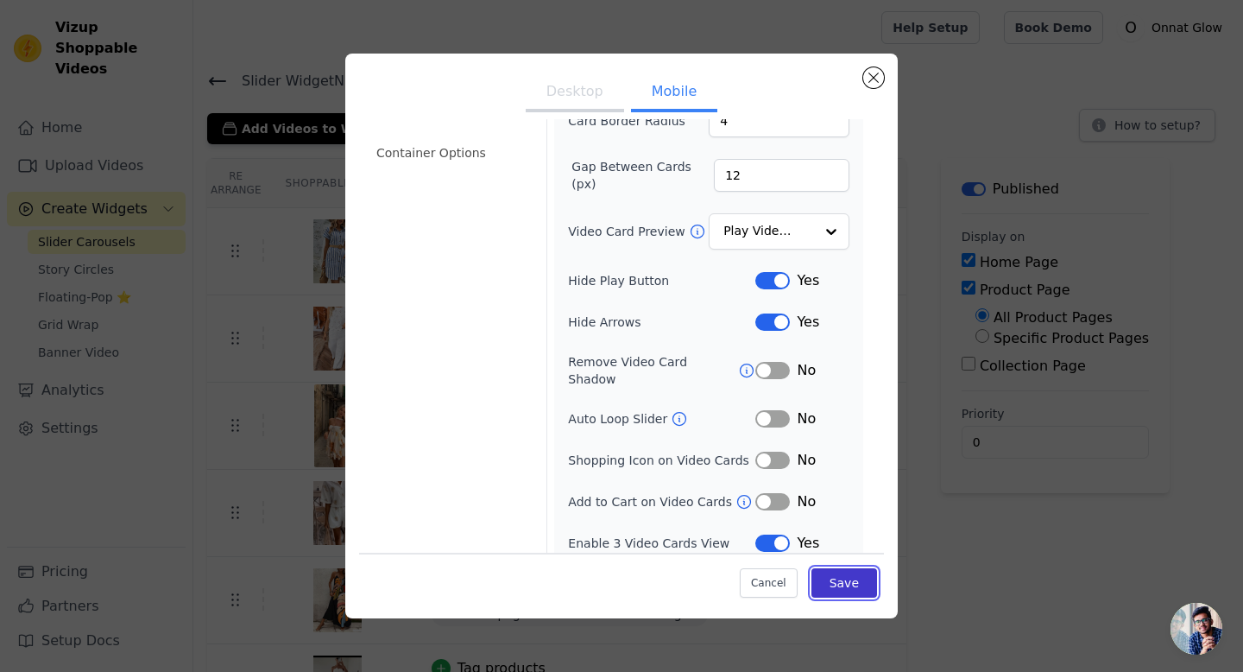
click at [861, 588] on button "Save" at bounding box center [845, 582] width 66 height 29
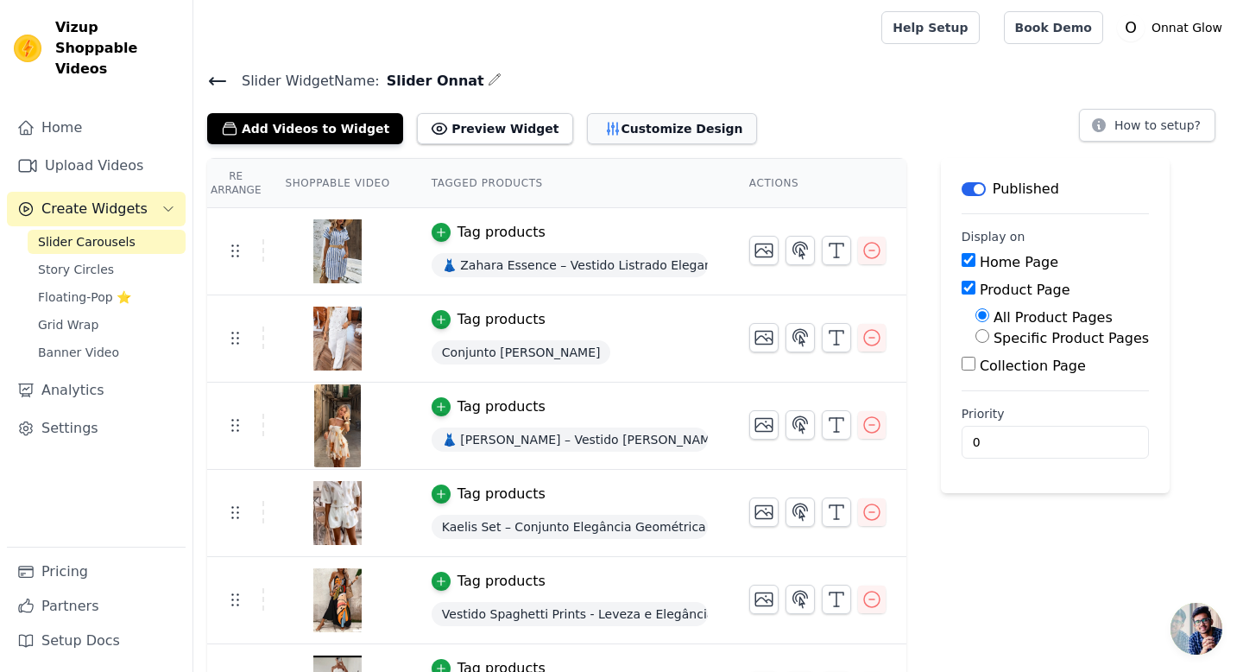
click at [633, 126] on button "Customize Design" at bounding box center [672, 128] width 170 height 31
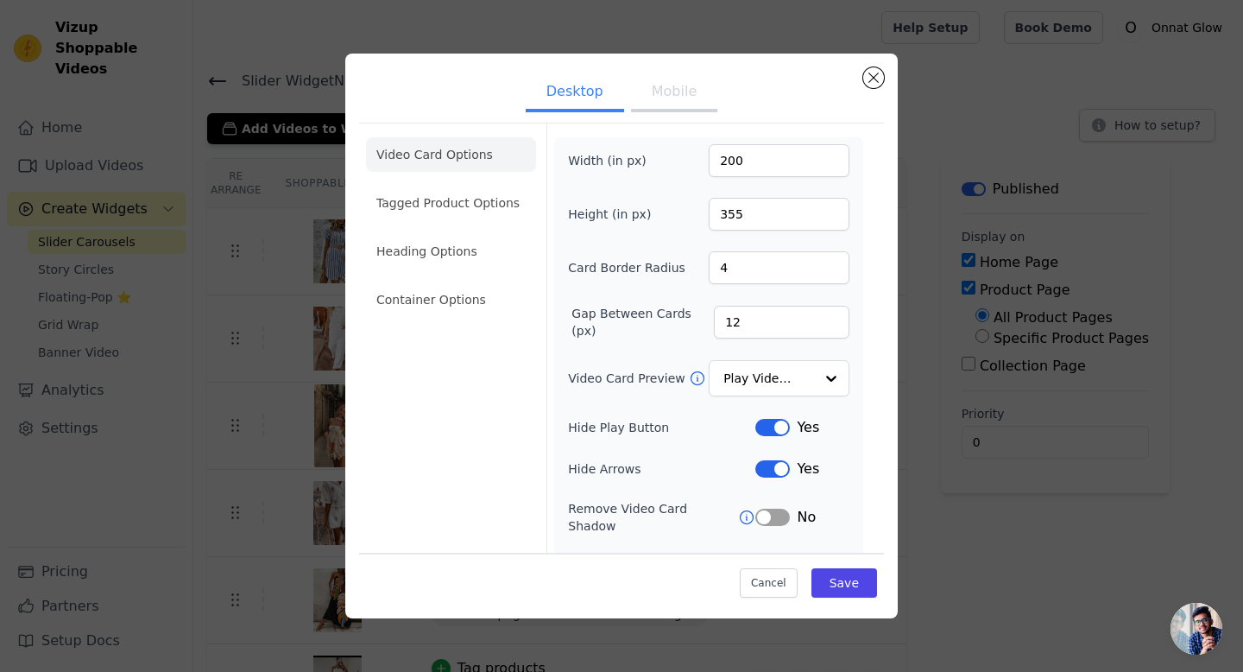
click at [677, 97] on button "Mobile" at bounding box center [674, 93] width 86 height 38
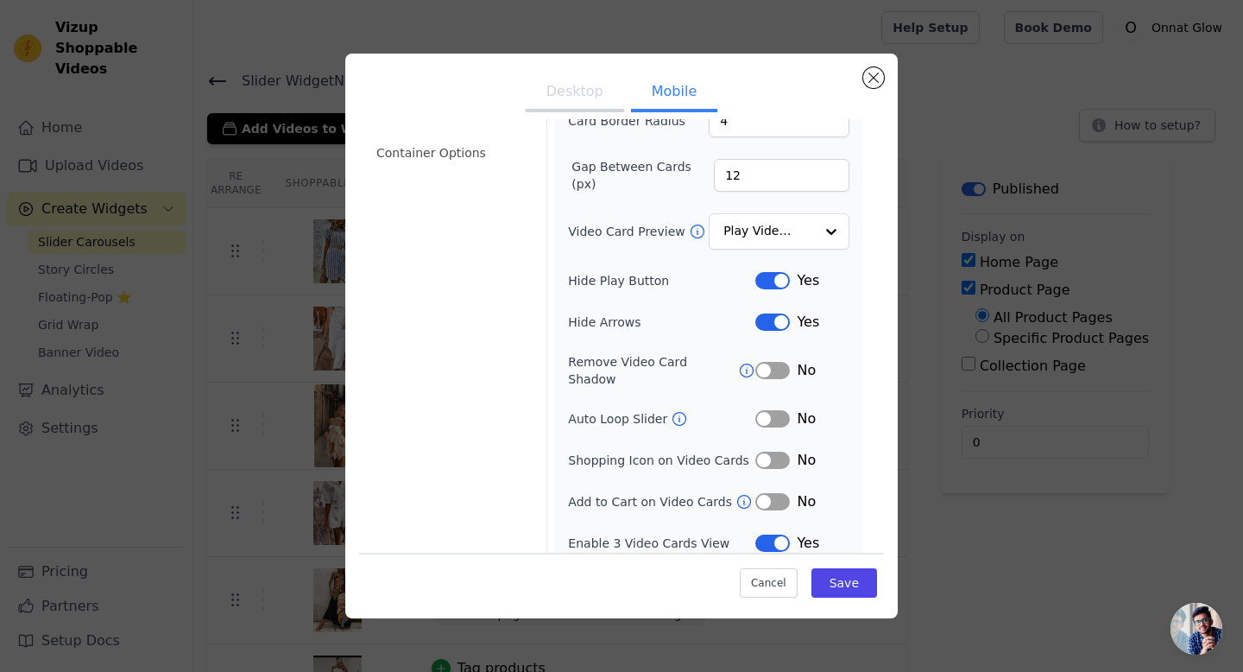
click at [790, 534] on button "Label" at bounding box center [773, 542] width 35 height 17
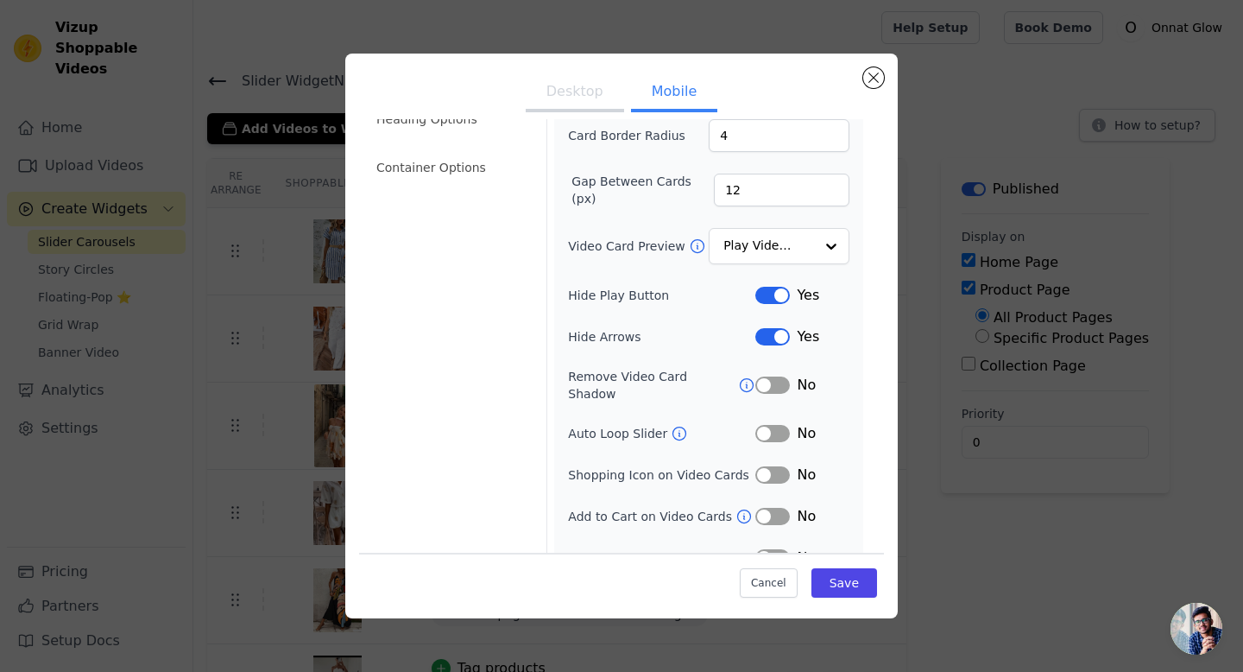
scroll to position [133, 0]
drag, startPoint x: 570, startPoint y: 379, endPoint x: 759, endPoint y: 386, distance: 189.2
click at [759, 386] on div "Remove Video Card Shadow Label No" at bounding box center [708, 384] width 281 height 35
click at [748, 386] on div at bounding box center [748, 386] width 0 height 0
click at [865, 423] on form "Width (in px) 200 Height (in px) 355 Card Border Radius 4 Gap Between Cards (px…" at bounding box center [709, 286] width 324 height 591
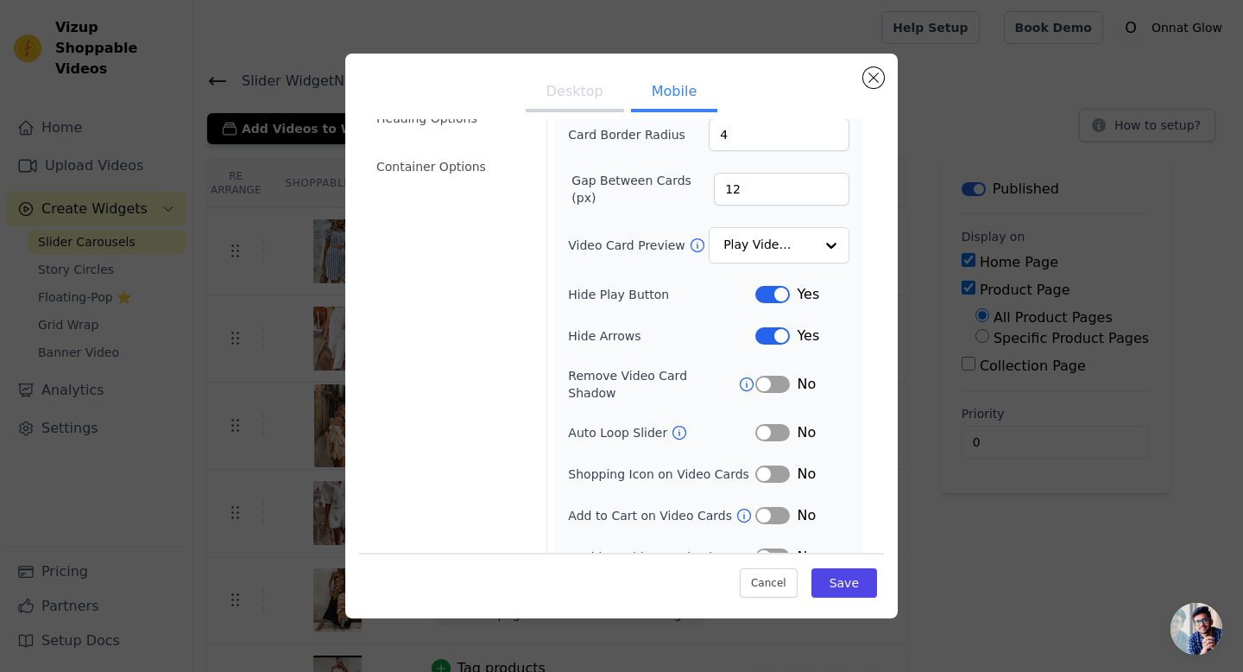
scroll to position [147, 0]
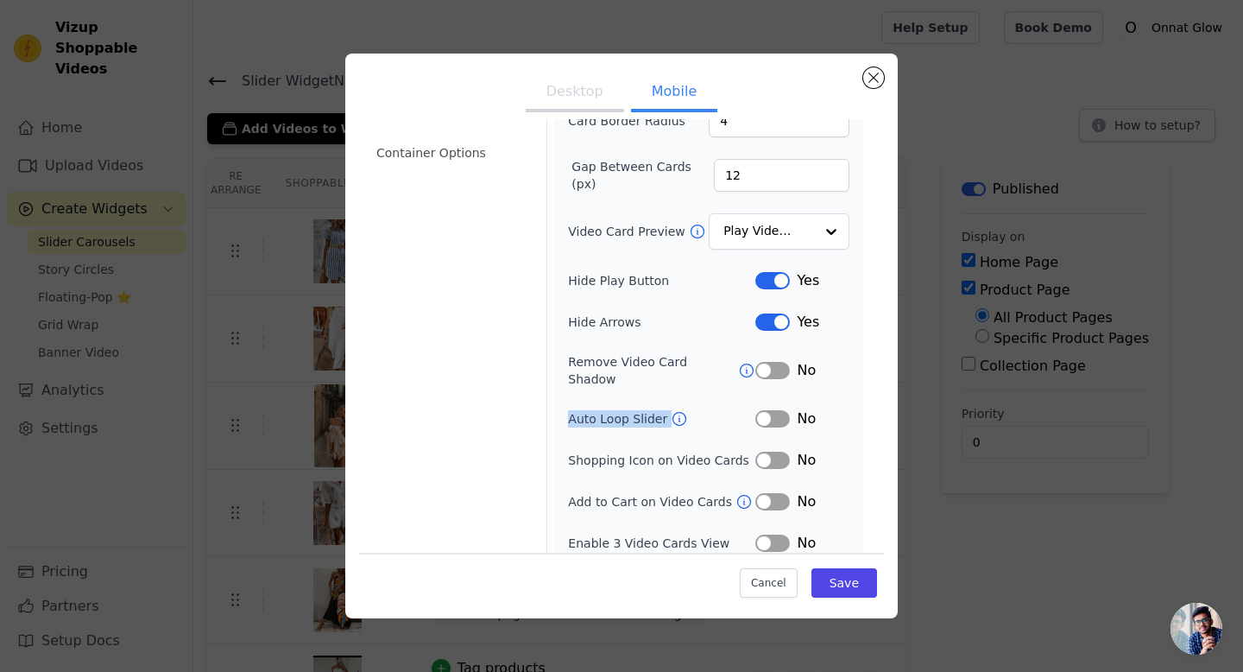
drag, startPoint x: 567, startPoint y: 410, endPoint x: 682, endPoint y: 410, distance: 114.8
click at [682, 410] on div "Width (in px) 200 Height (in px) 355 Card Border Radius 4 Gap Between Cards (px…" at bounding box center [708, 276] width 309 height 570
click at [671, 414] on div at bounding box center [671, 414] width 0 height 0
click at [682, 426] on div "Width (in px) 200 Height (in px) 355 Card Border Radius 4 Gap Between Cards (px…" at bounding box center [708, 275] width 281 height 556
click at [838, 581] on button "Save" at bounding box center [845, 582] width 66 height 29
